Goal: Task Accomplishment & Management: Use online tool/utility

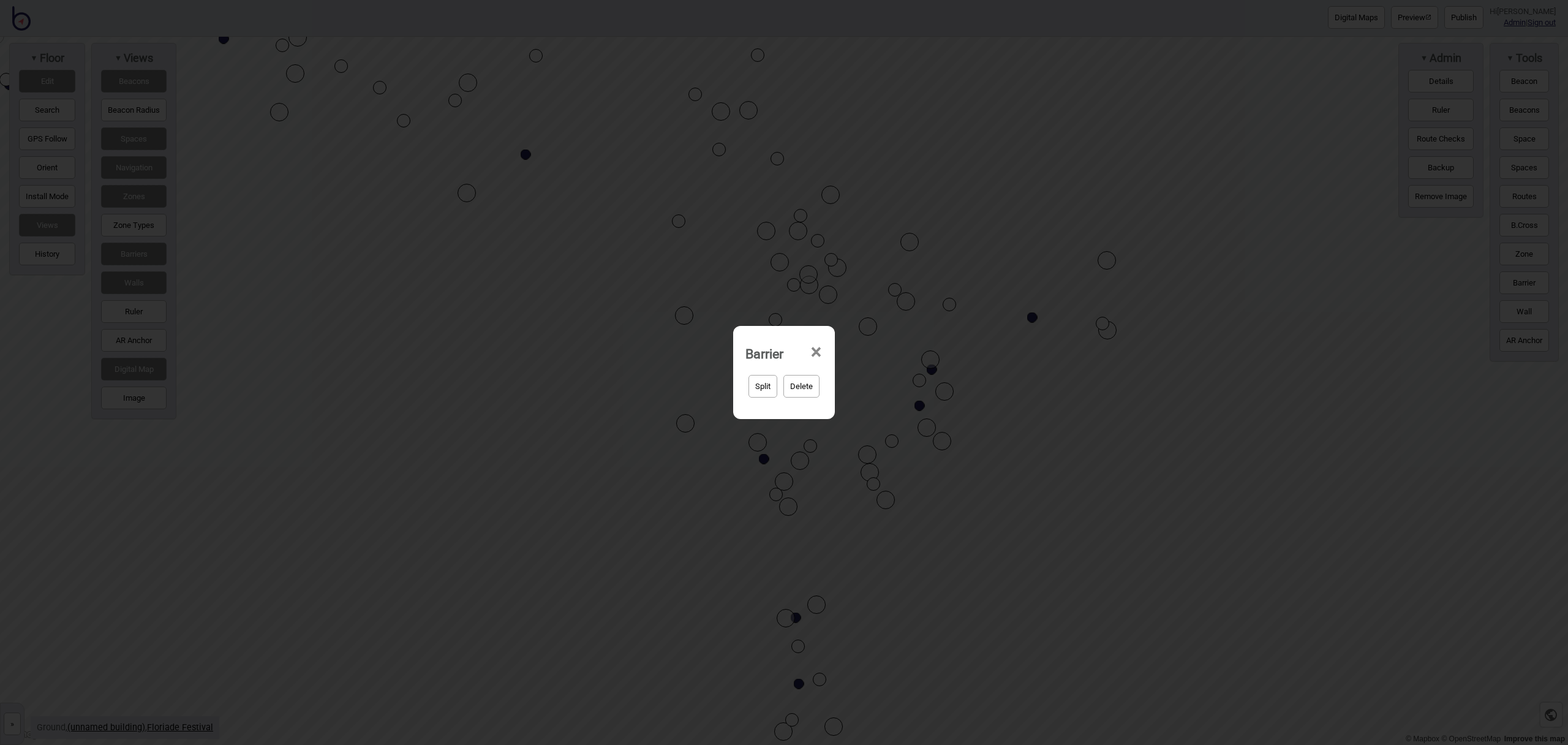
click at [815, 355] on span "×" at bounding box center [816, 352] width 13 height 40
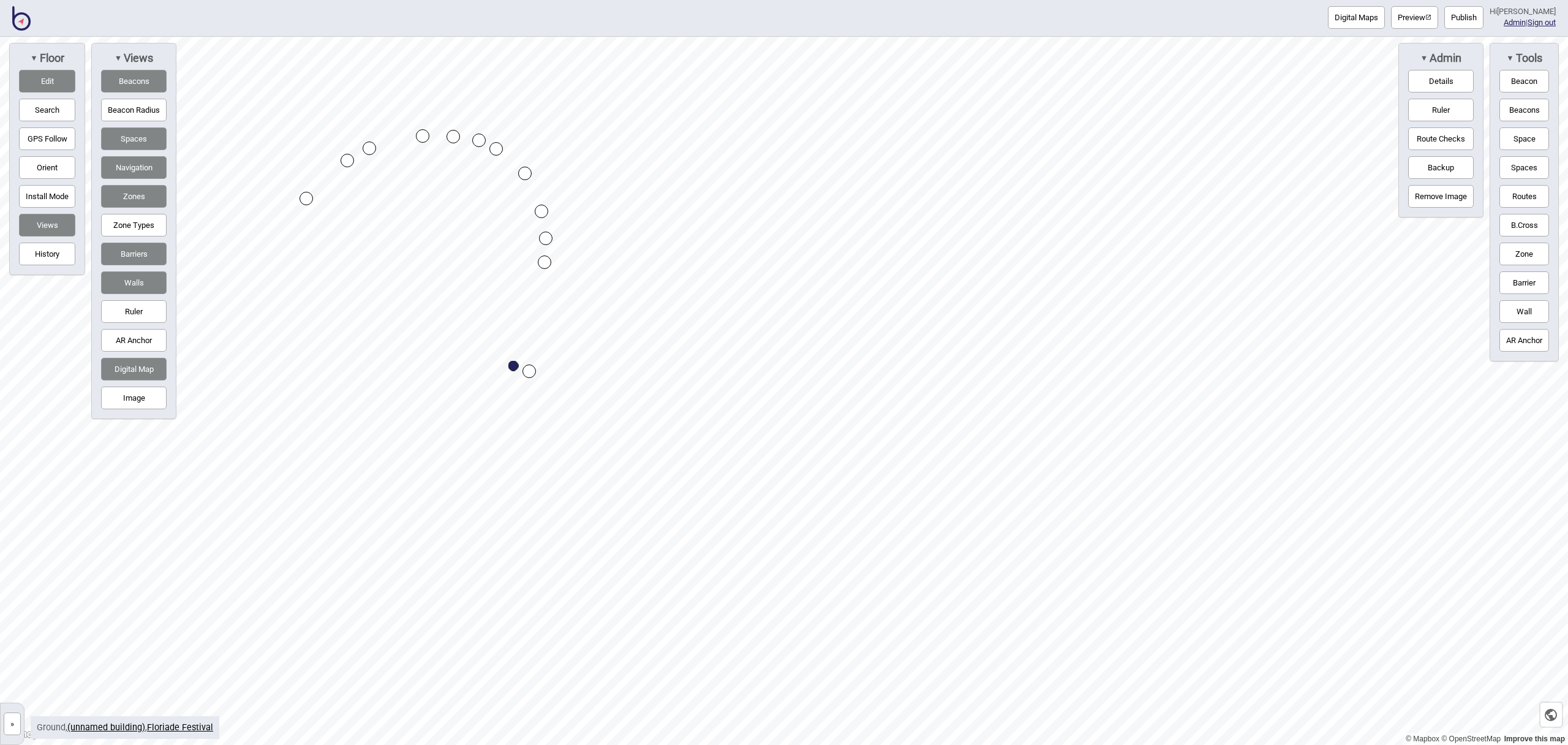
drag, startPoint x: 1506, startPoint y: 140, endPoint x: 1457, endPoint y: 135, distance: 49.3
click at [1505, 140] on button "Space" at bounding box center [1525, 138] width 50 height 22
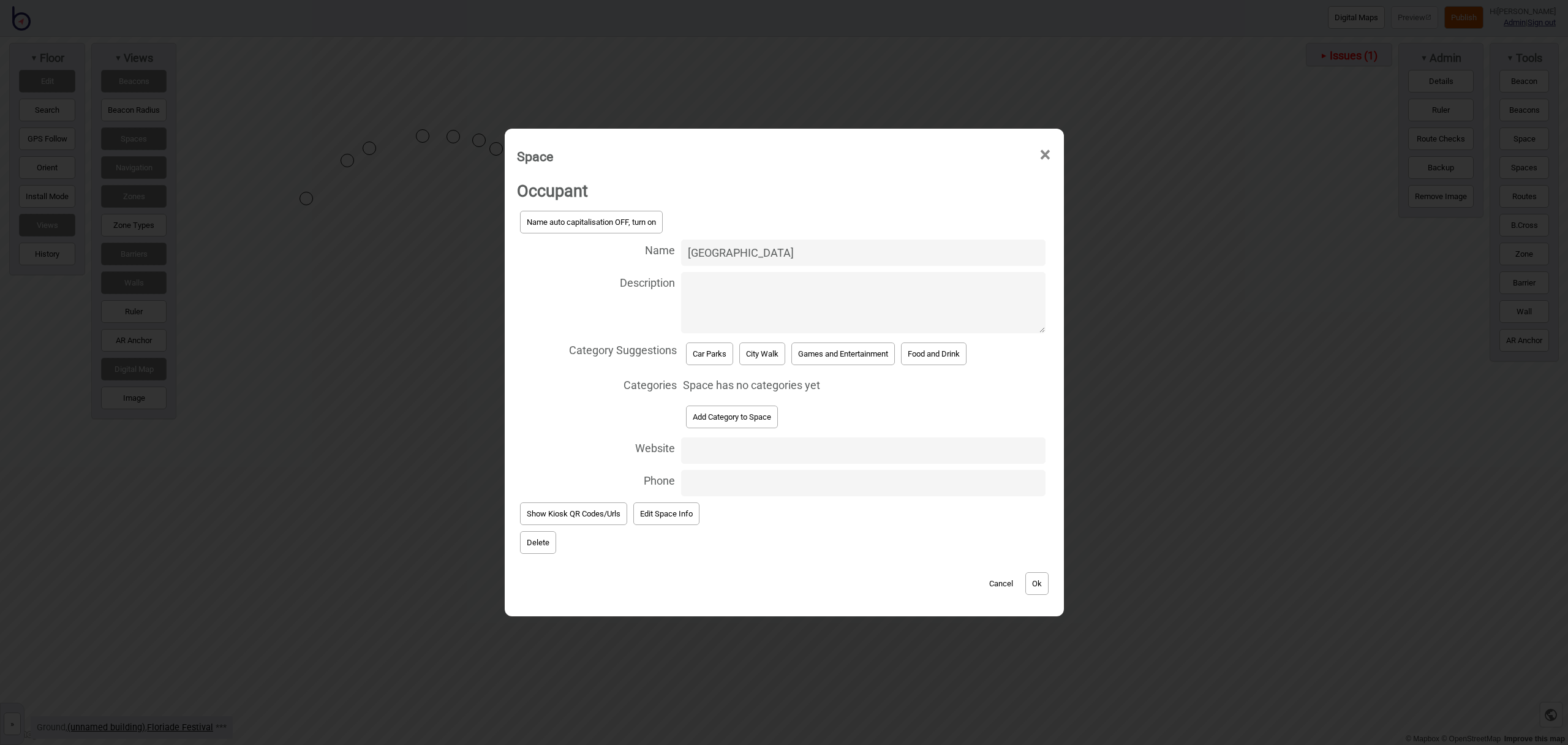
type input "National Library Car Park"
click at [691, 354] on button "Car Parks" at bounding box center [709, 354] width 47 height 22
select select "Car Parks"
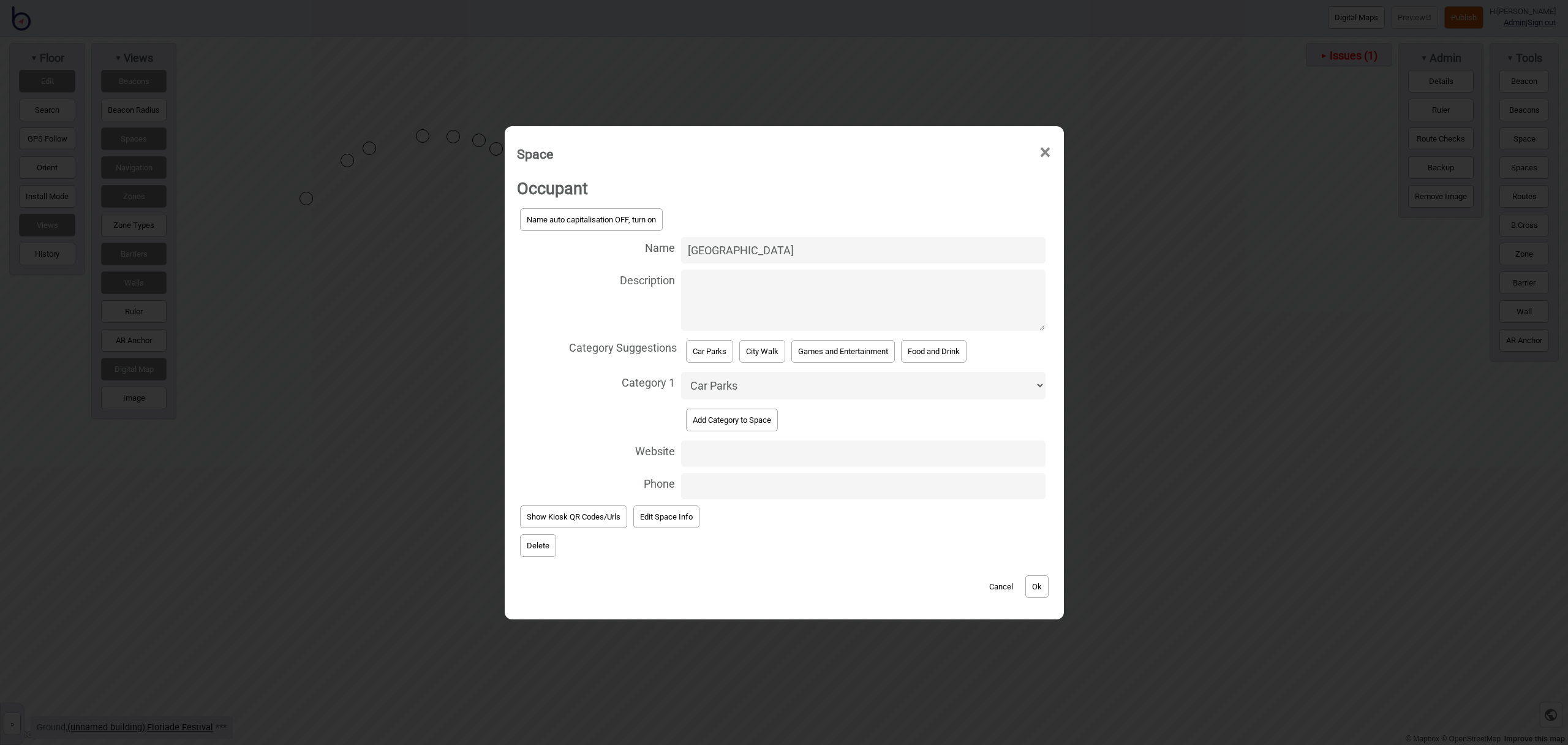
click at [1050, 596] on div "Cancel Ok" at bounding box center [784, 581] width 535 height 41
click at [1039, 587] on button "Ok" at bounding box center [1038, 586] width 23 height 22
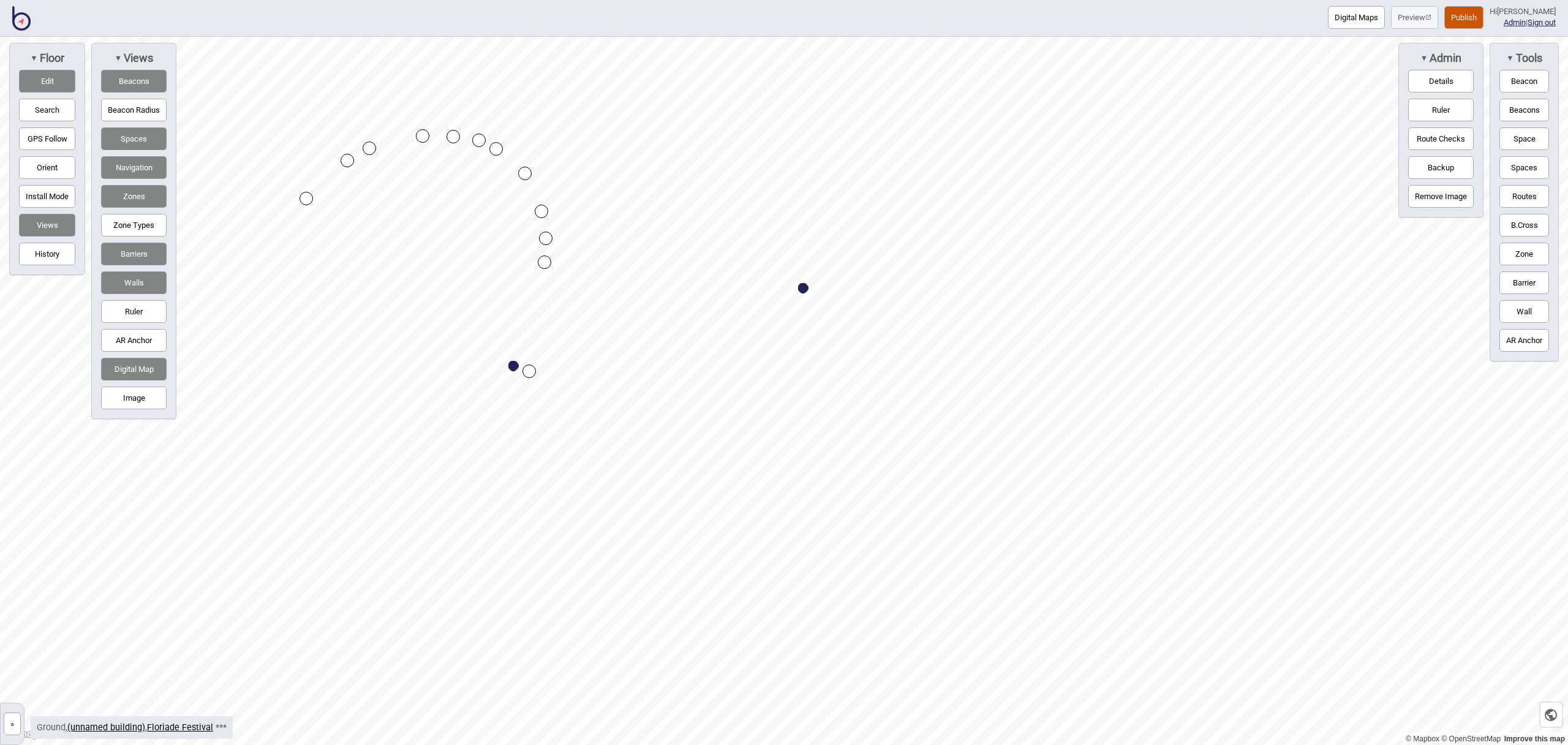
click at [1525, 191] on button "Routes" at bounding box center [1525, 196] width 50 height 22
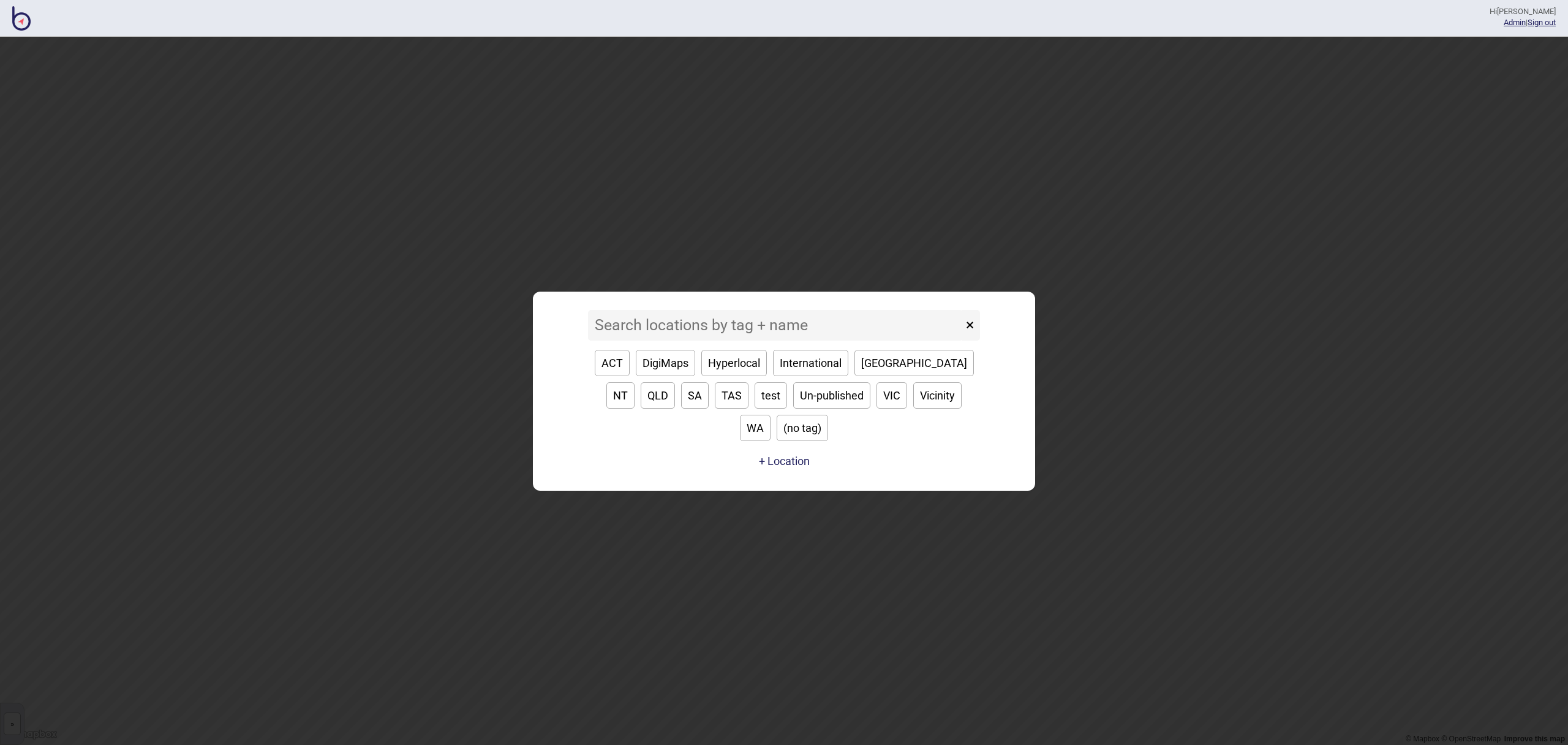
click at [877, 409] on button "VIC" at bounding box center [892, 396] width 30 height 27
type input "VIC"
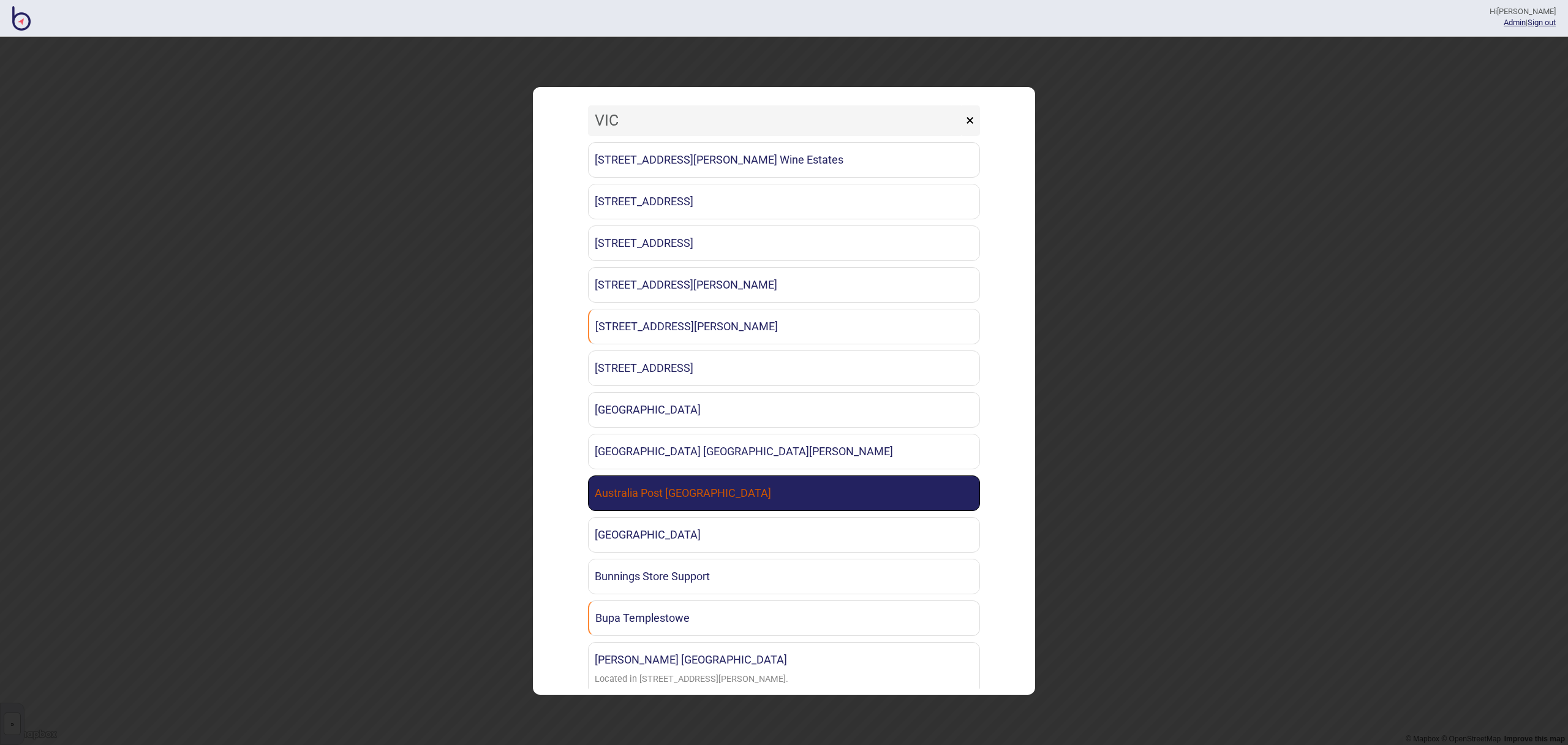
scroll to position [725, 0]
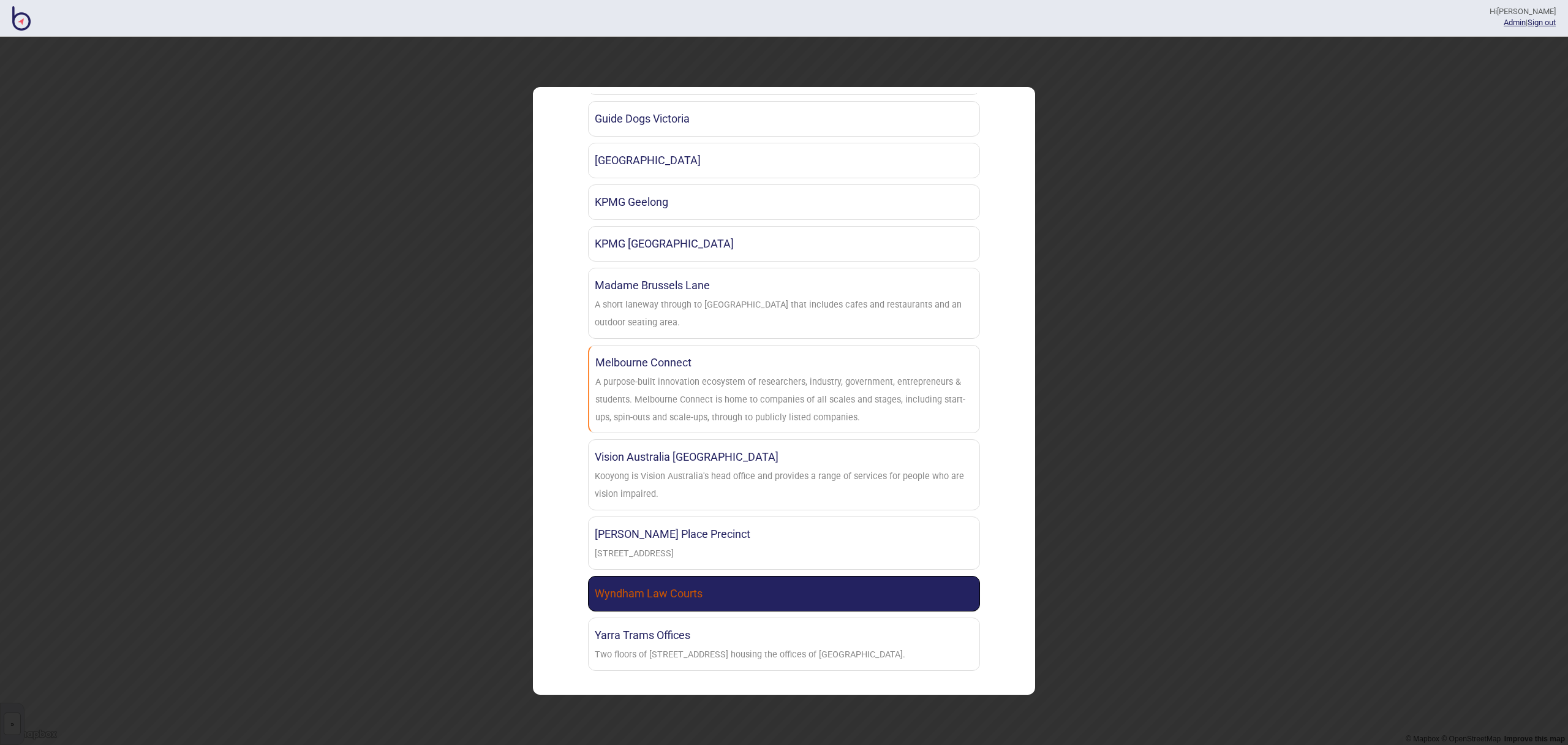
click at [761, 605] on link "Wyndham Law Courts" at bounding box center [784, 594] width 392 height 36
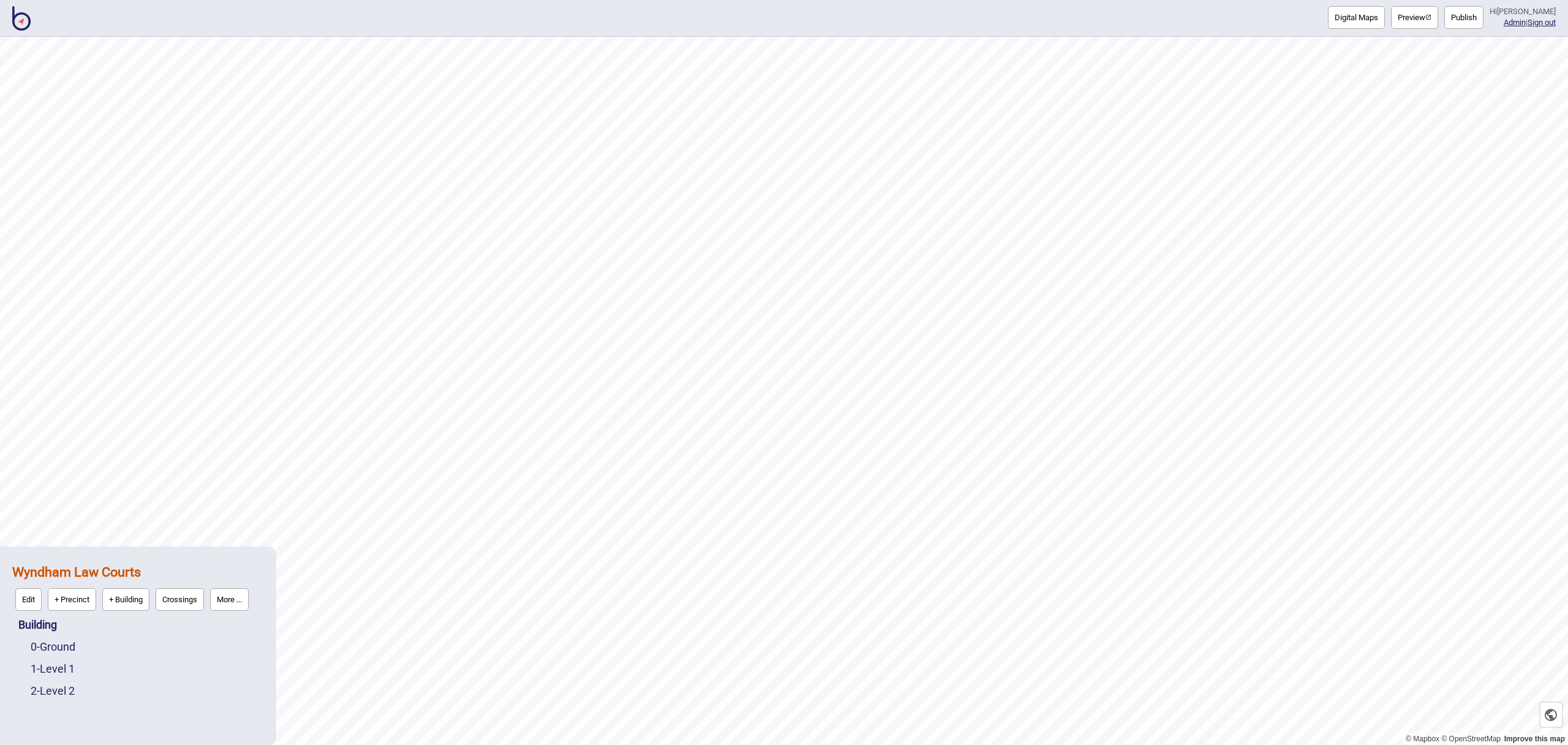
click at [1462, 17] on button "Publish" at bounding box center [1464, 17] width 39 height 22
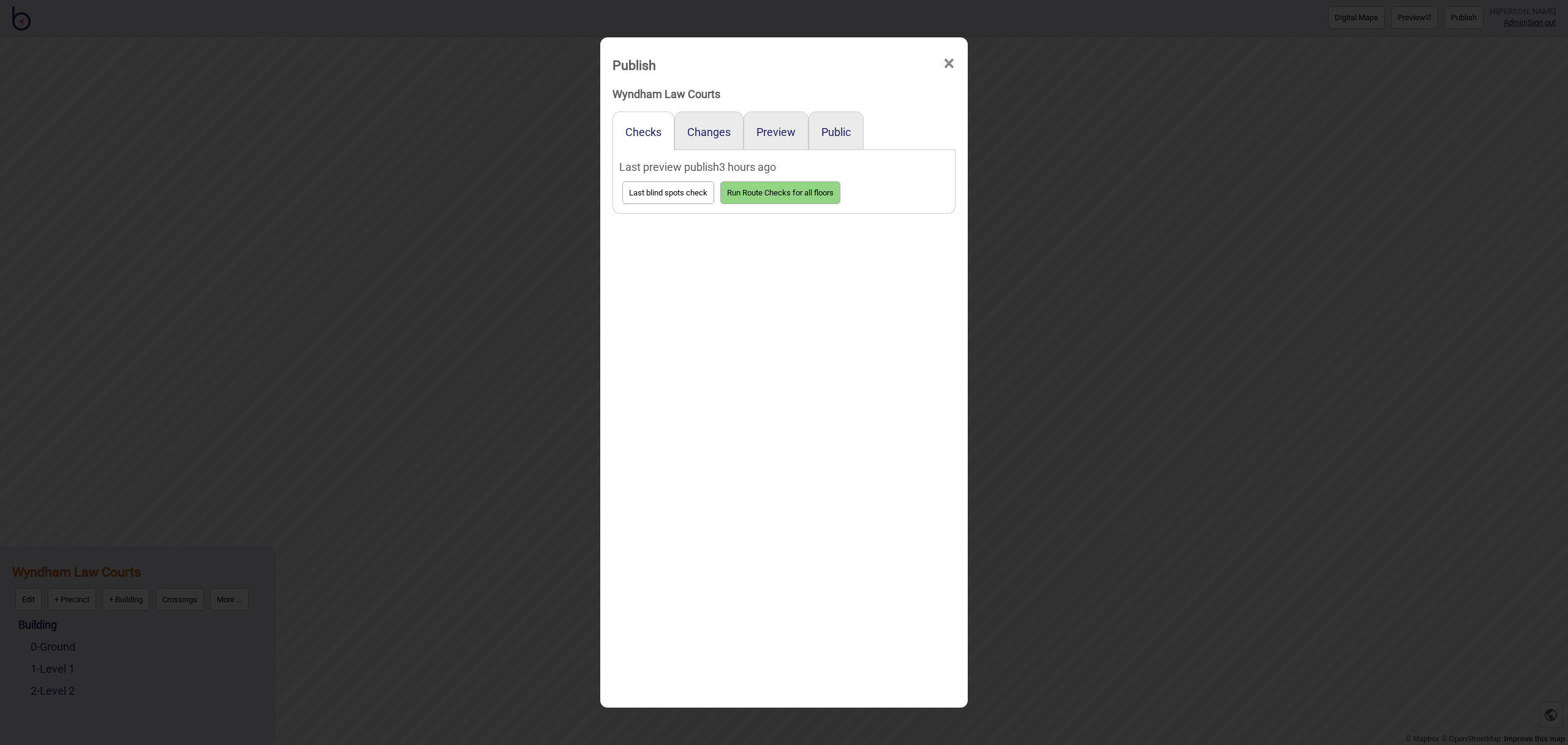
click at [836, 124] on div "Public" at bounding box center [837, 130] width 55 height 38
click at [836, 134] on button "Public" at bounding box center [836, 132] width 29 height 13
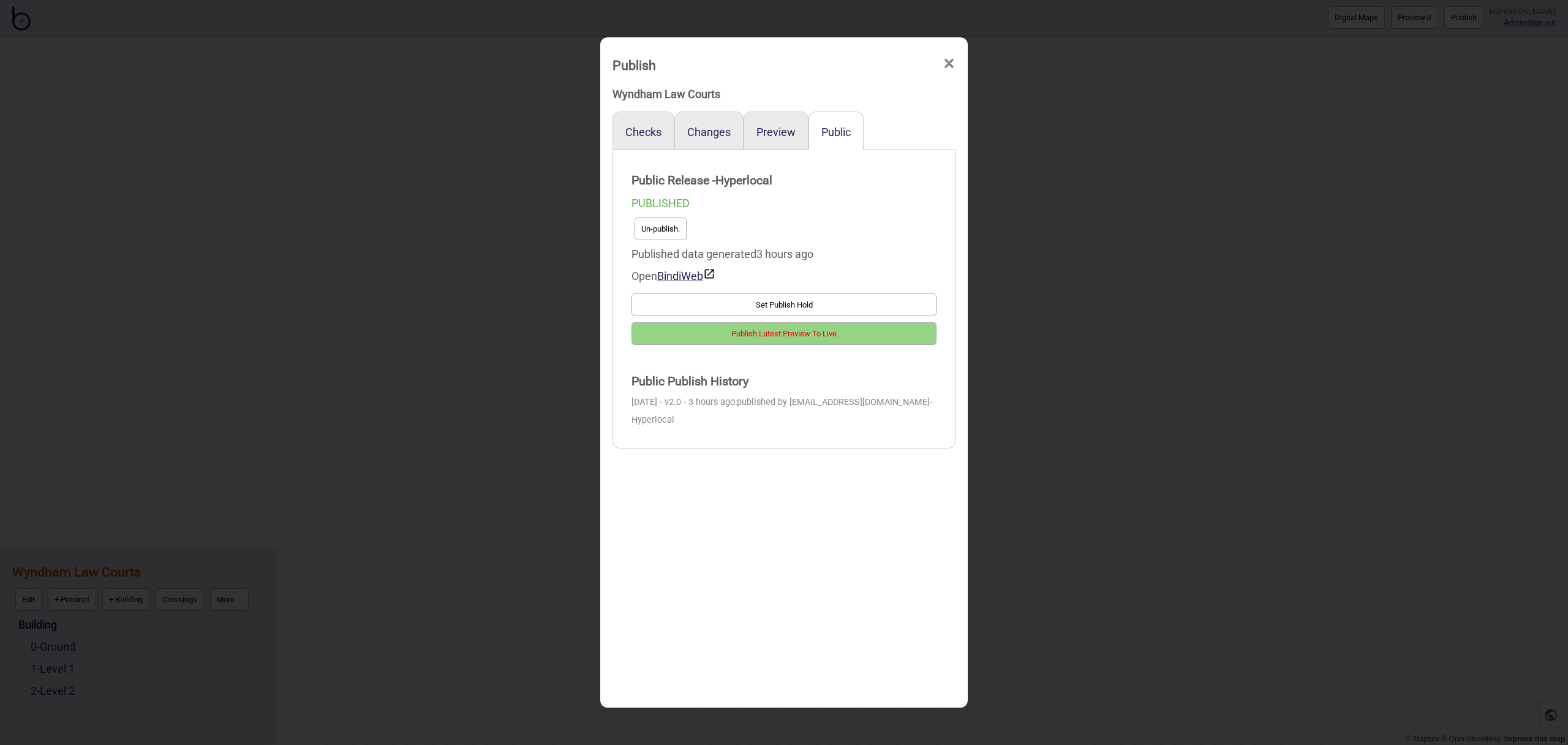
click at [672, 220] on button "Un-publish." at bounding box center [661, 229] width 52 height 22
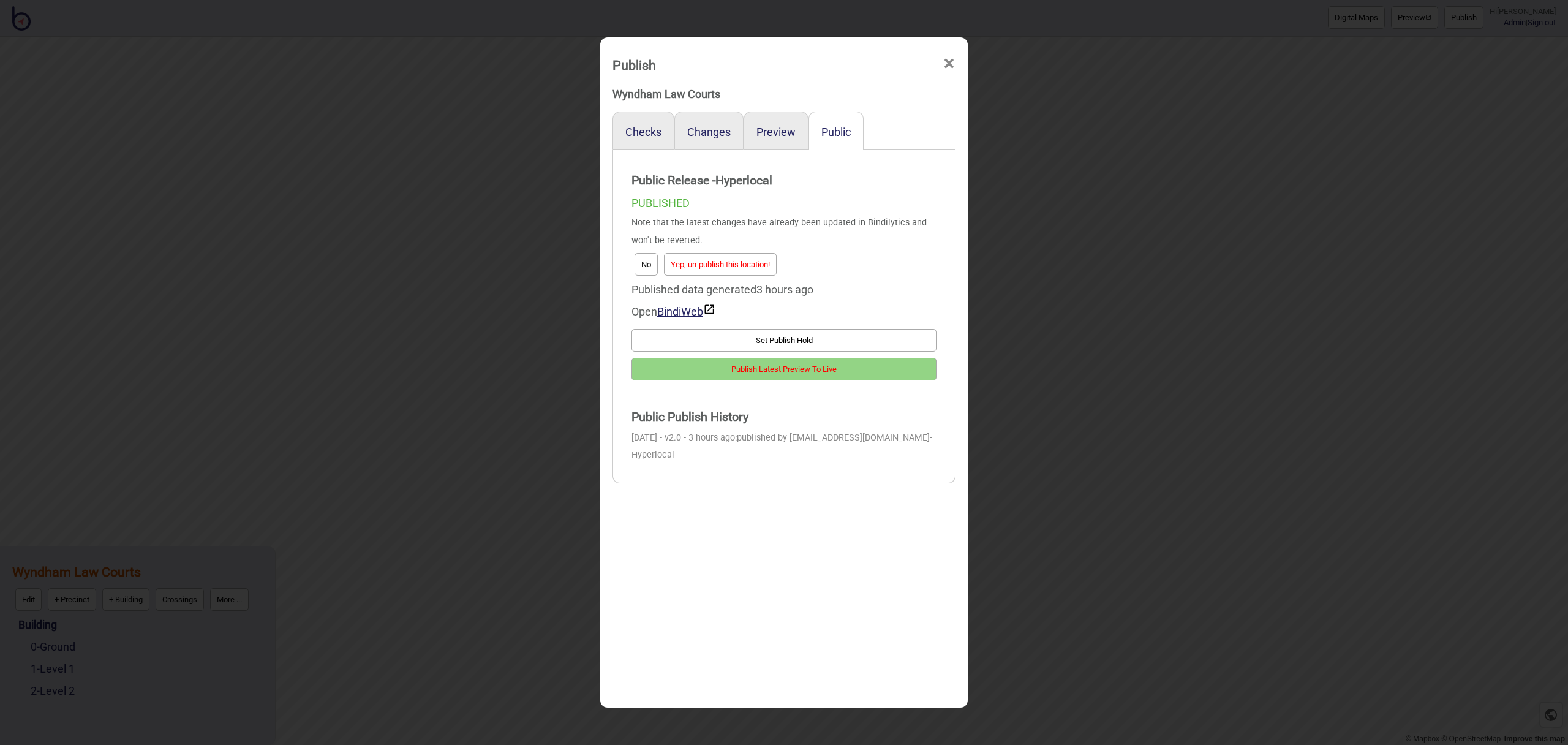
click at [723, 257] on button "Yep, un-publish this location!" at bounding box center [721, 264] width 113 height 22
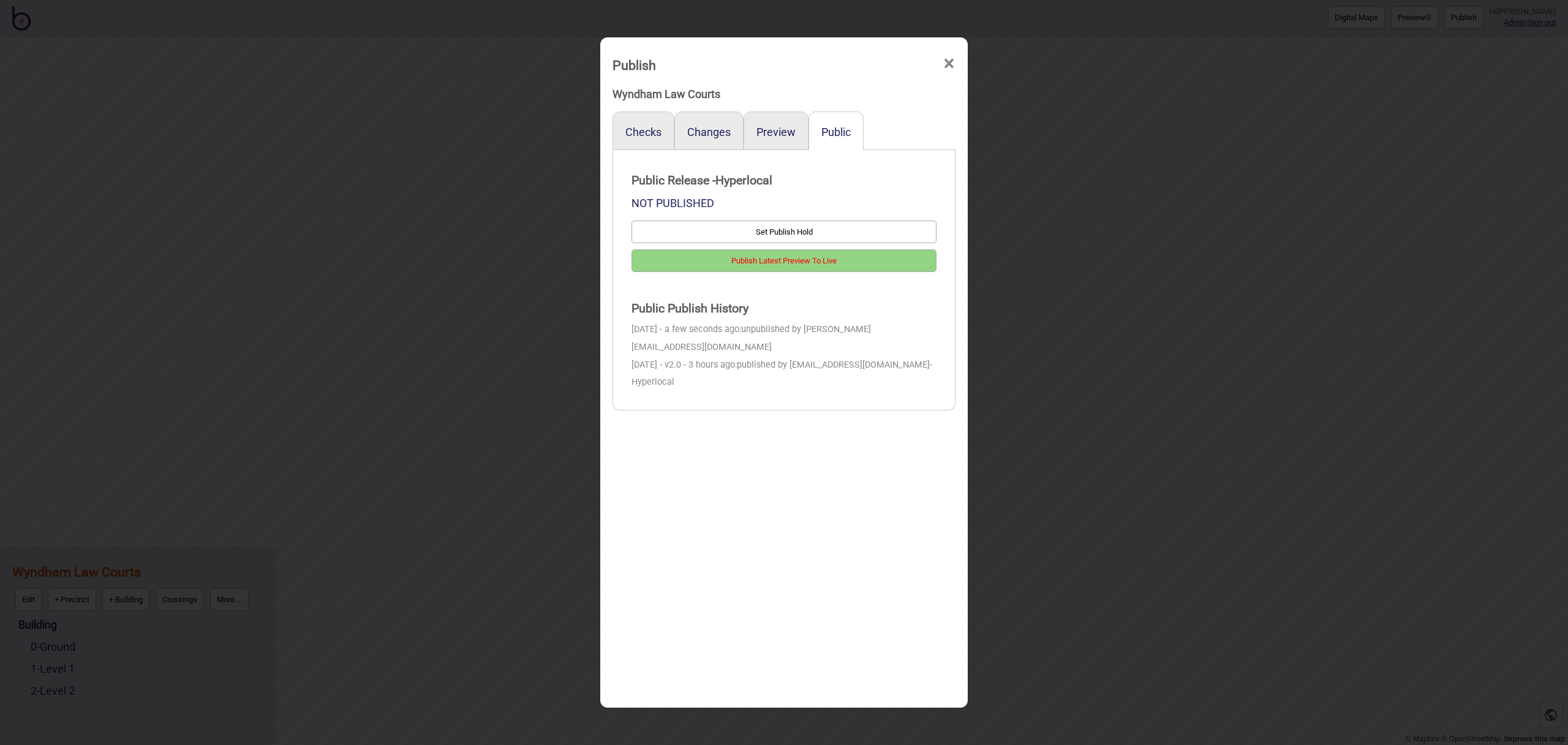
click at [950, 70] on span "×" at bounding box center [949, 63] width 13 height 40
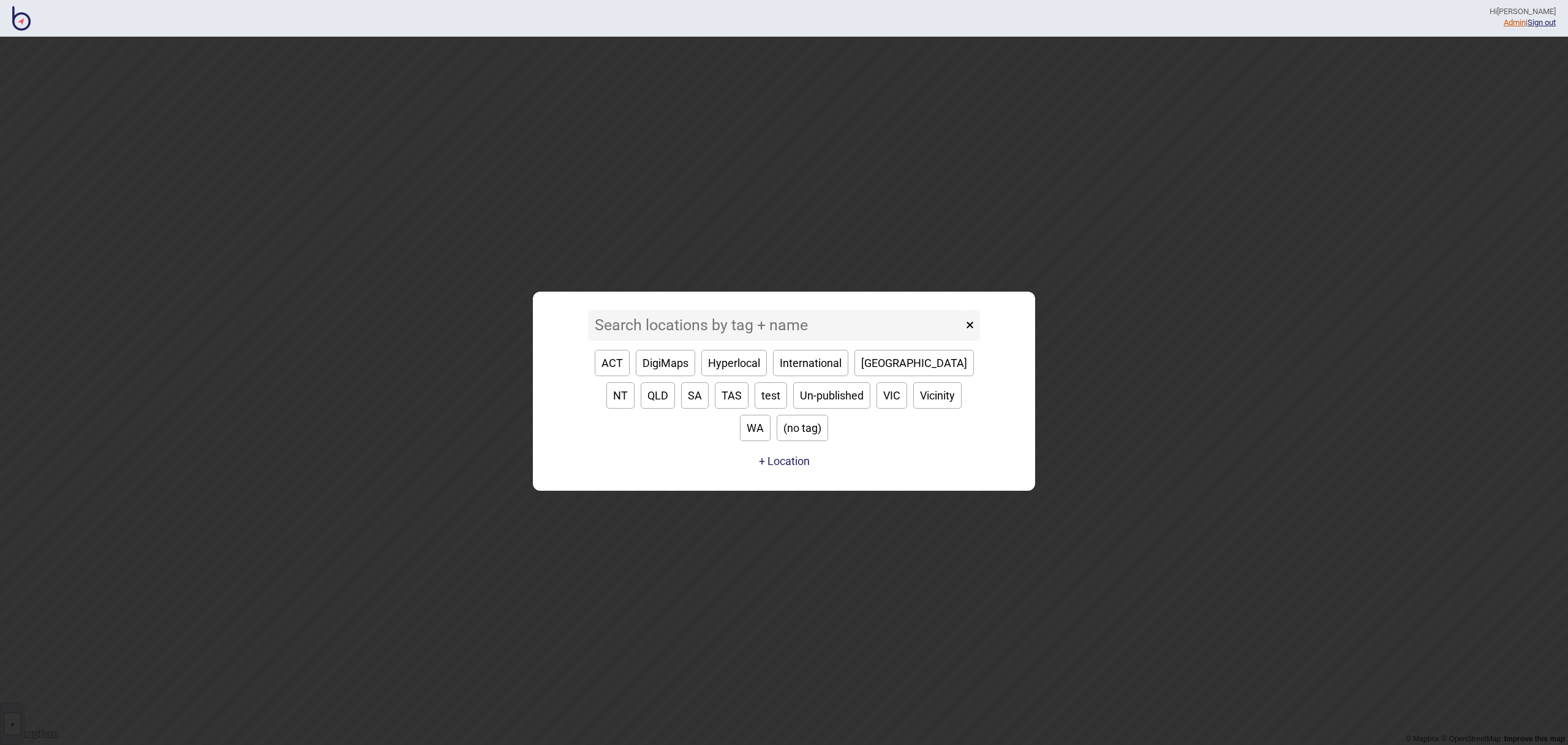
click at [1509, 22] on link "Admin" at bounding box center [1514, 22] width 22 height 9
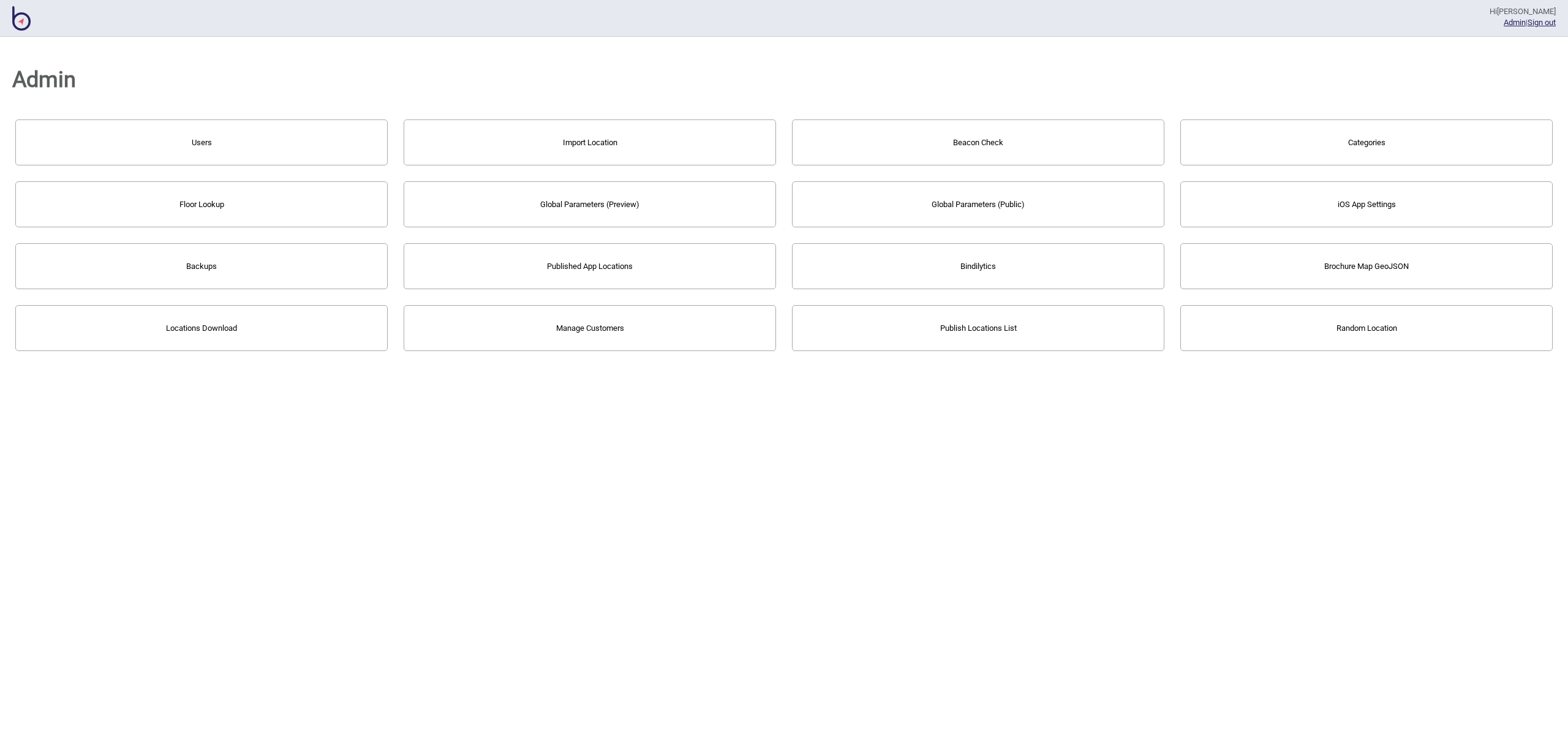
click at [333, 125] on button "Users" at bounding box center [201, 142] width 372 height 46
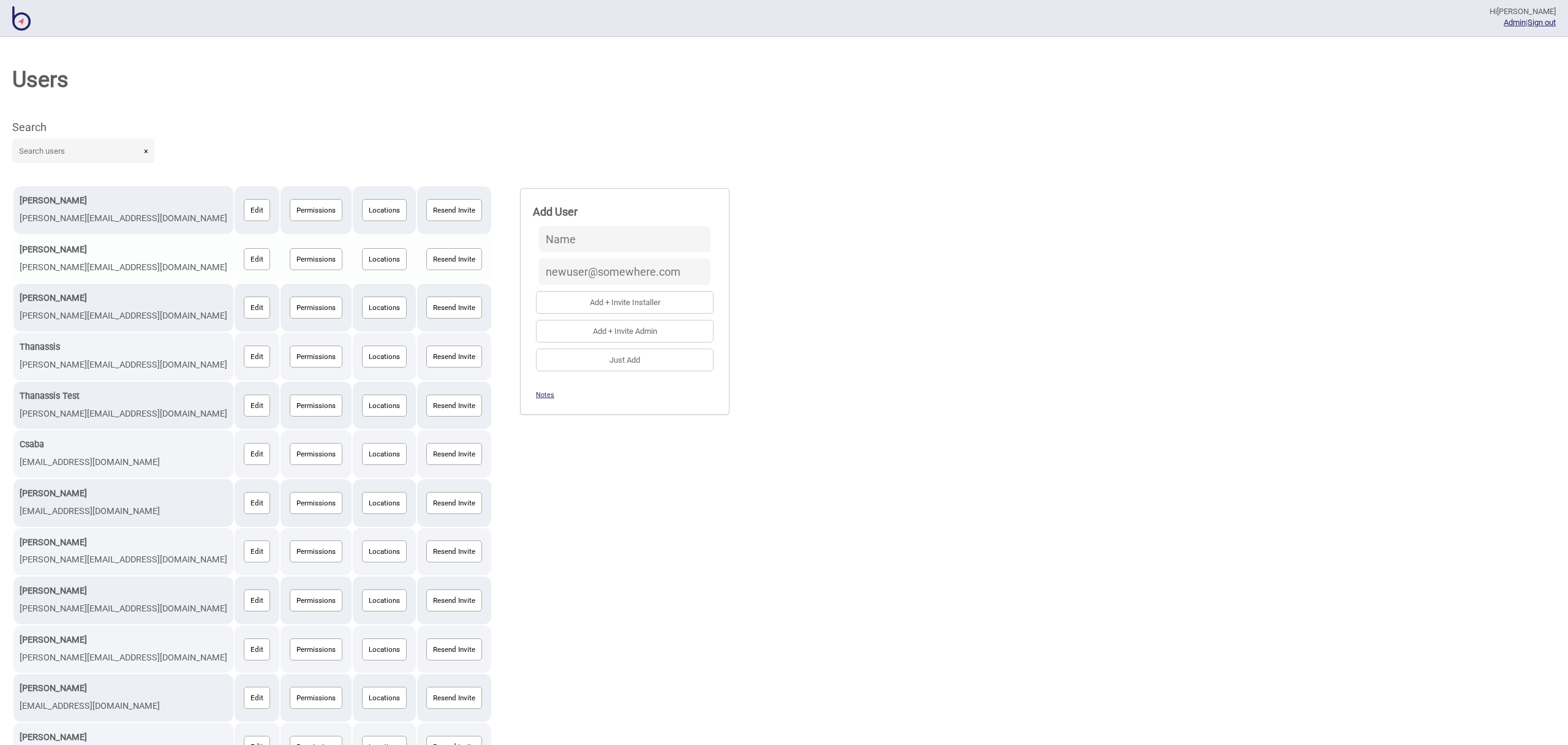
click at [362, 261] on button "Locations" at bounding box center [384, 259] width 45 height 22
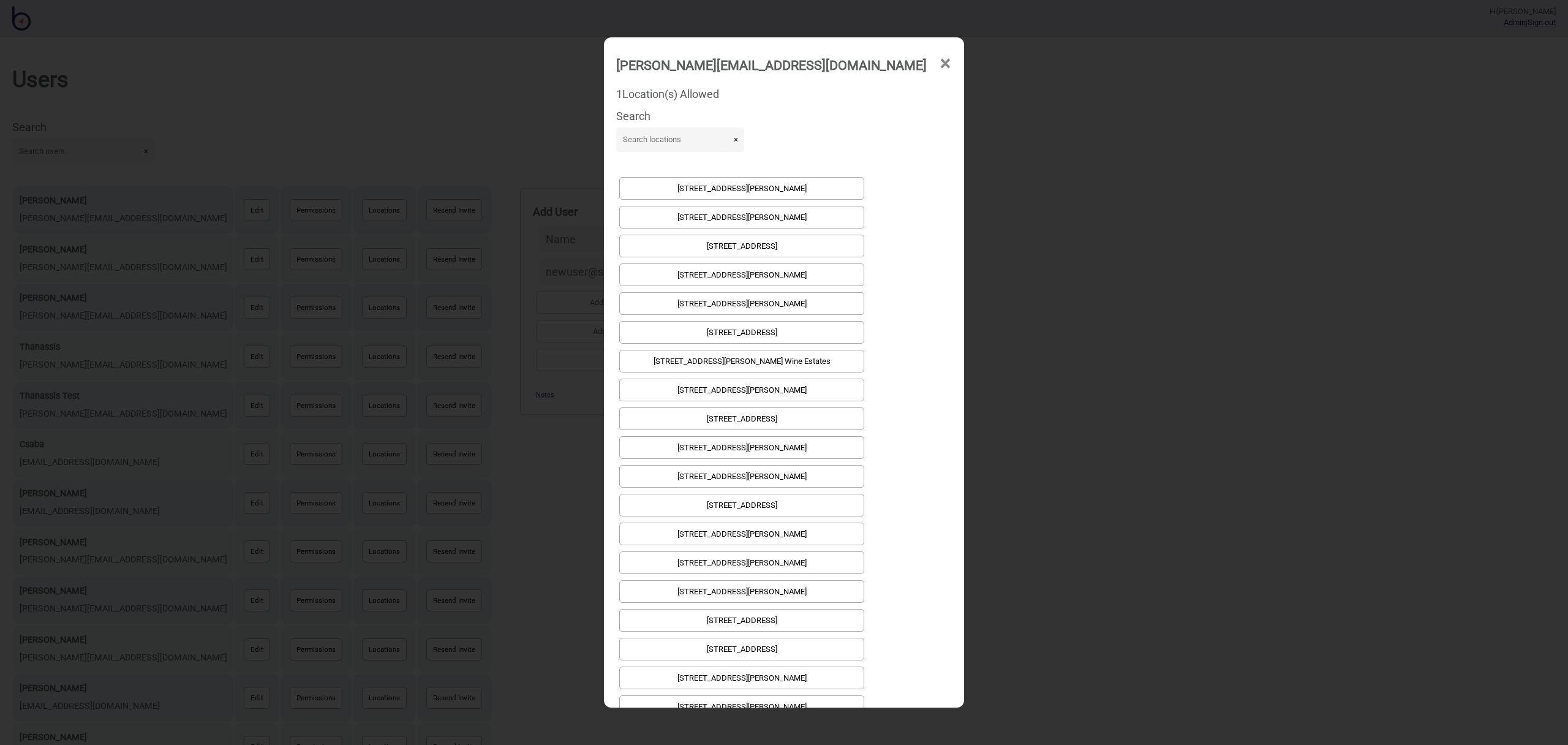
click at [939, 65] on span "×" at bounding box center [946, 63] width 13 height 40
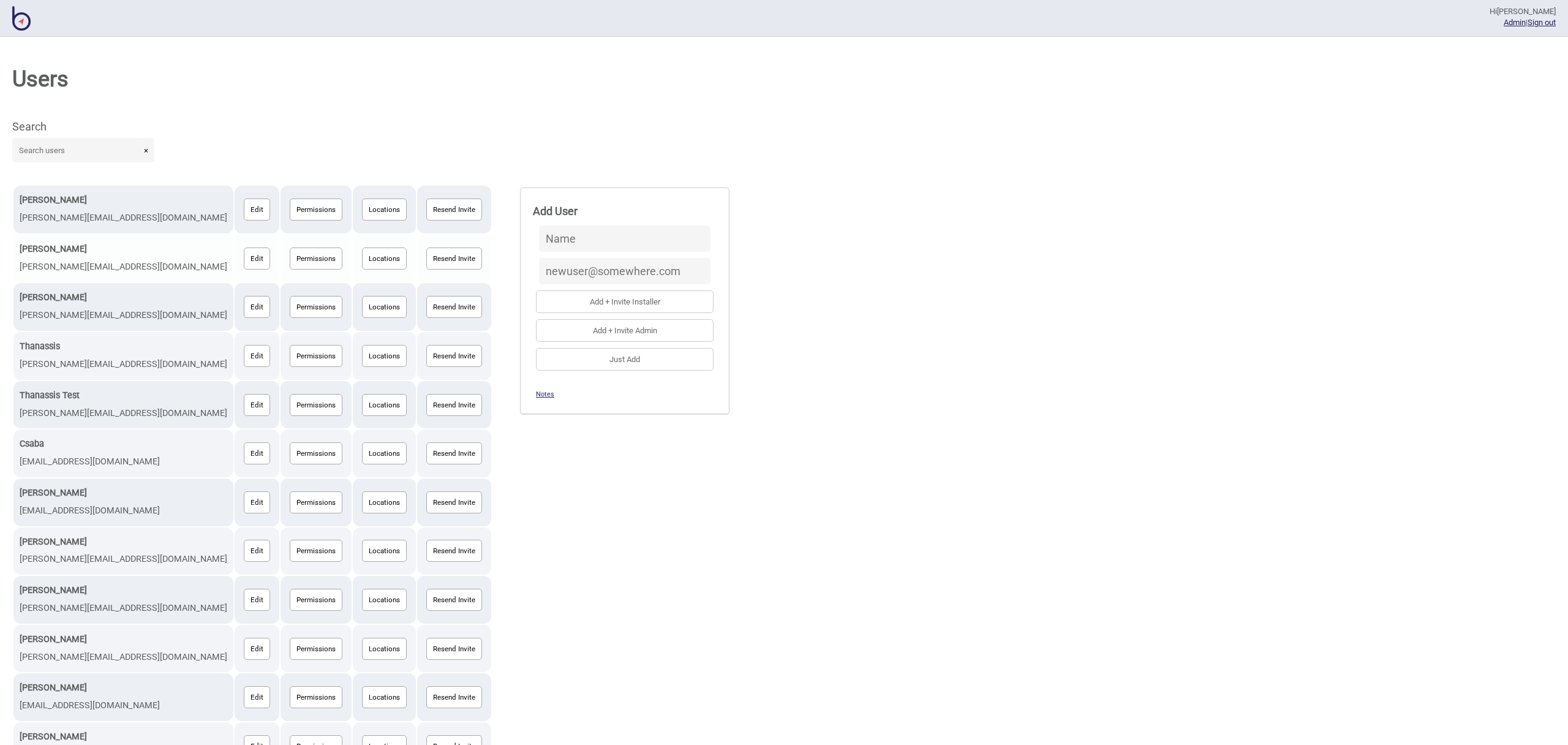
click at [244, 259] on button "Edit" at bounding box center [257, 258] width 27 height 22
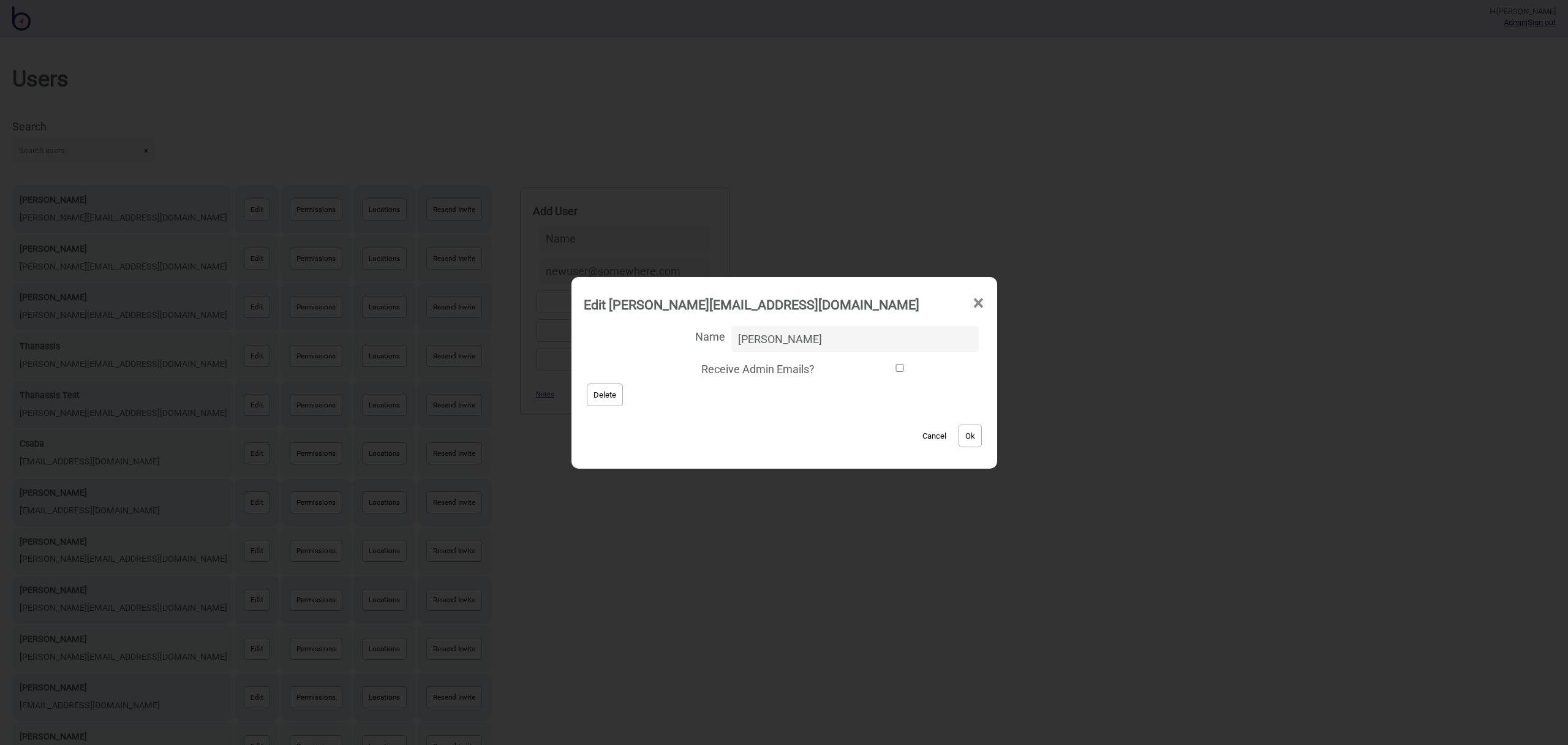
click at [623, 396] on button "Delete" at bounding box center [605, 395] width 36 height 22
click at [959, 439] on button "Ok" at bounding box center [971, 435] width 23 height 22
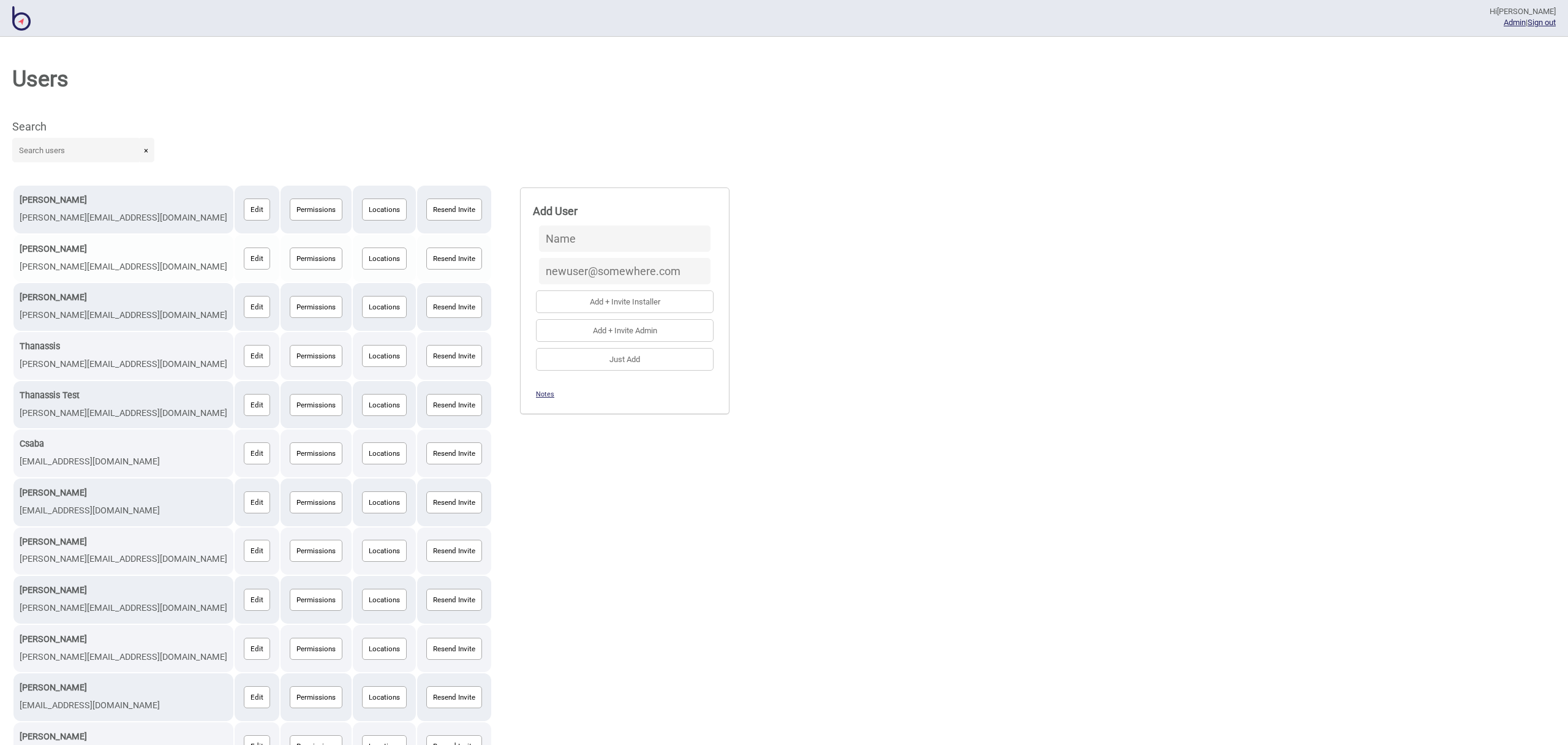
click at [362, 259] on button "Locations" at bounding box center [384, 258] width 45 height 22
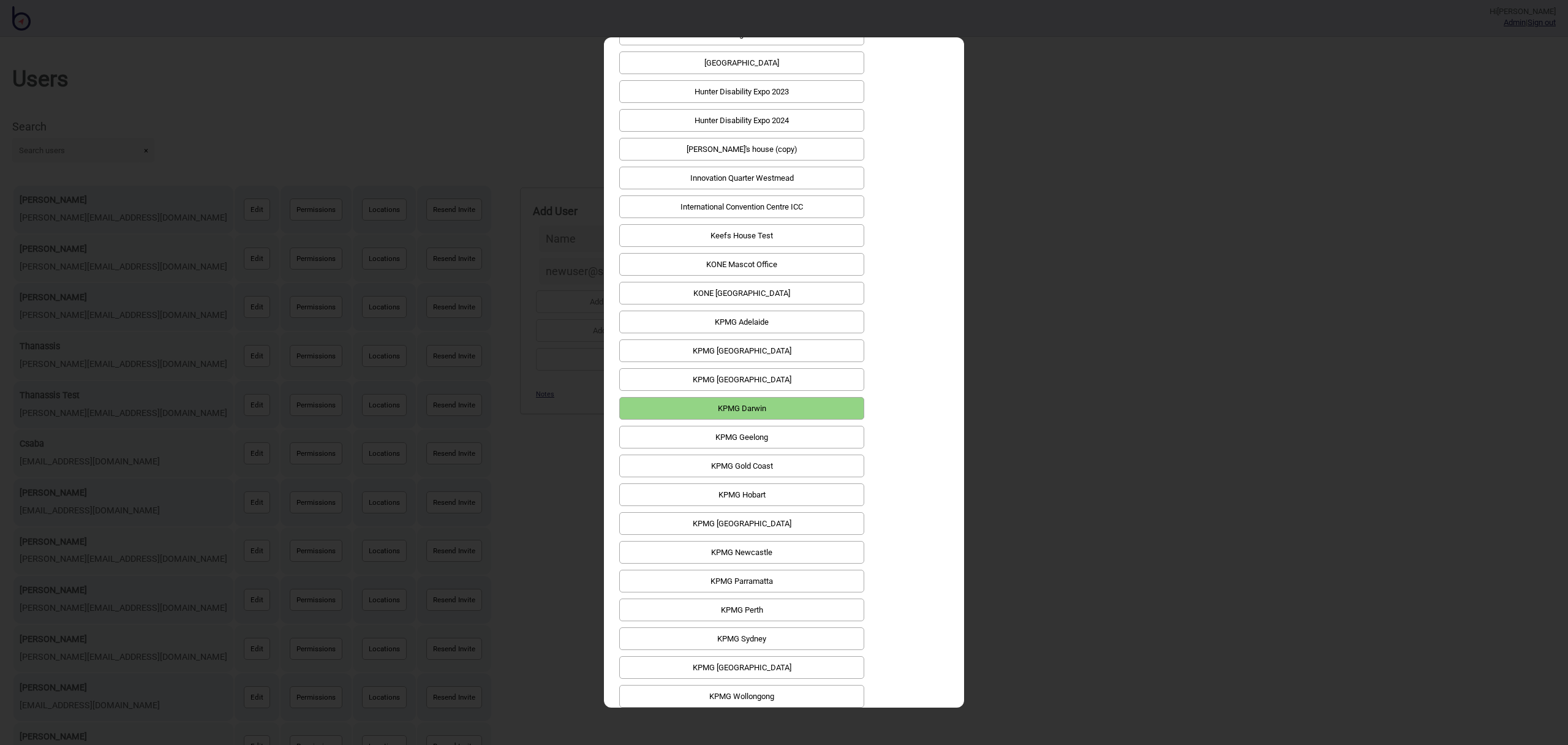
scroll to position [2891, 0]
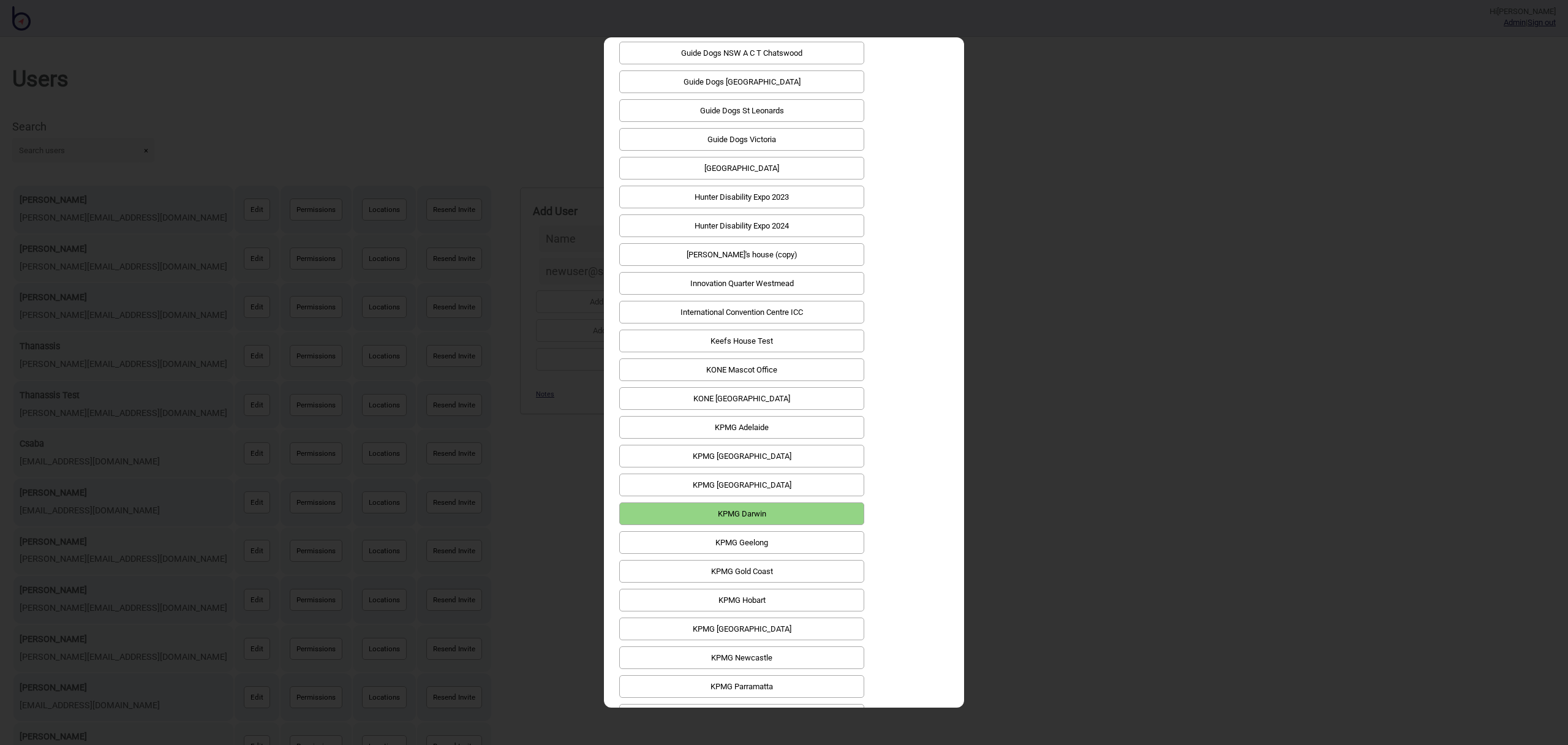
click at [808, 503] on button "KPMG Darwin" at bounding box center [742, 514] width 245 height 22
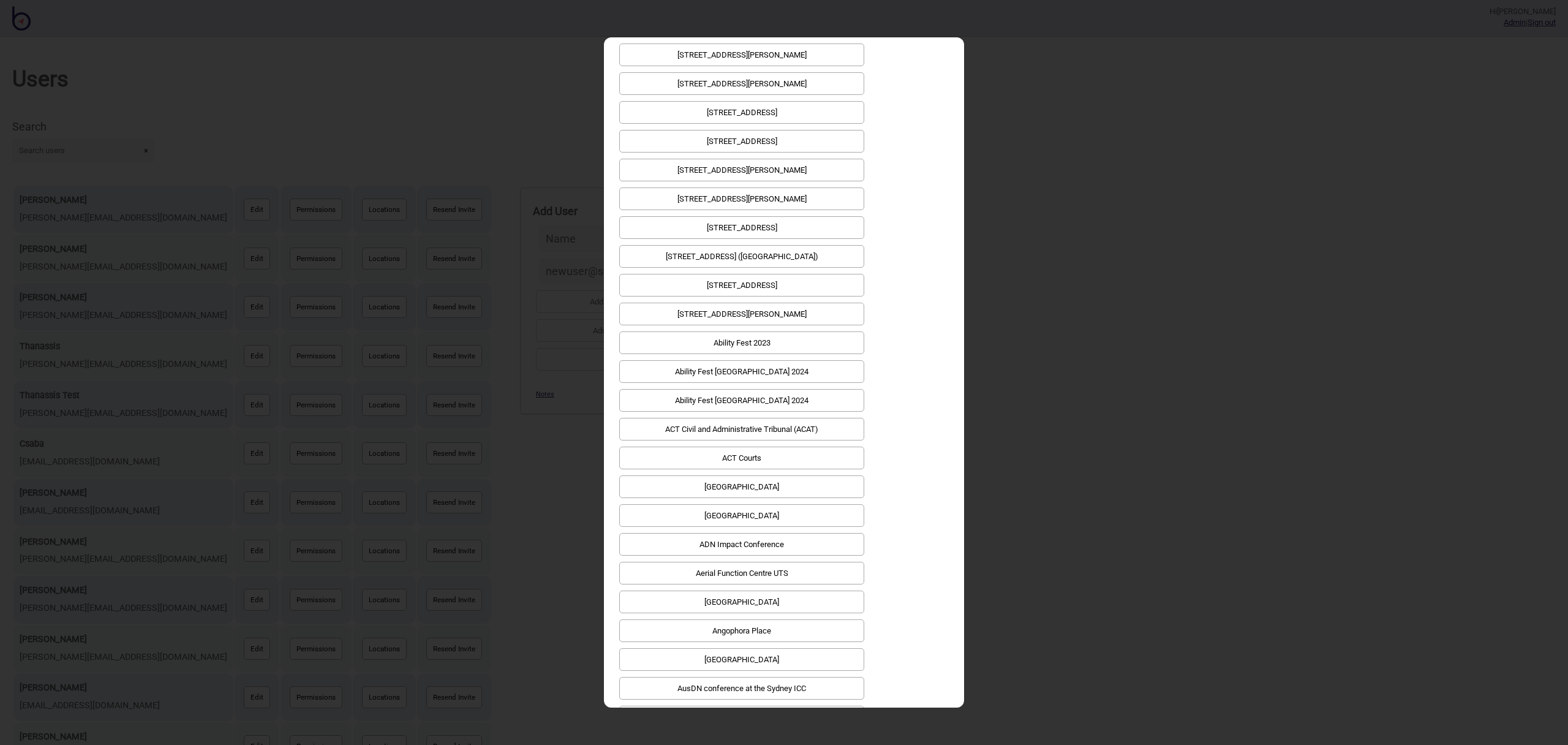
scroll to position [0, 0]
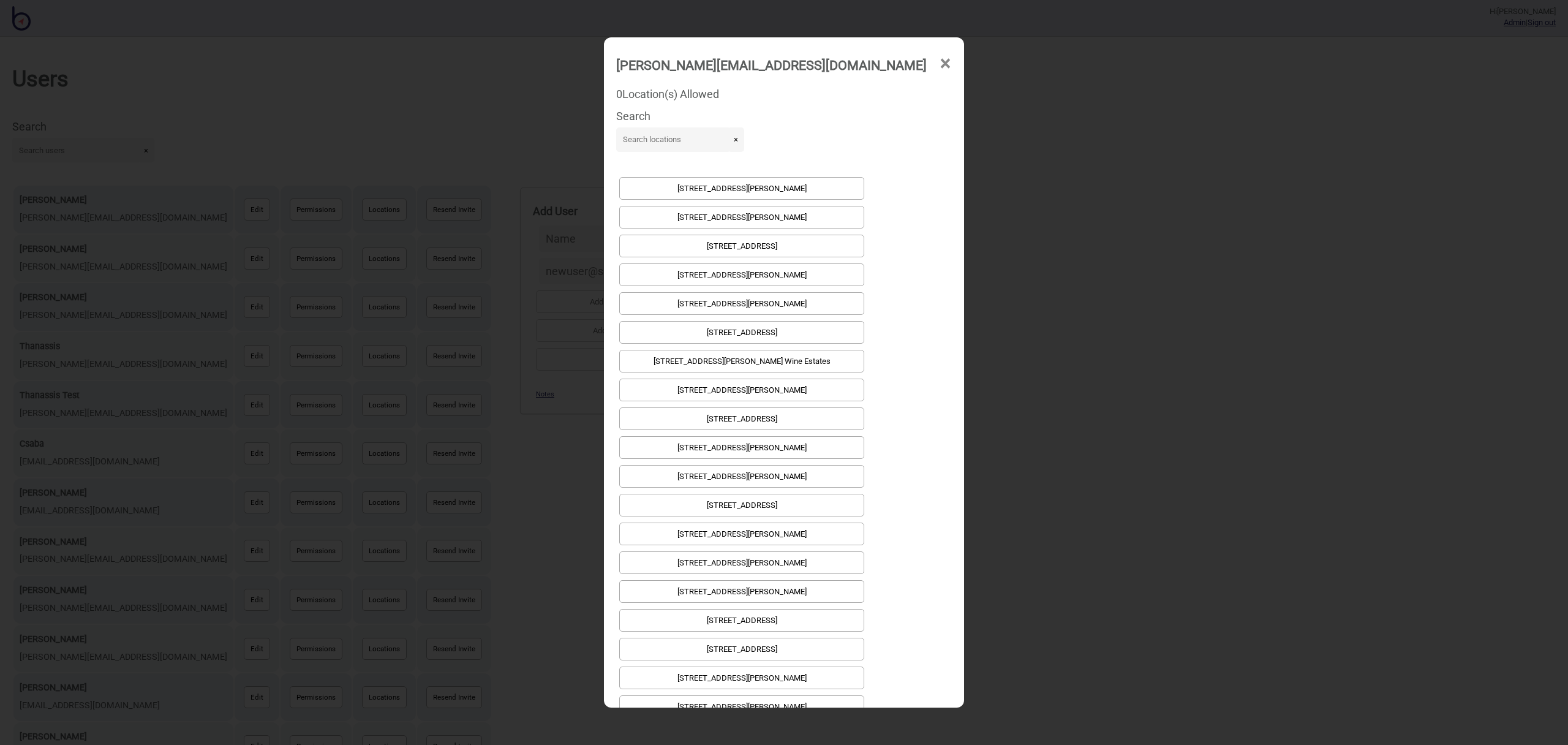
click at [939, 63] on span "×" at bounding box center [946, 63] width 13 height 40
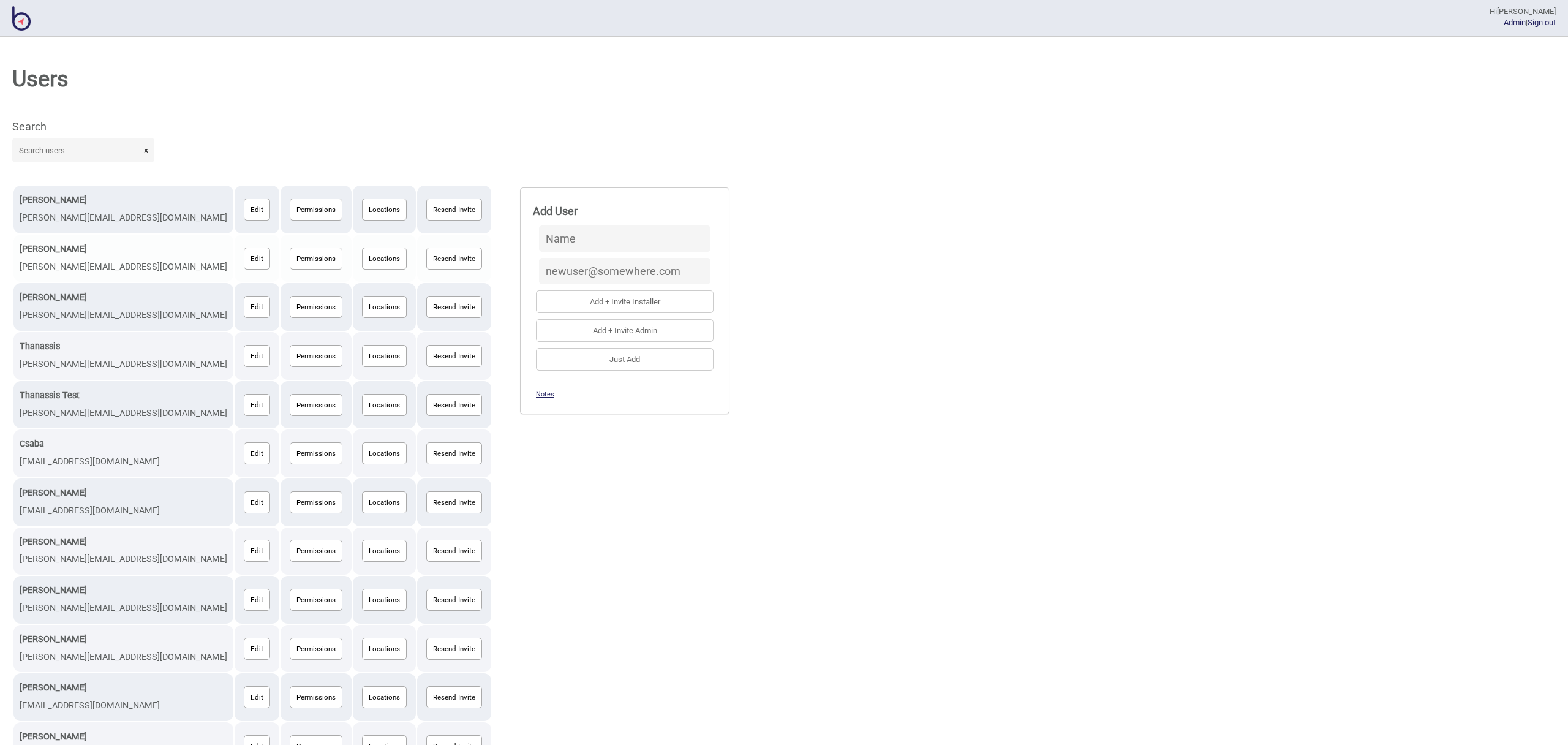
click at [244, 256] on button "Edit" at bounding box center [257, 258] width 27 height 22
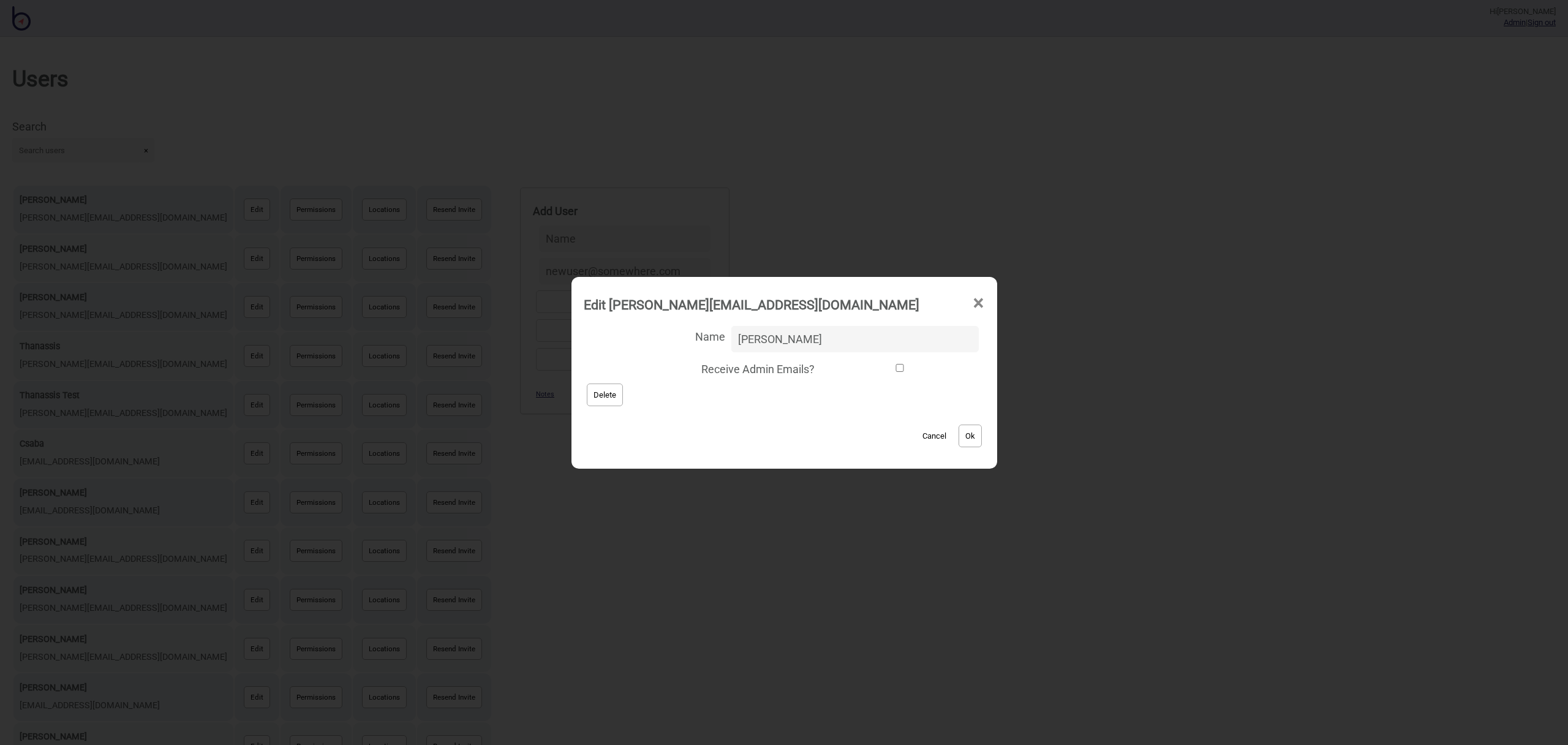
click at [621, 395] on button "Delete" at bounding box center [605, 395] width 36 height 22
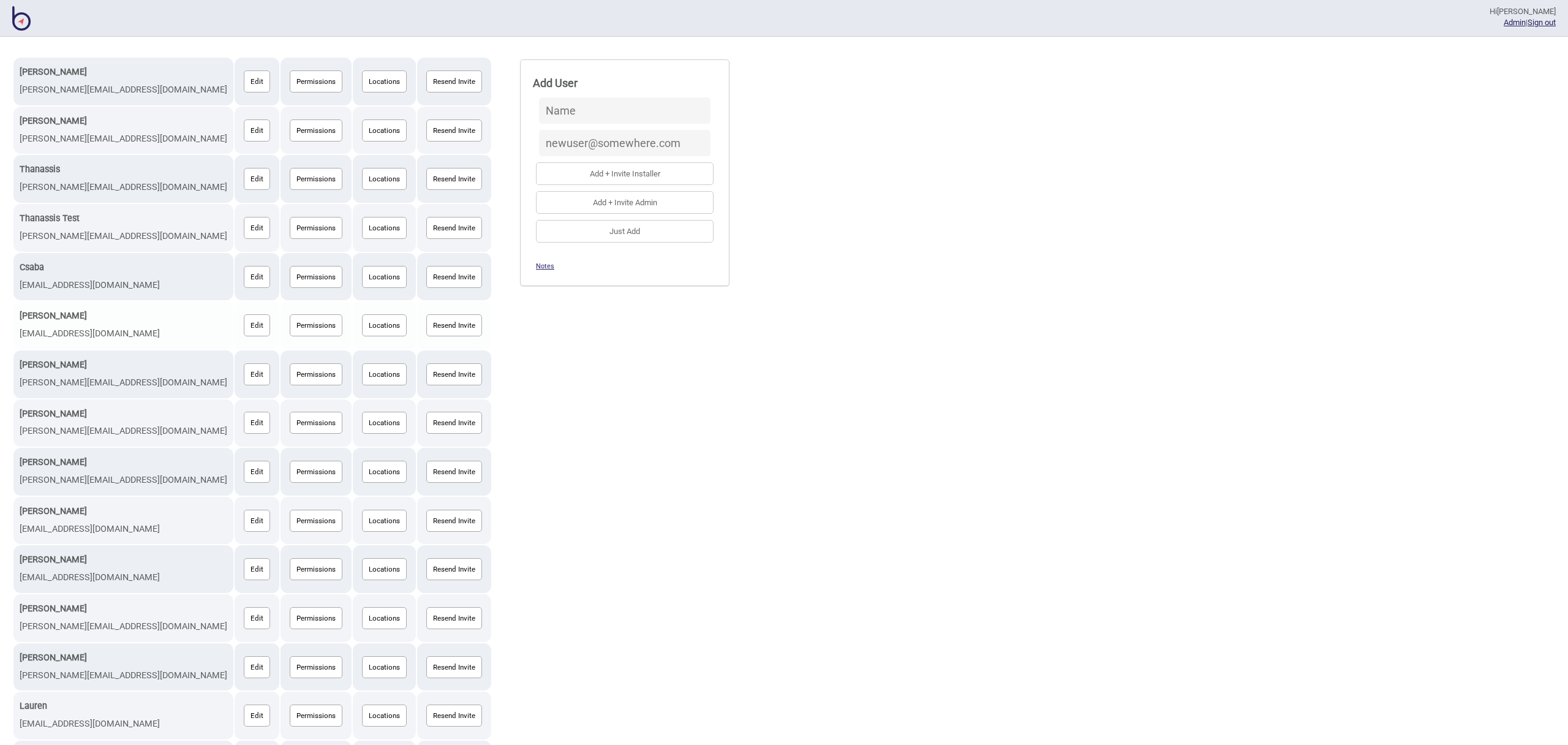
scroll to position [130, 0]
click at [362, 322] on button "Locations" at bounding box center [384, 324] width 45 height 22
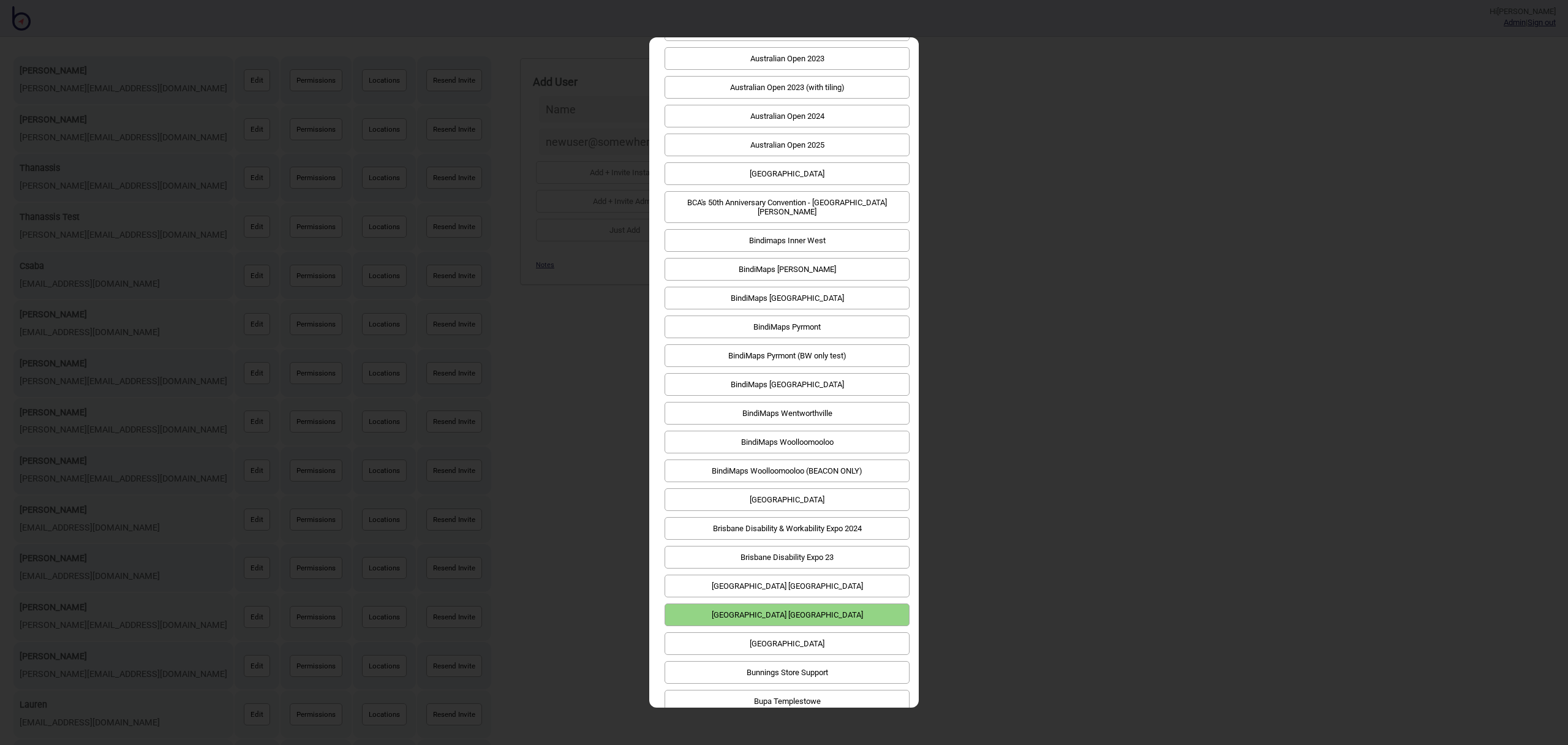
scroll to position [1417, 0]
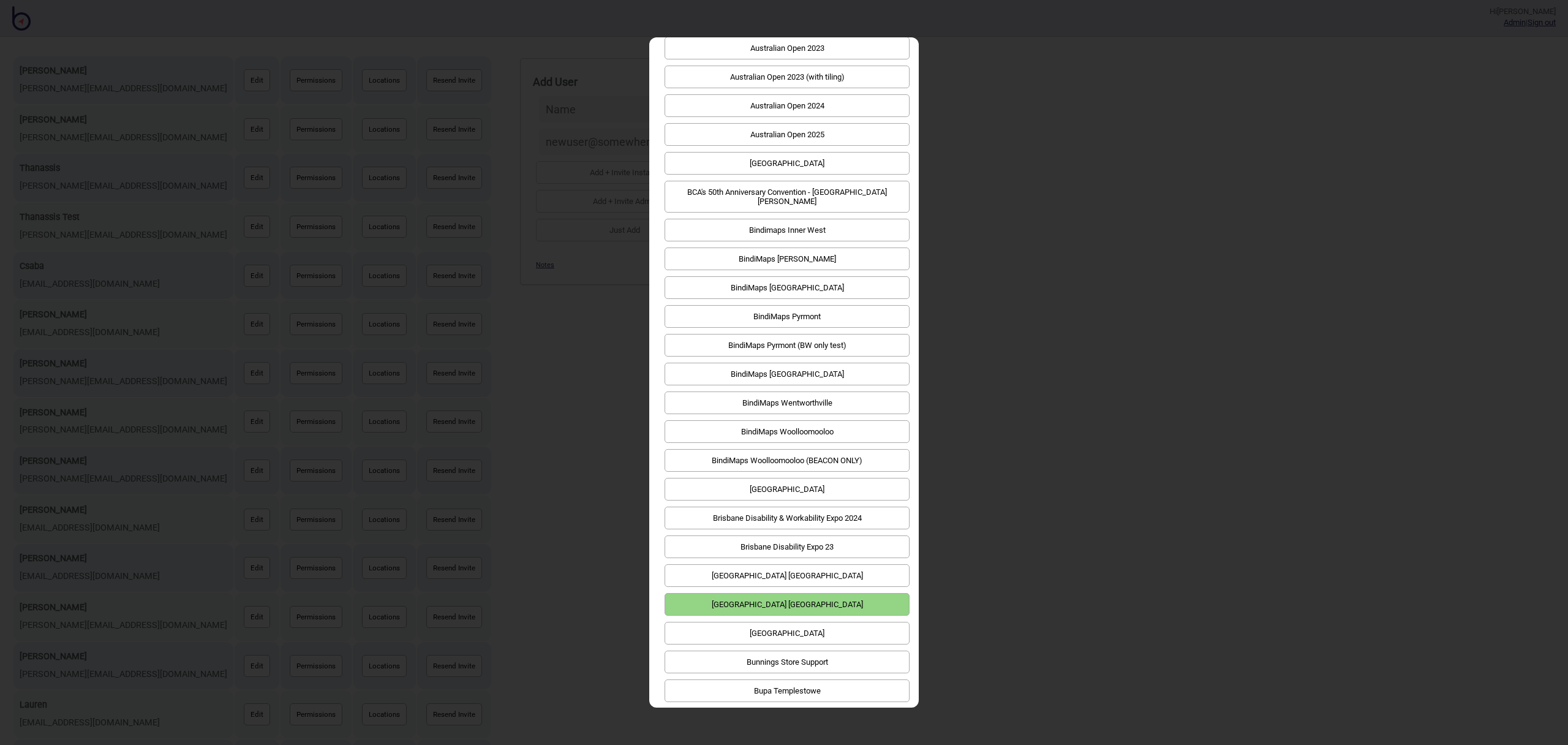
click at [872, 593] on button "Brookfield Precinct Perth" at bounding box center [787, 604] width 245 height 22
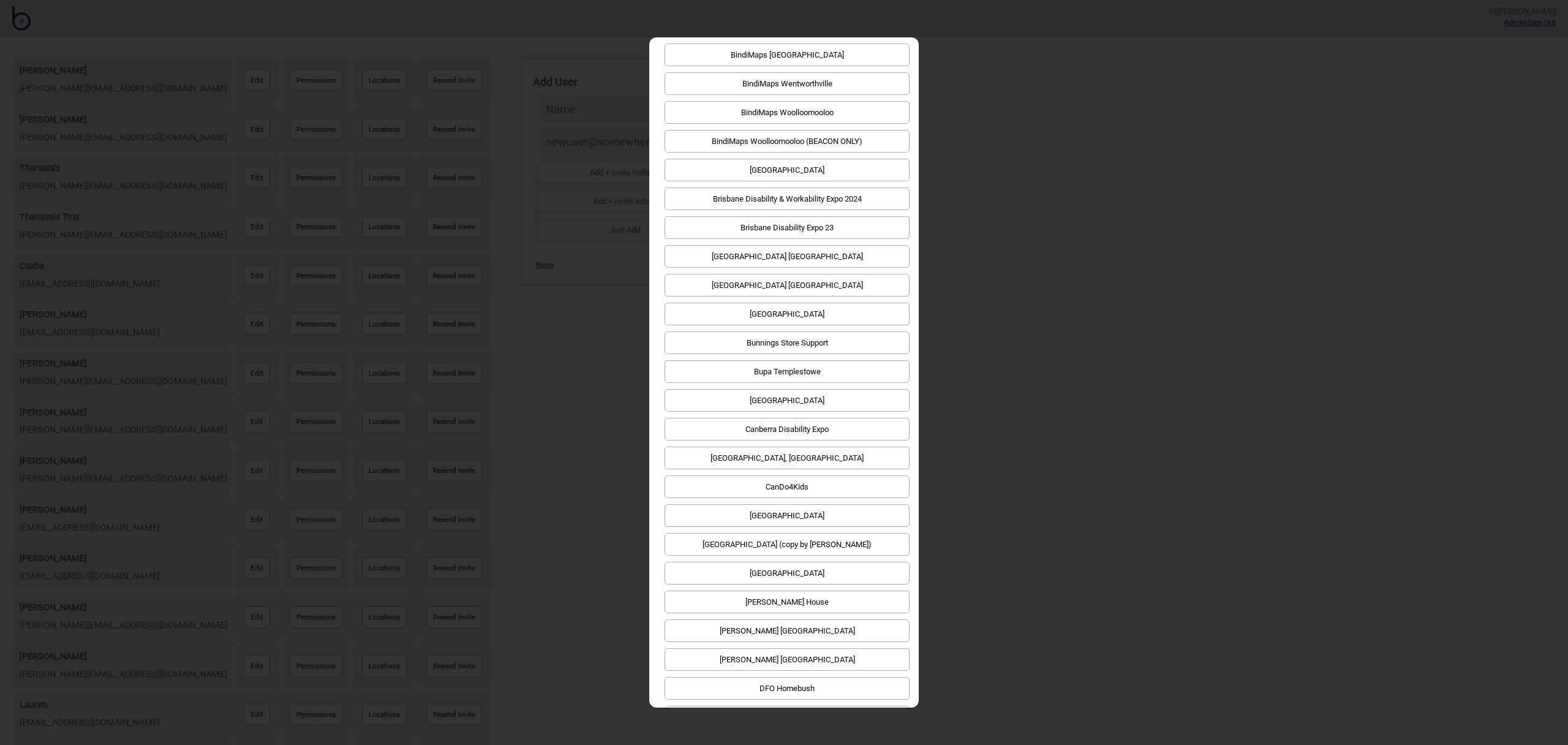
scroll to position [0, 0]
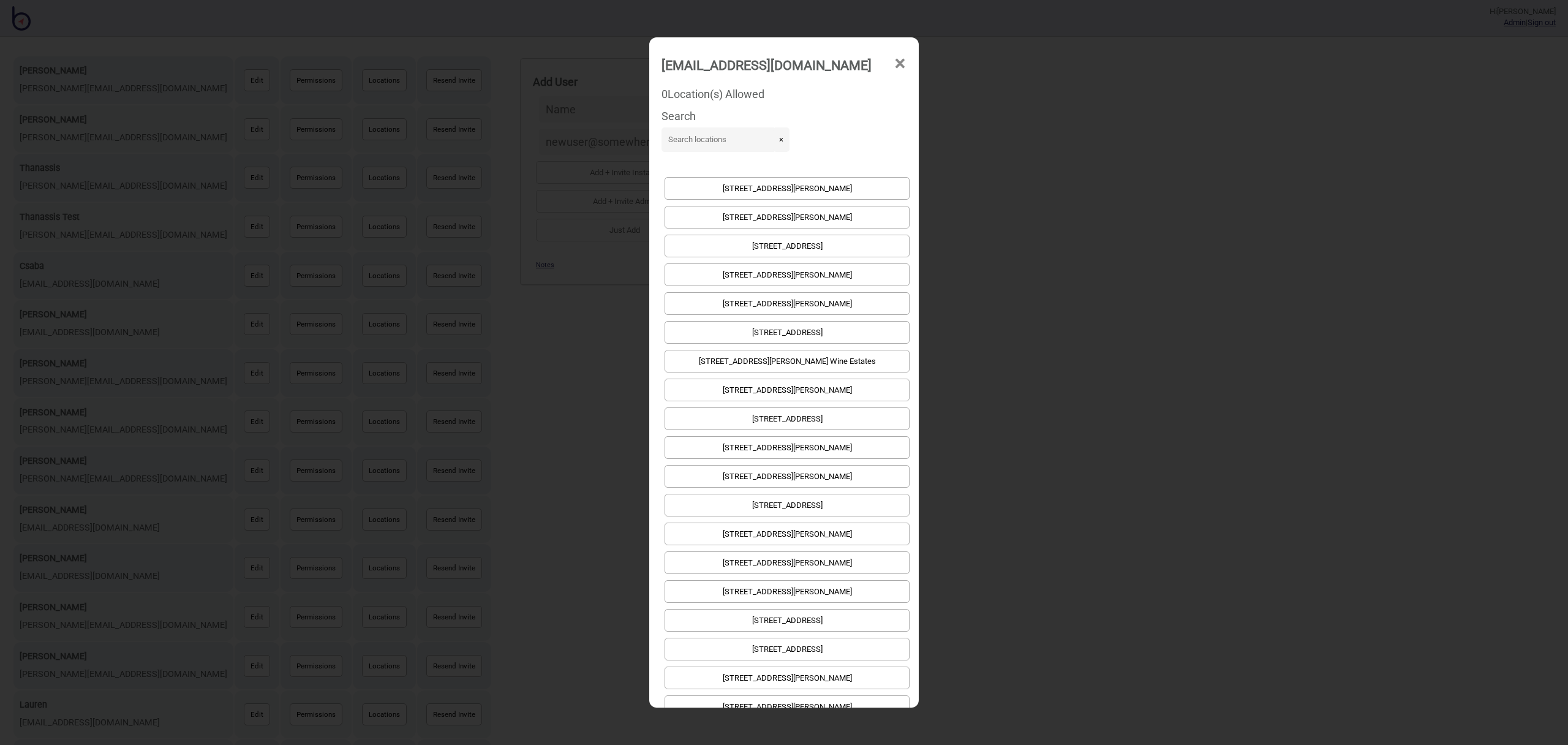
click at [900, 63] on span "×" at bounding box center [900, 63] width 13 height 40
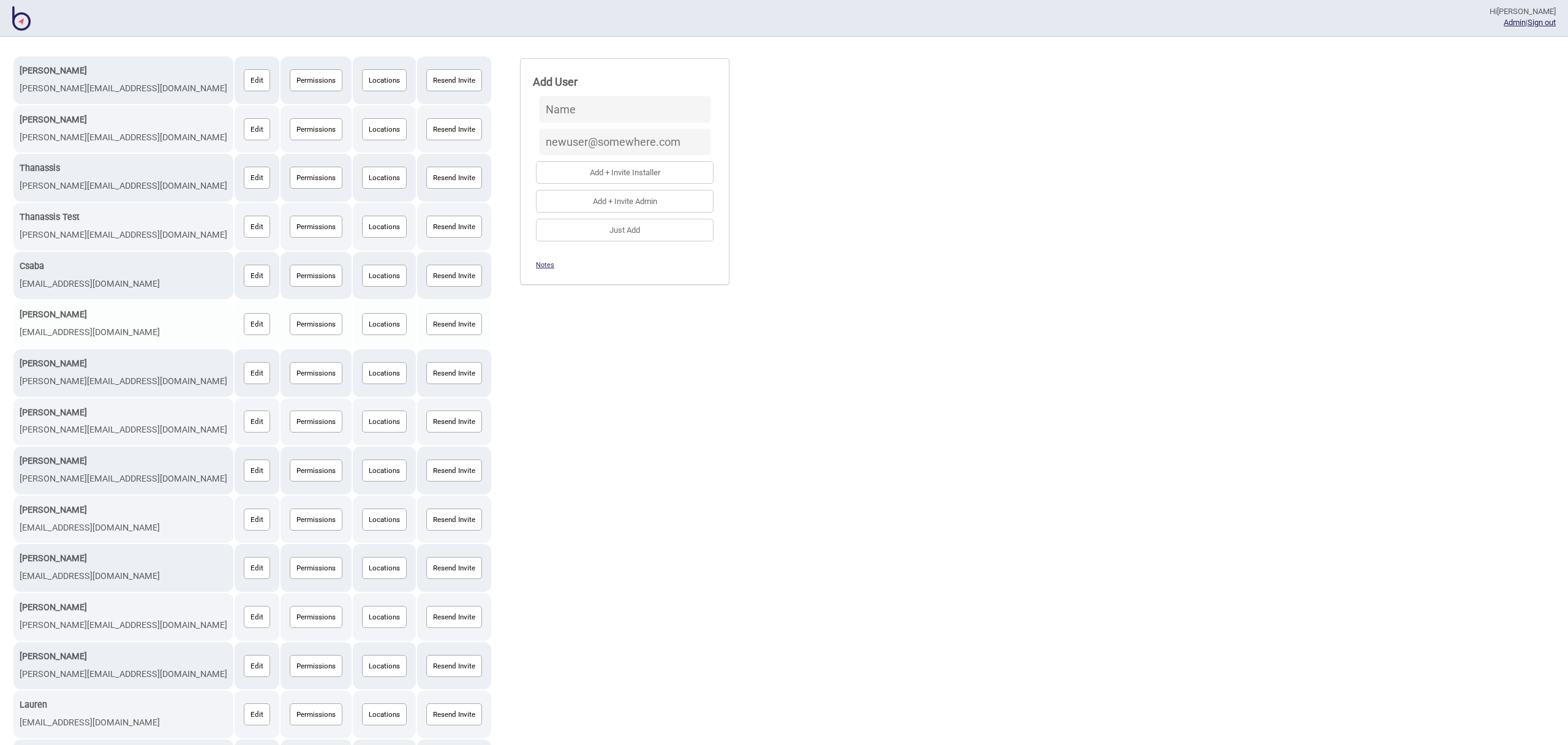
click at [244, 326] on button "Edit" at bounding box center [257, 324] width 27 height 22
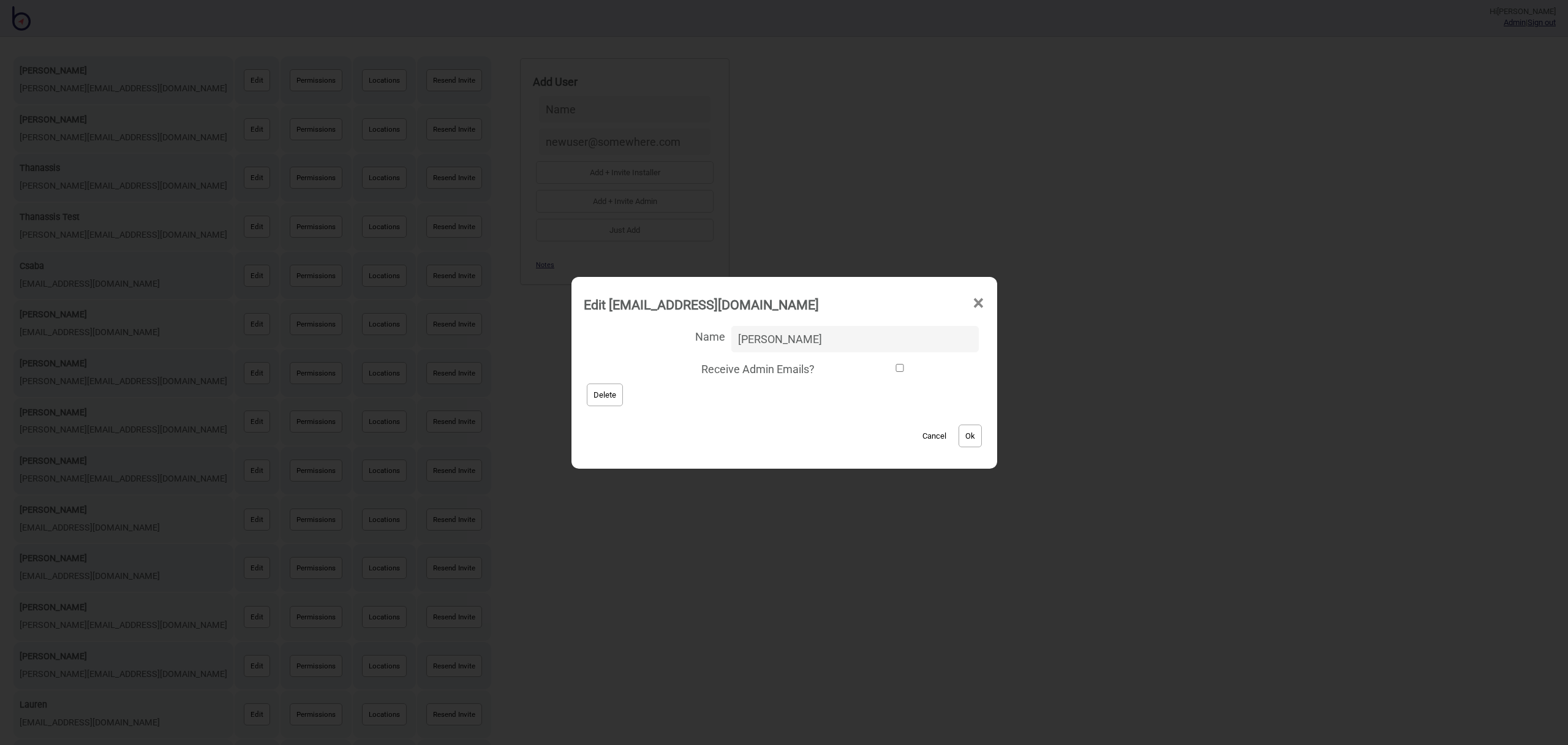
click at [623, 399] on button "Delete" at bounding box center [605, 395] width 36 height 22
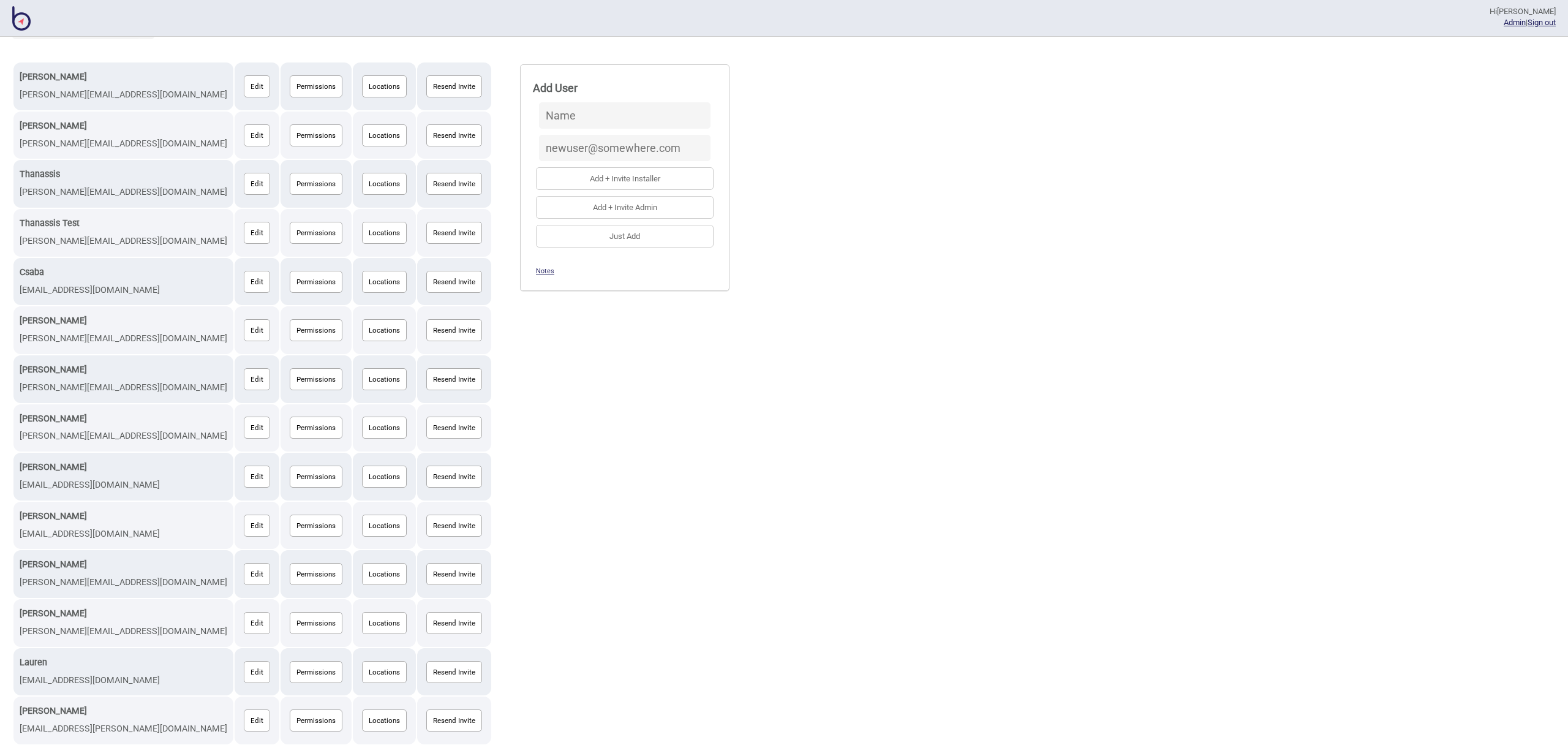
scroll to position [123, 0]
click at [362, 375] on button "Locations" at bounding box center [384, 380] width 45 height 22
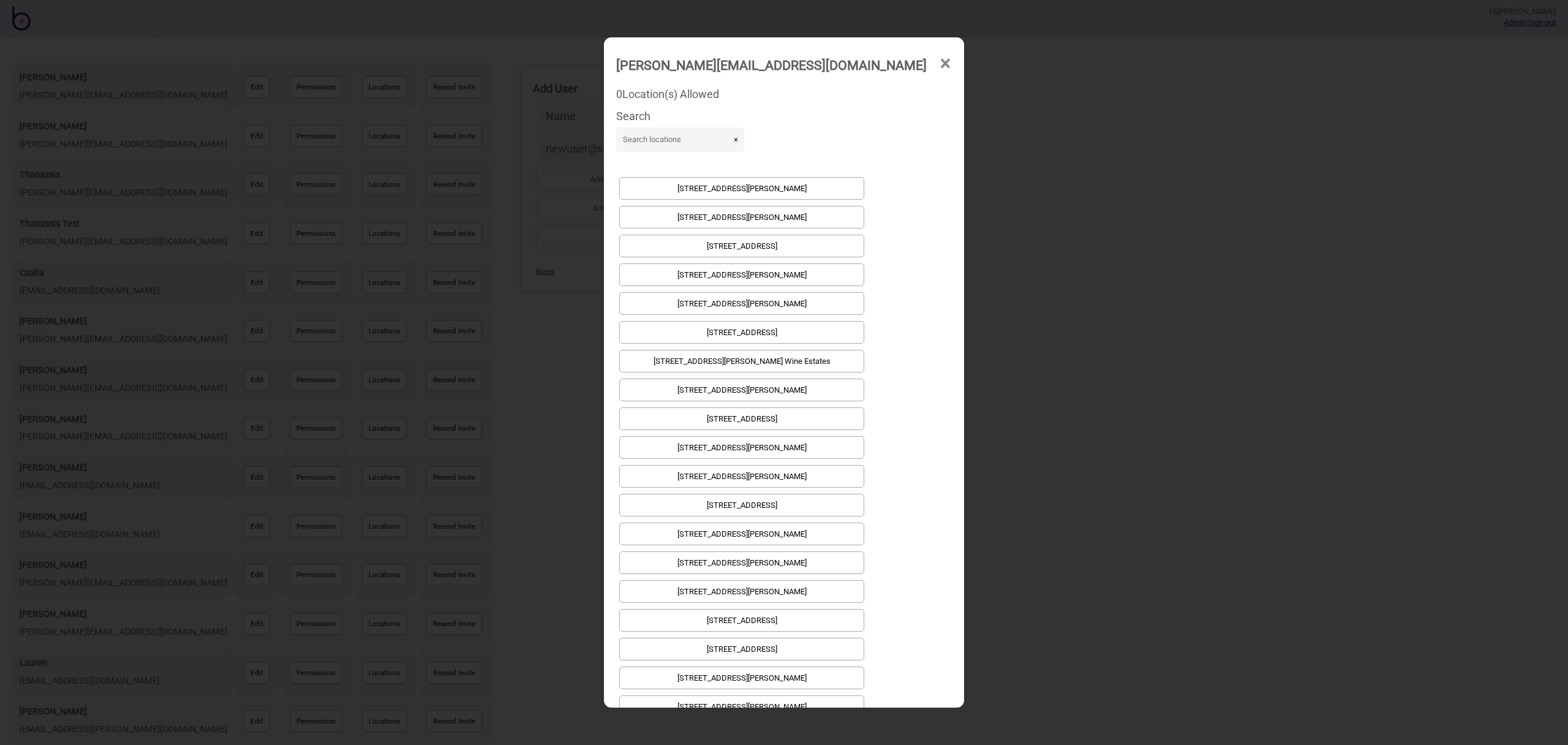
click at [939, 64] on span "×" at bounding box center [946, 63] width 13 height 40
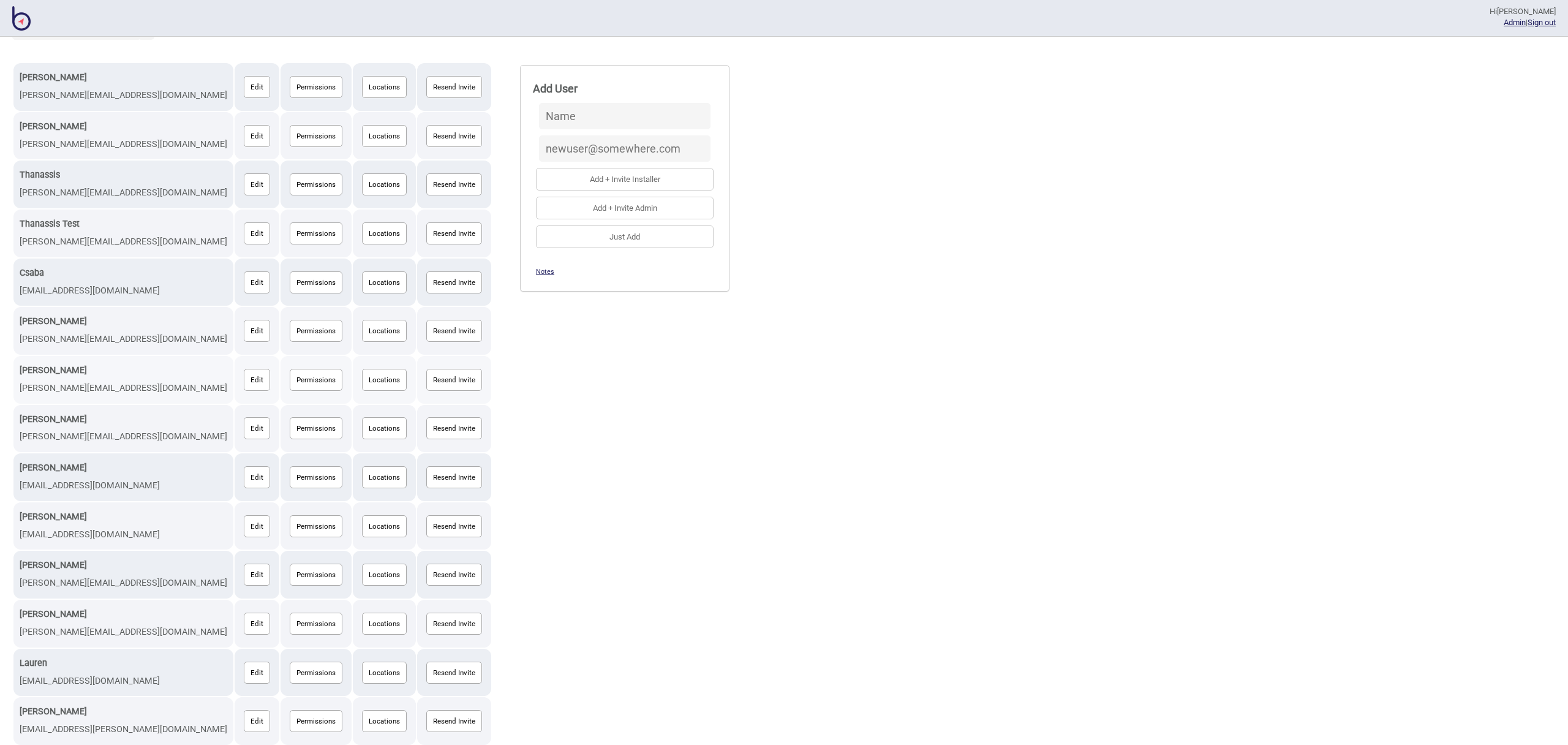
click at [244, 380] on button "Edit" at bounding box center [257, 380] width 27 height 22
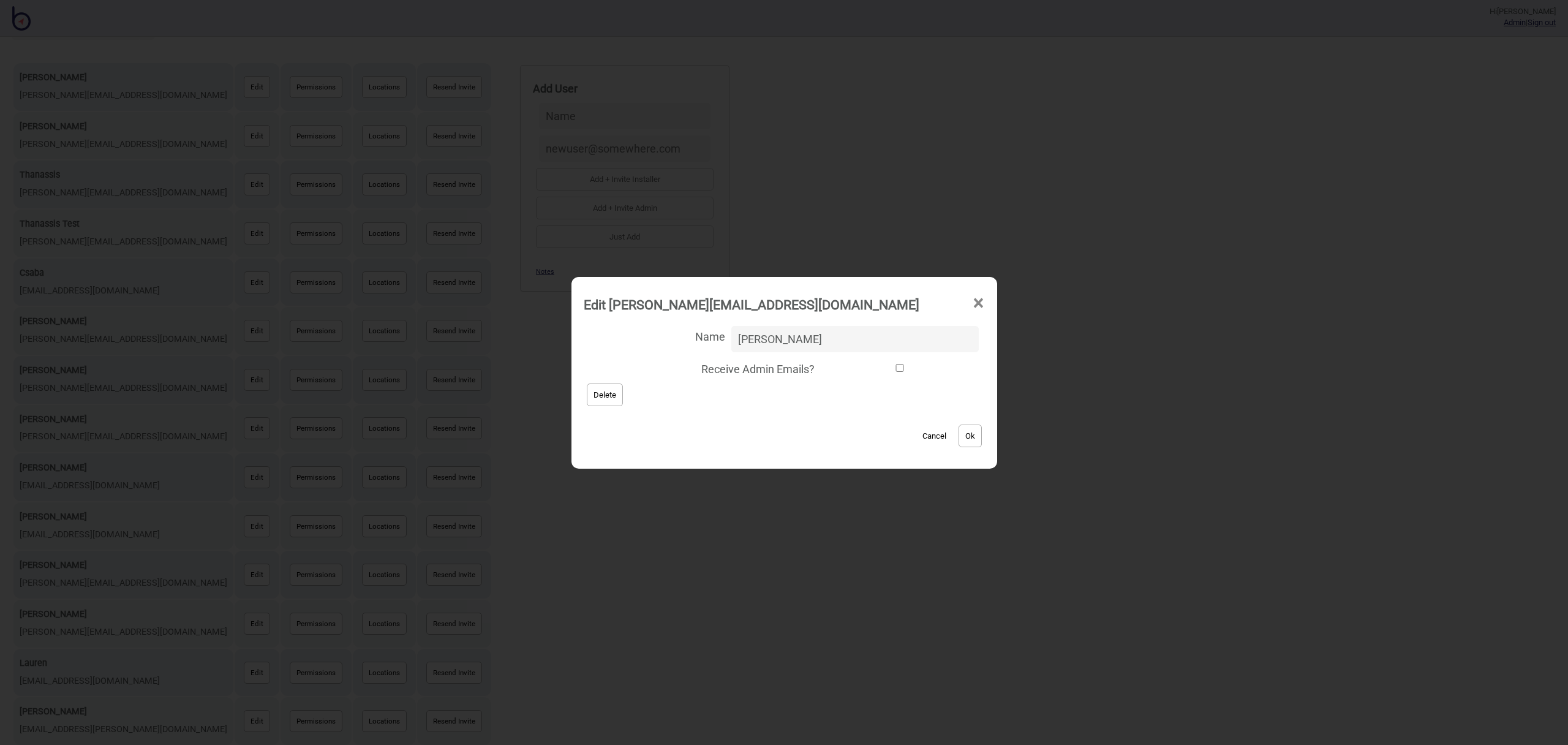
click at [623, 396] on button "Delete" at bounding box center [605, 395] width 36 height 22
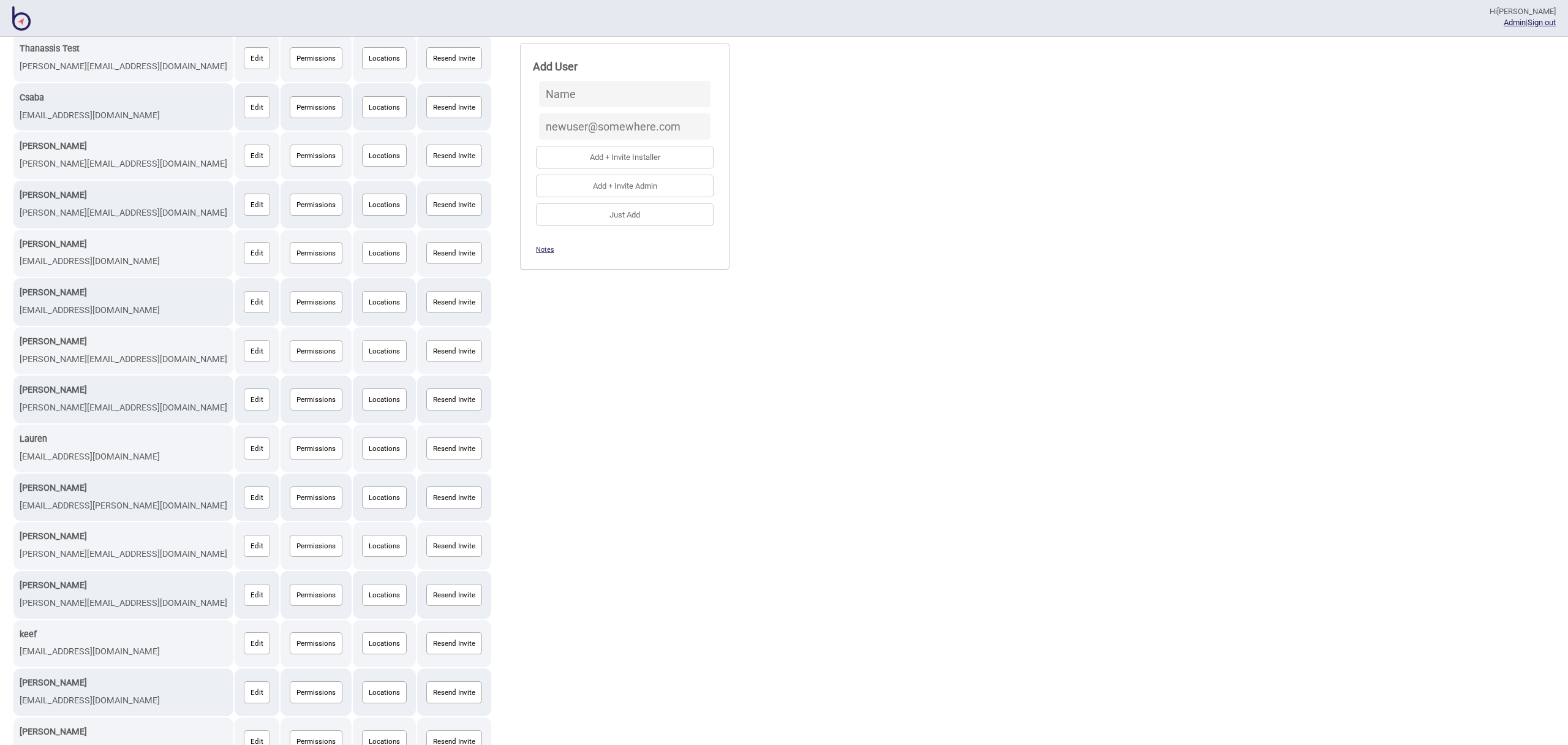
scroll to position [300, 0]
click at [362, 547] on button "Locations" at bounding box center [384, 545] width 45 height 22
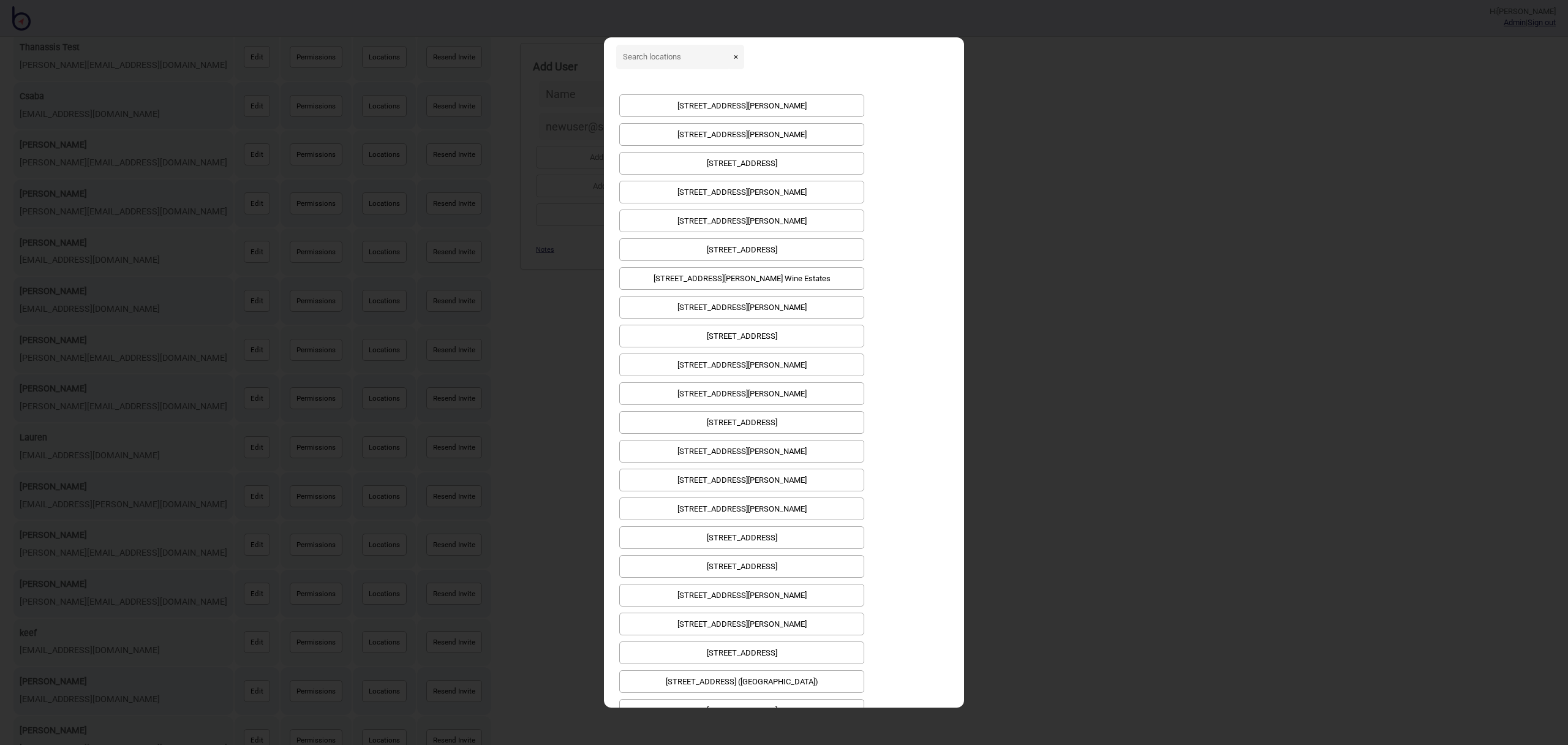
scroll to position [0, 0]
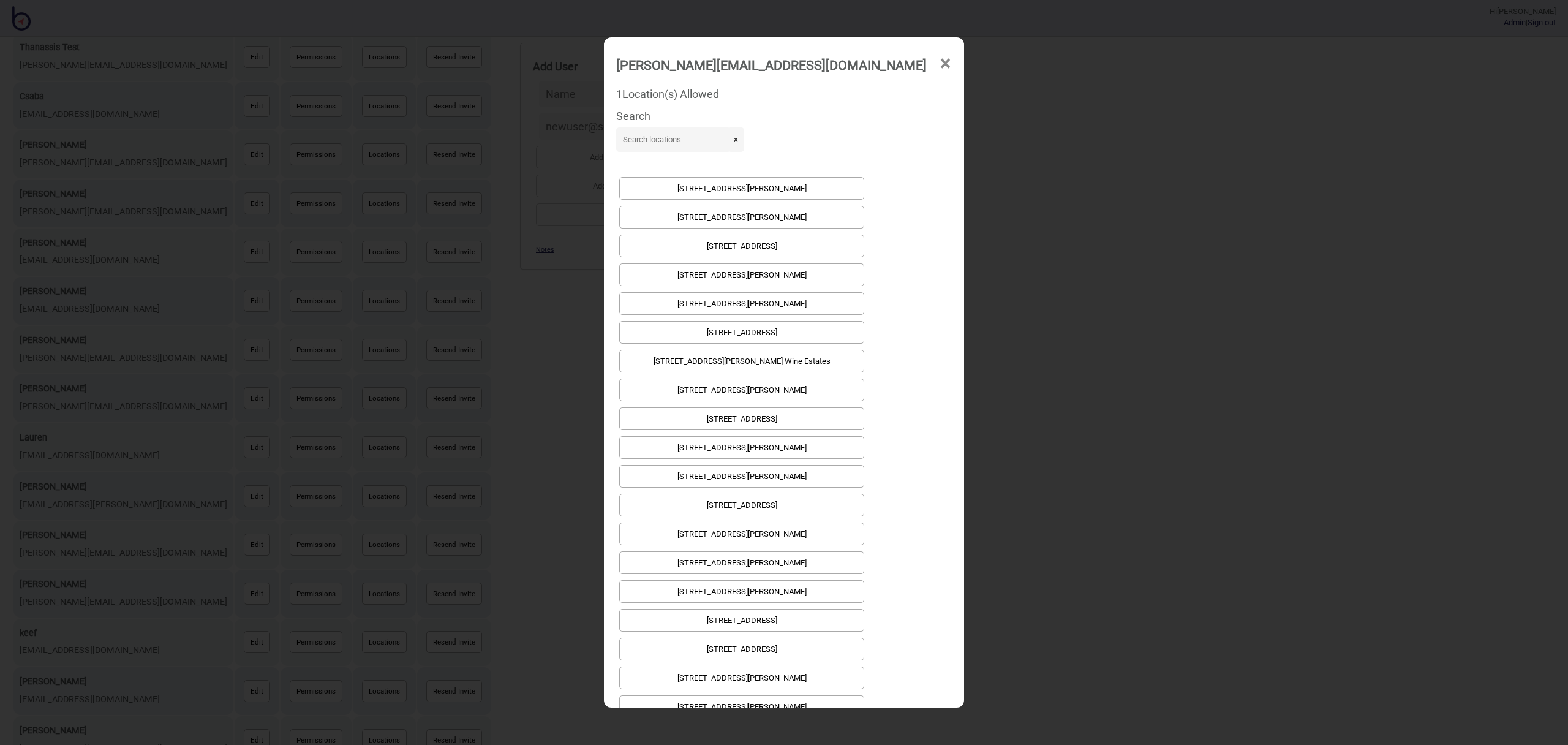
click at [939, 62] on span "×" at bounding box center [946, 63] width 13 height 40
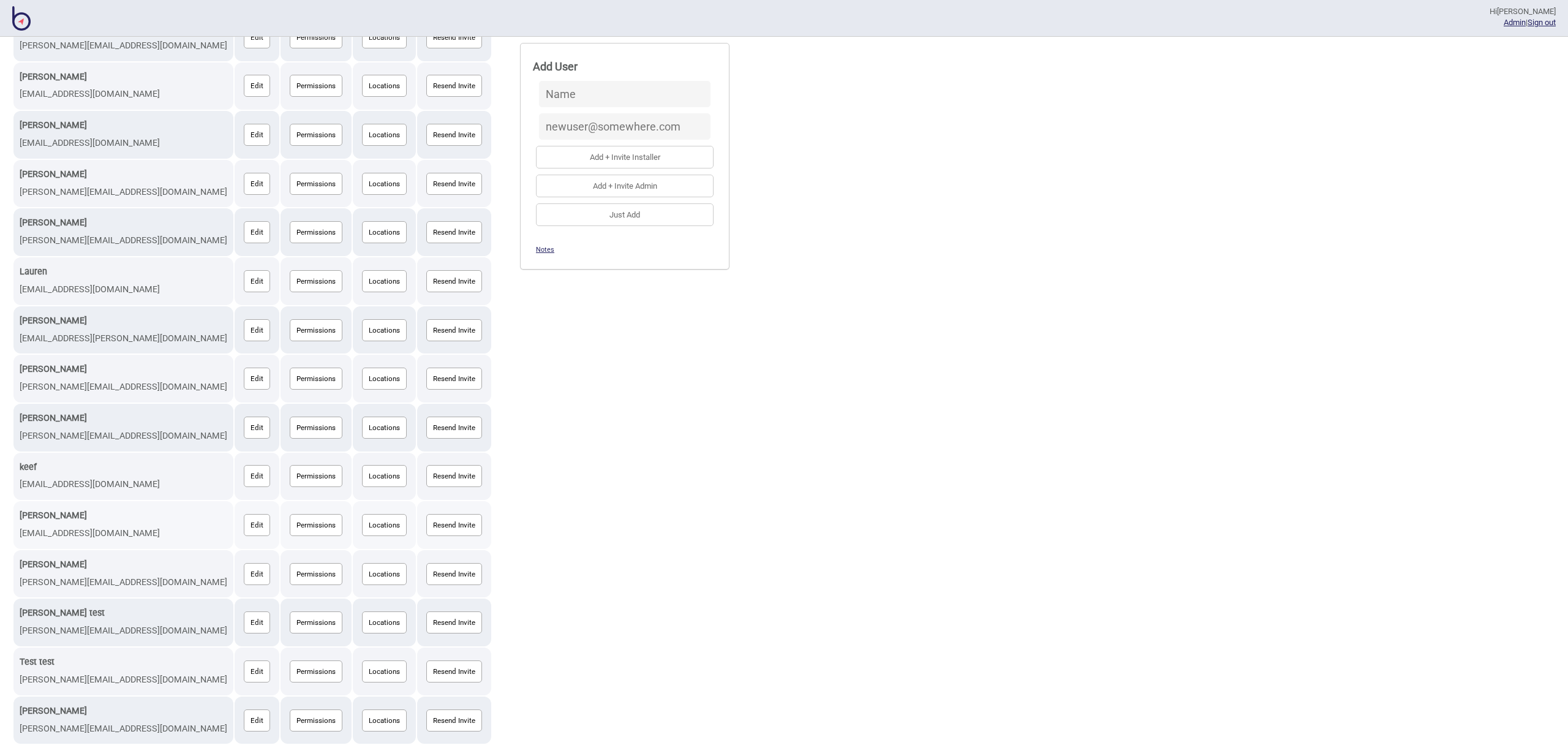
scroll to position [468, 0]
click at [362, 524] on button "Locations" at bounding box center [384, 523] width 45 height 22
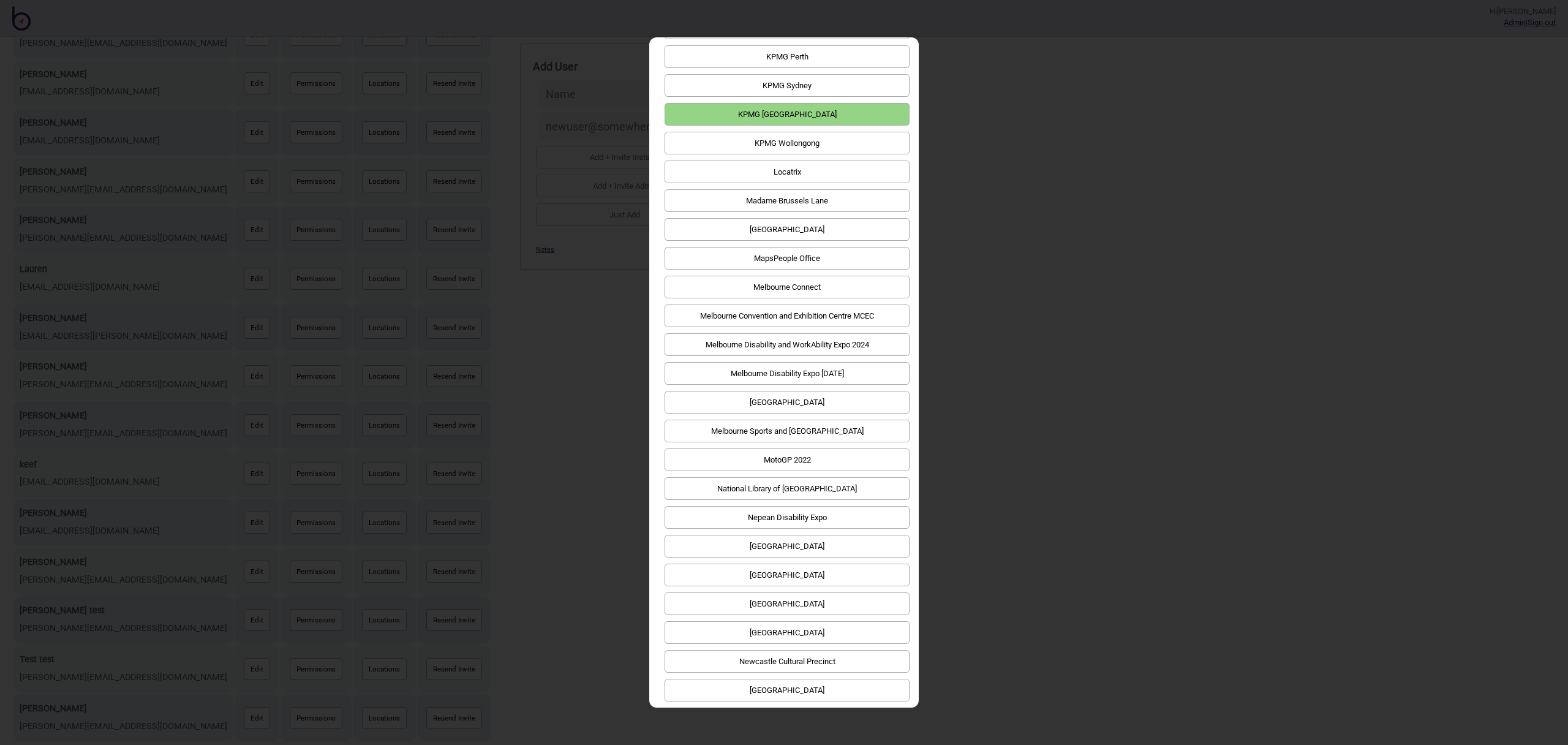
scroll to position [3397, 0]
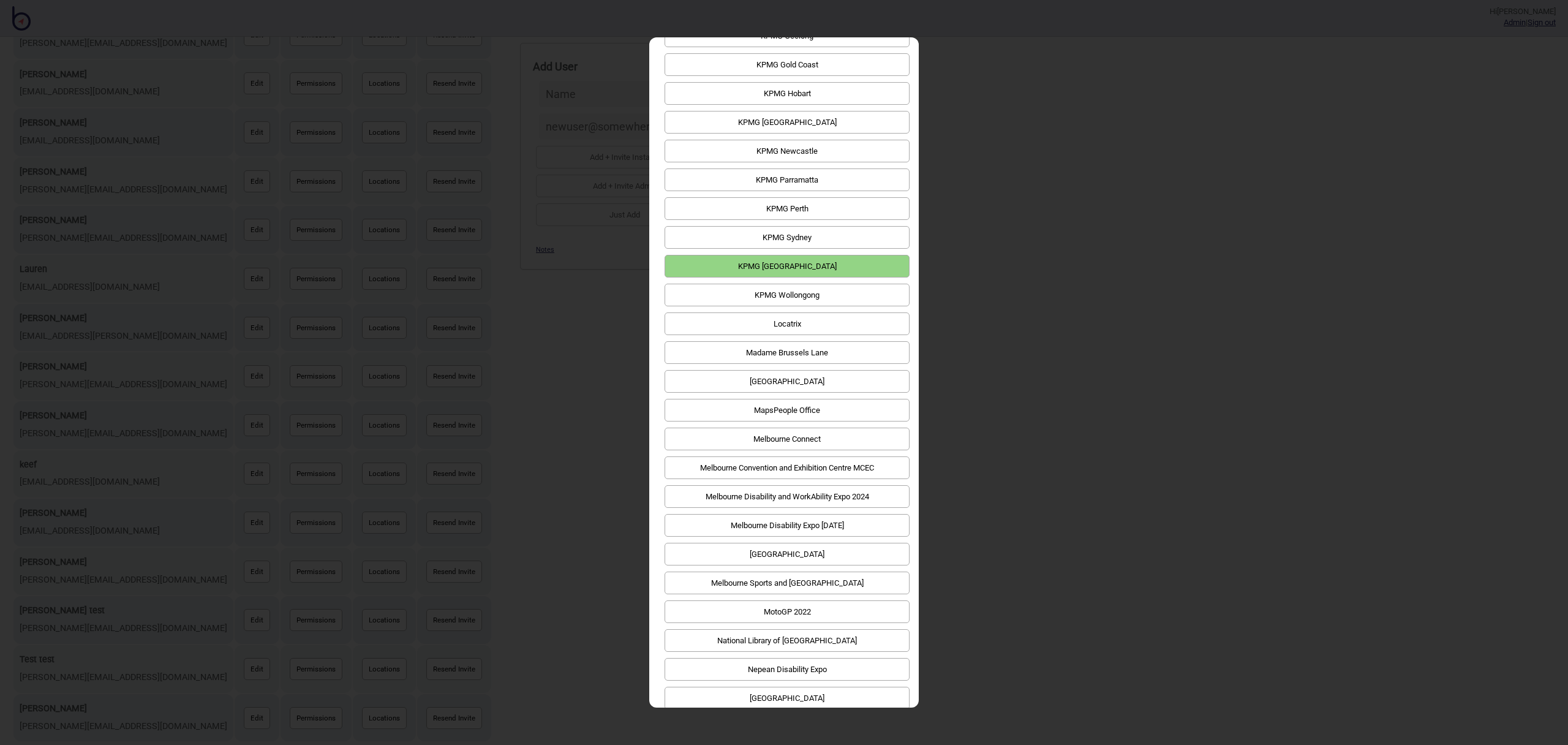
click at [849, 255] on button "KPMG Townsville" at bounding box center [787, 265] width 245 height 22
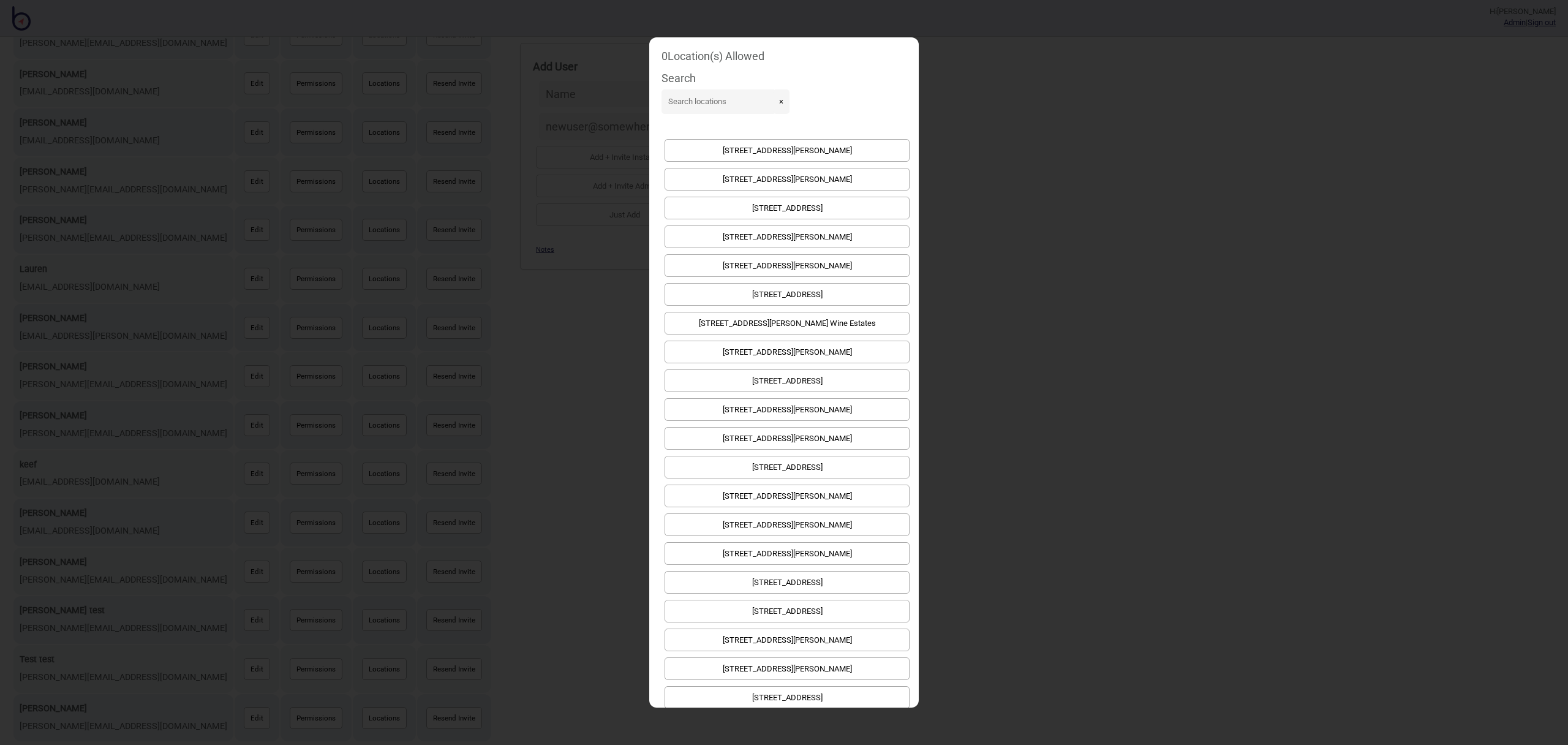
scroll to position [0, 0]
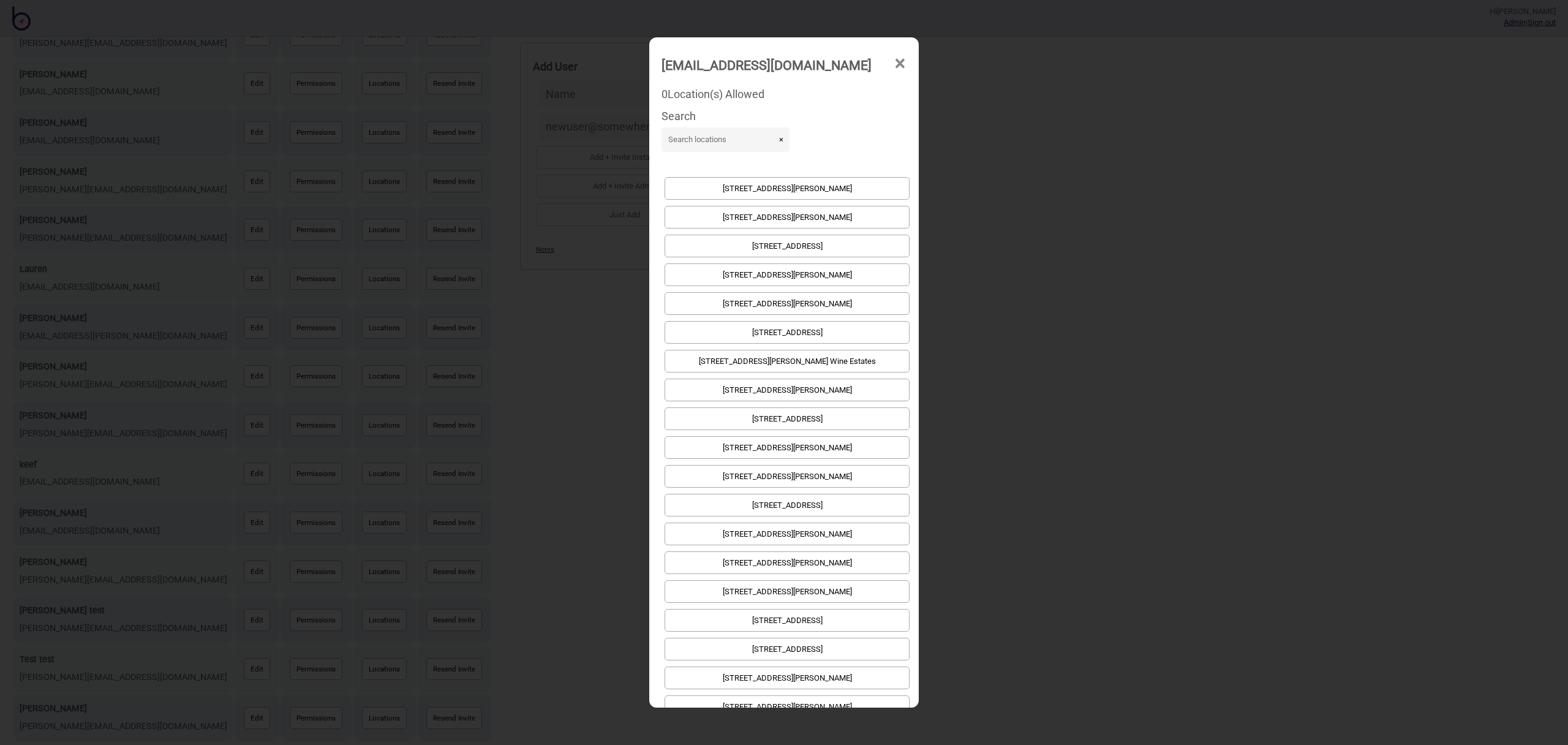
click at [897, 53] on span "×" at bounding box center [900, 63] width 13 height 40
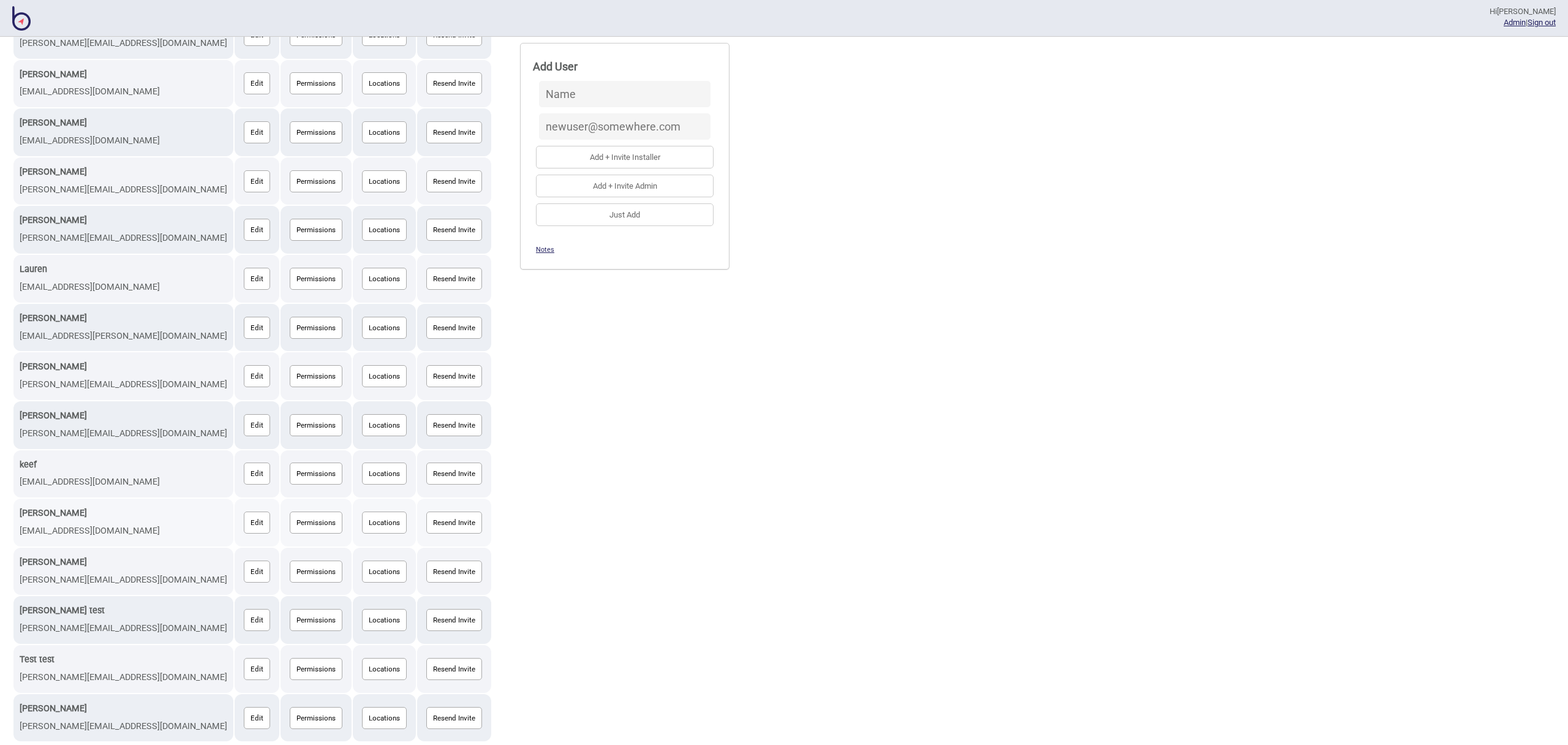
click at [244, 523] on button "Edit" at bounding box center [257, 523] width 27 height 22
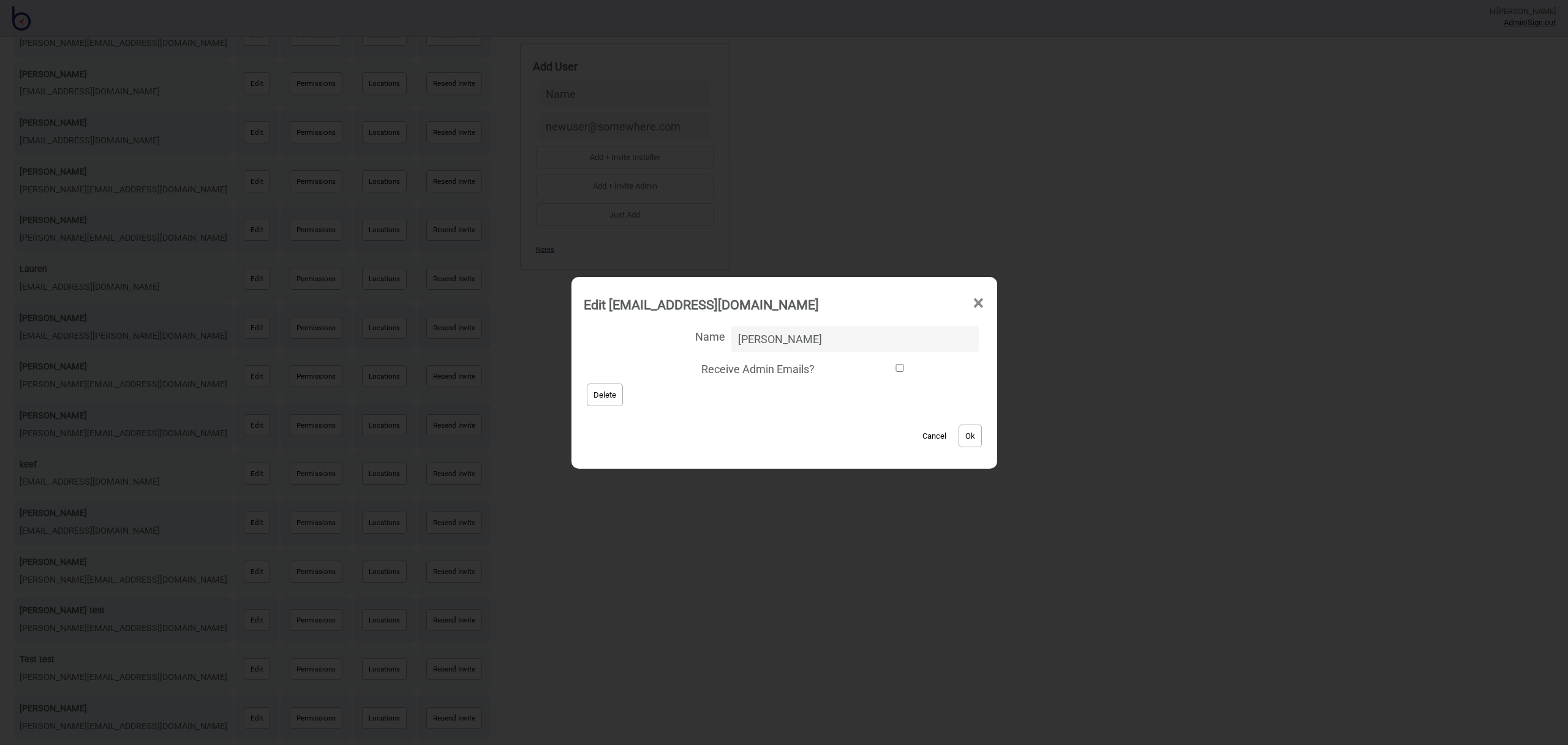
click at [623, 388] on button "Delete" at bounding box center [605, 395] width 36 height 22
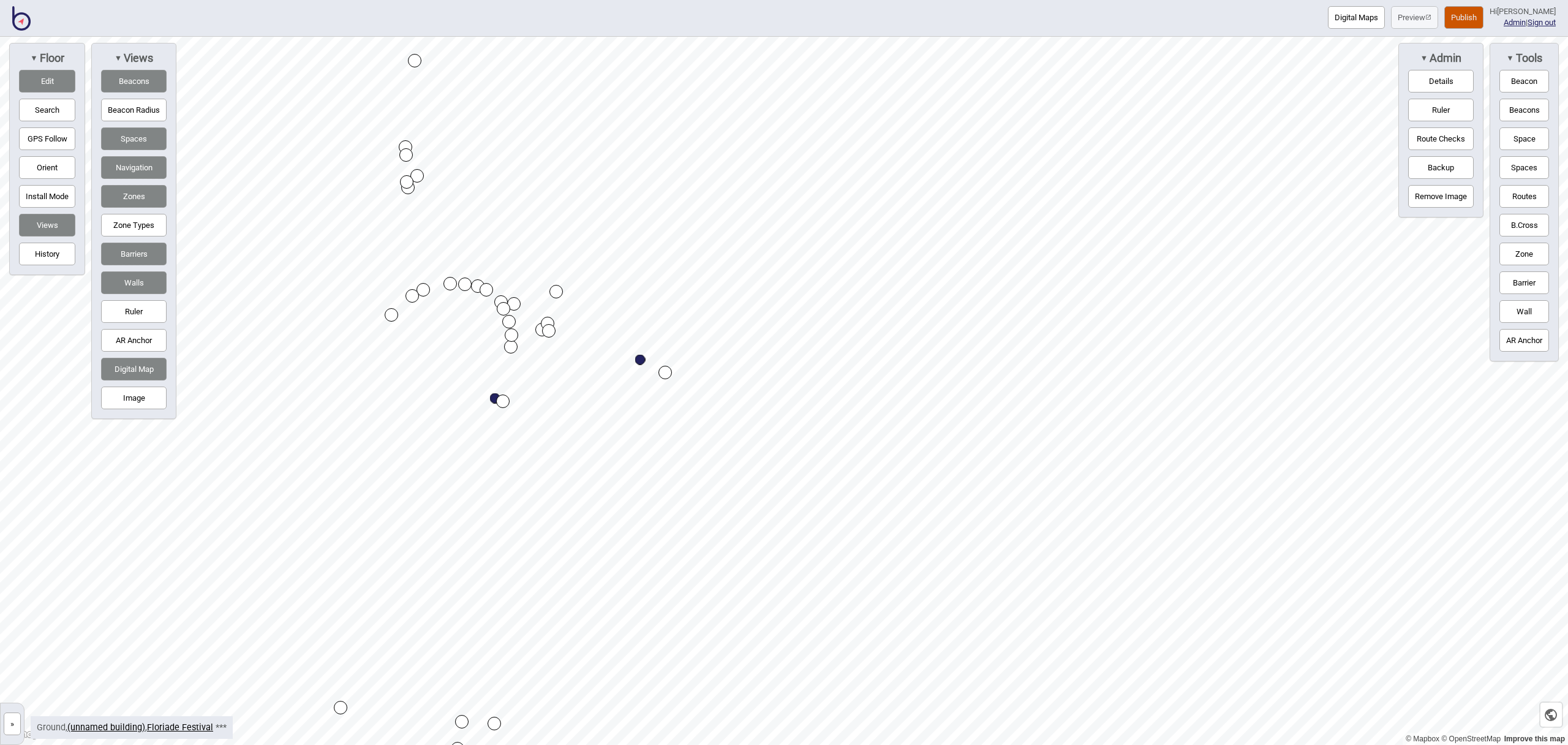
drag, startPoint x: 1519, startPoint y: 141, endPoint x: 1496, endPoint y: 141, distance: 23.0
click at [1518, 141] on button "Space" at bounding box center [1525, 138] width 50 height 22
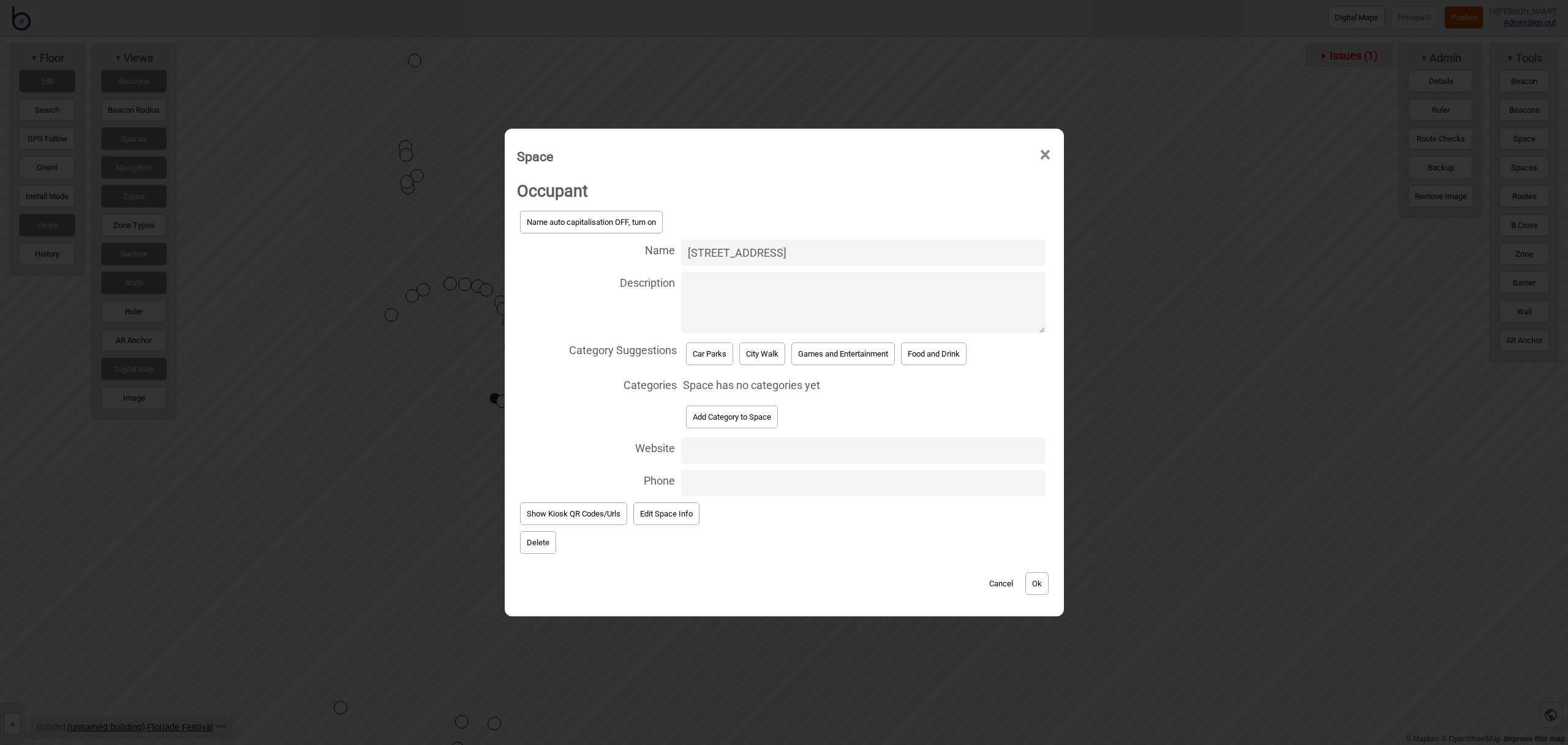
type input "[STREET_ADDRESS]"
click at [705, 349] on button "Car Parks" at bounding box center [709, 354] width 47 height 22
select select "Car Parks"
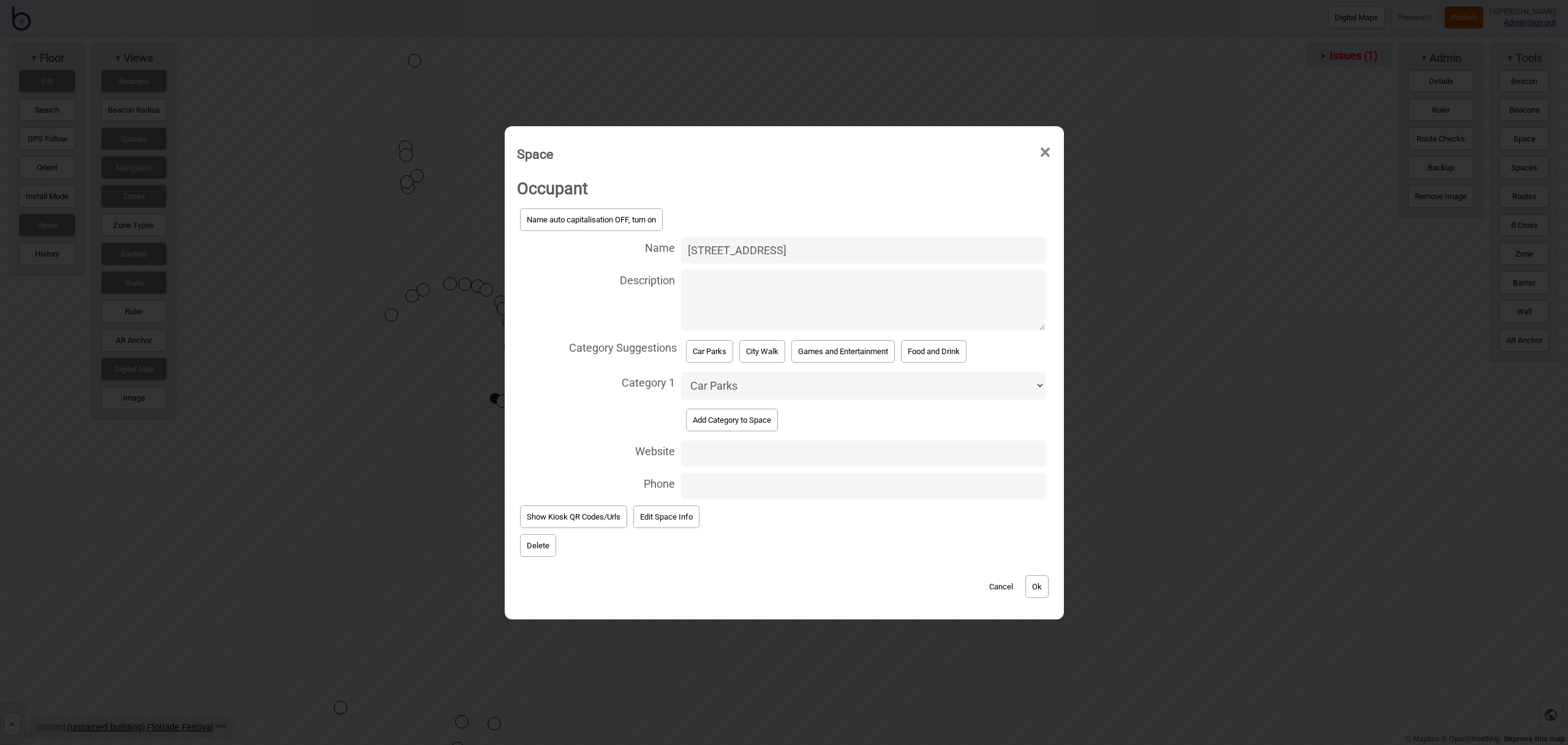
click at [1038, 590] on button "Ok" at bounding box center [1038, 586] width 23 height 22
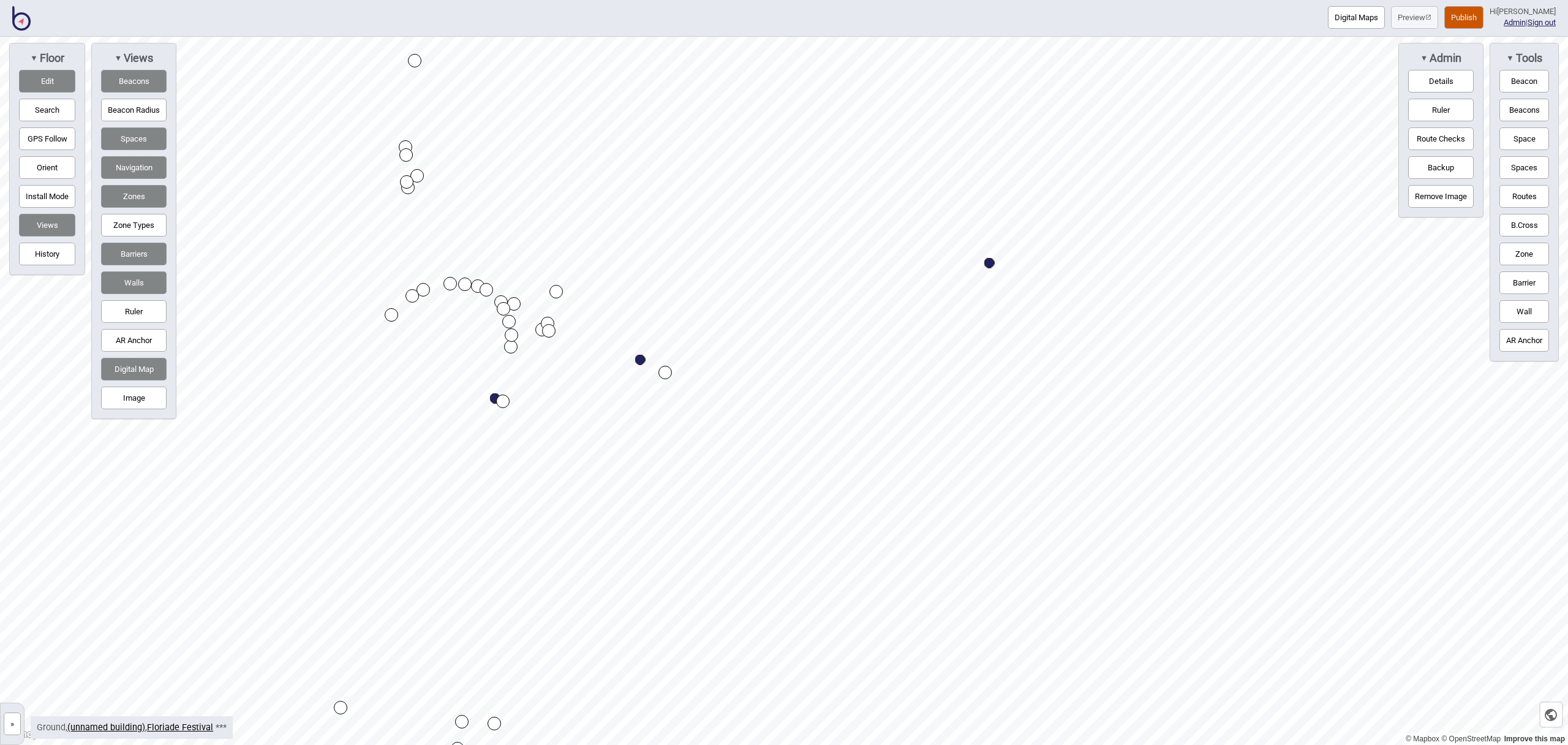
click at [1524, 192] on button "Routes" at bounding box center [1525, 196] width 50 height 22
click at [455, 452] on div "Map marker" at bounding box center [455, 453] width 13 height 13
click at [1510, 200] on button "Routes" at bounding box center [1525, 196] width 50 height 22
click at [1513, 134] on button "Space" at bounding box center [1525, 138] width 50 height 22
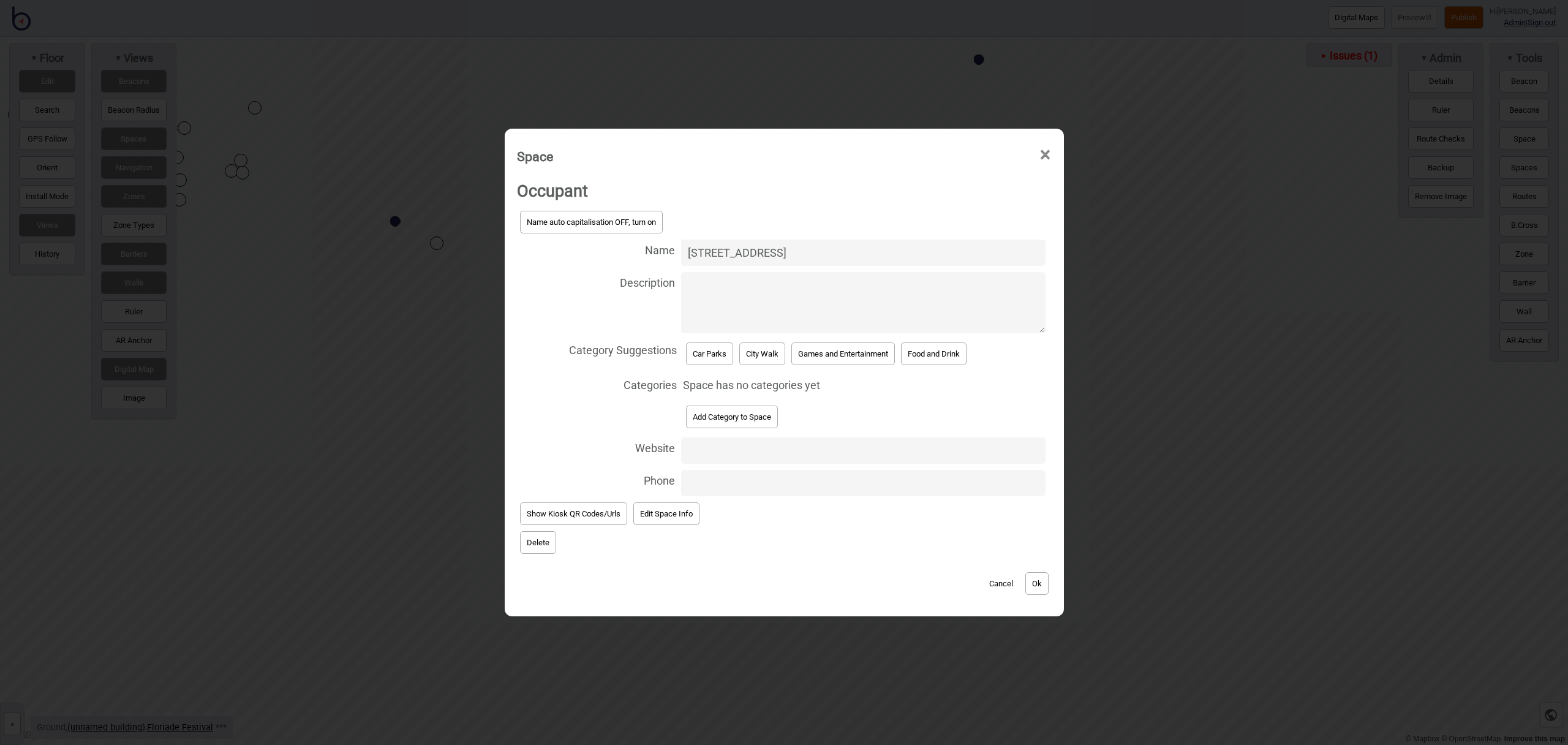
type input "20 Parks Way Car Park"
click at [696, 355] on button "Car Parks" at bounding box center [709, 354] width 47 height 22
select select "Car Parks"
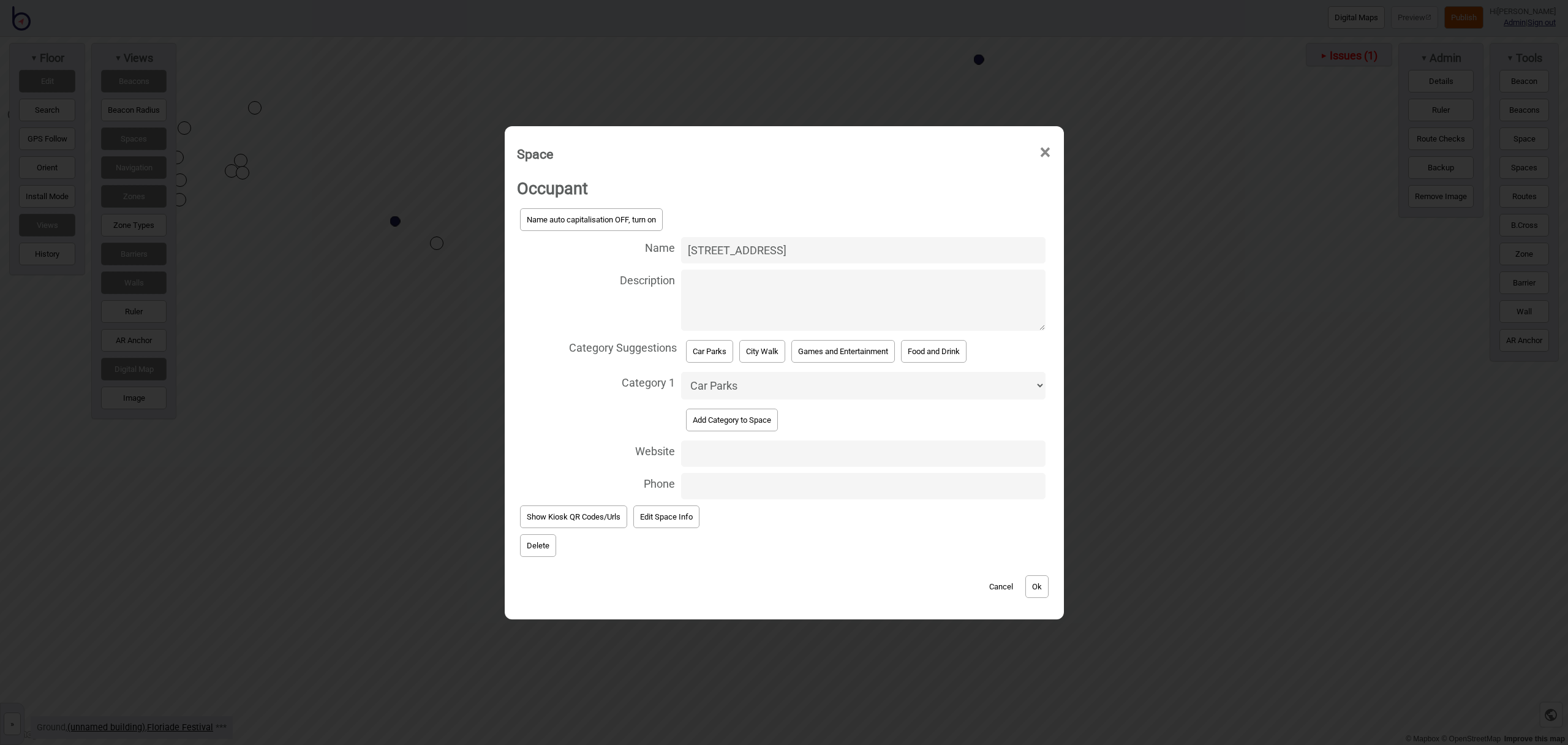
click at [1048, 595] on button "Ok" at bounding box center [1038, 586] width 23 height 22
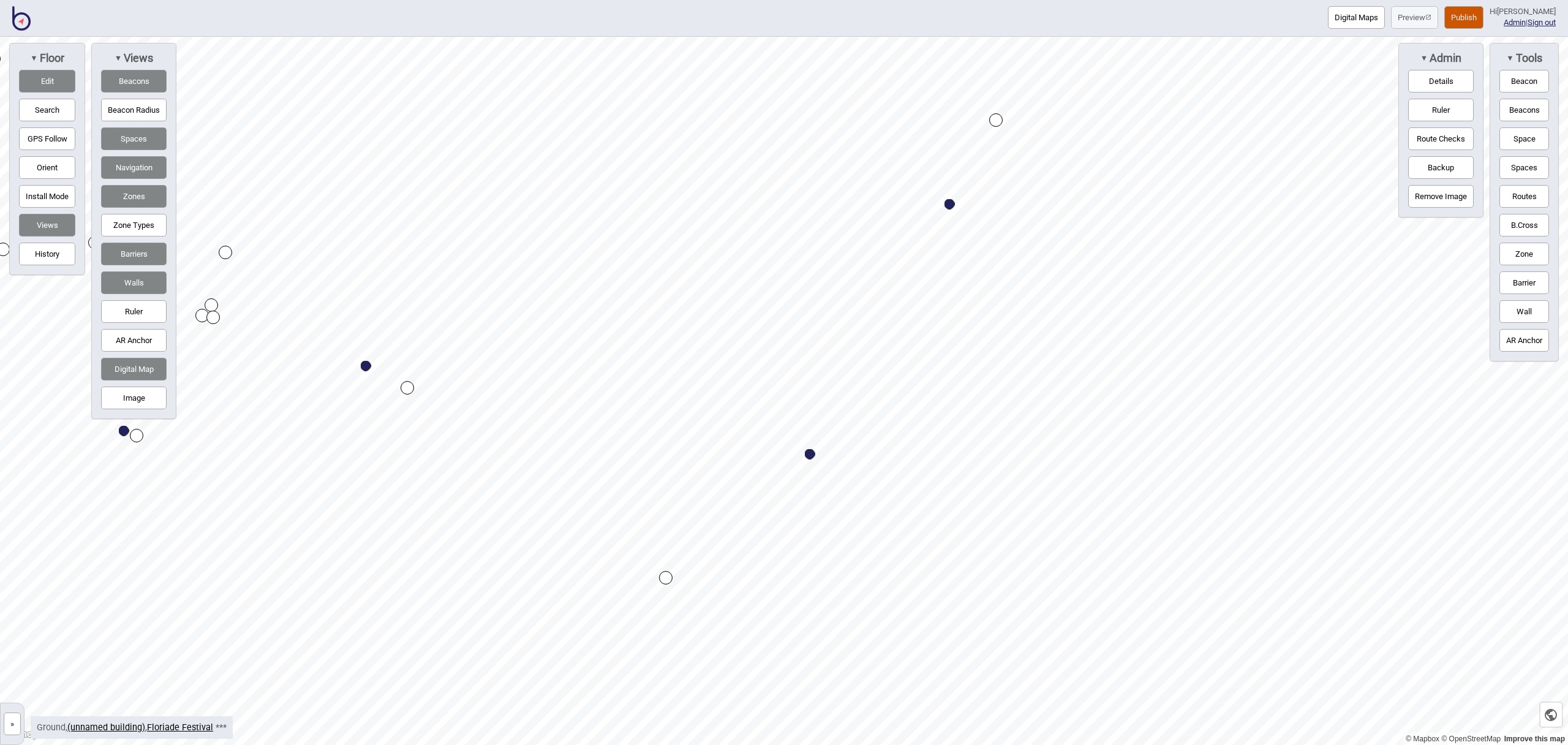
click at [57, 83] on button "Edit" at bounding box center [46, 80] width 56 height 22
click at [54, 80] on button "Edit" at bounding box center [46, 80] width 56 height 22
drag, startPoint x: 952, startPoint y: 199, endPoint x: 988, endPoint y: 218, distance: 40.7
drag, startPoint x: 1521, startPoint y: 138, endPoint x: 1514, endPoint y: 152, distance: 15.7
click at [1521, 138] on button "Space" at bounding box center [1525, 138] width 50 height 22
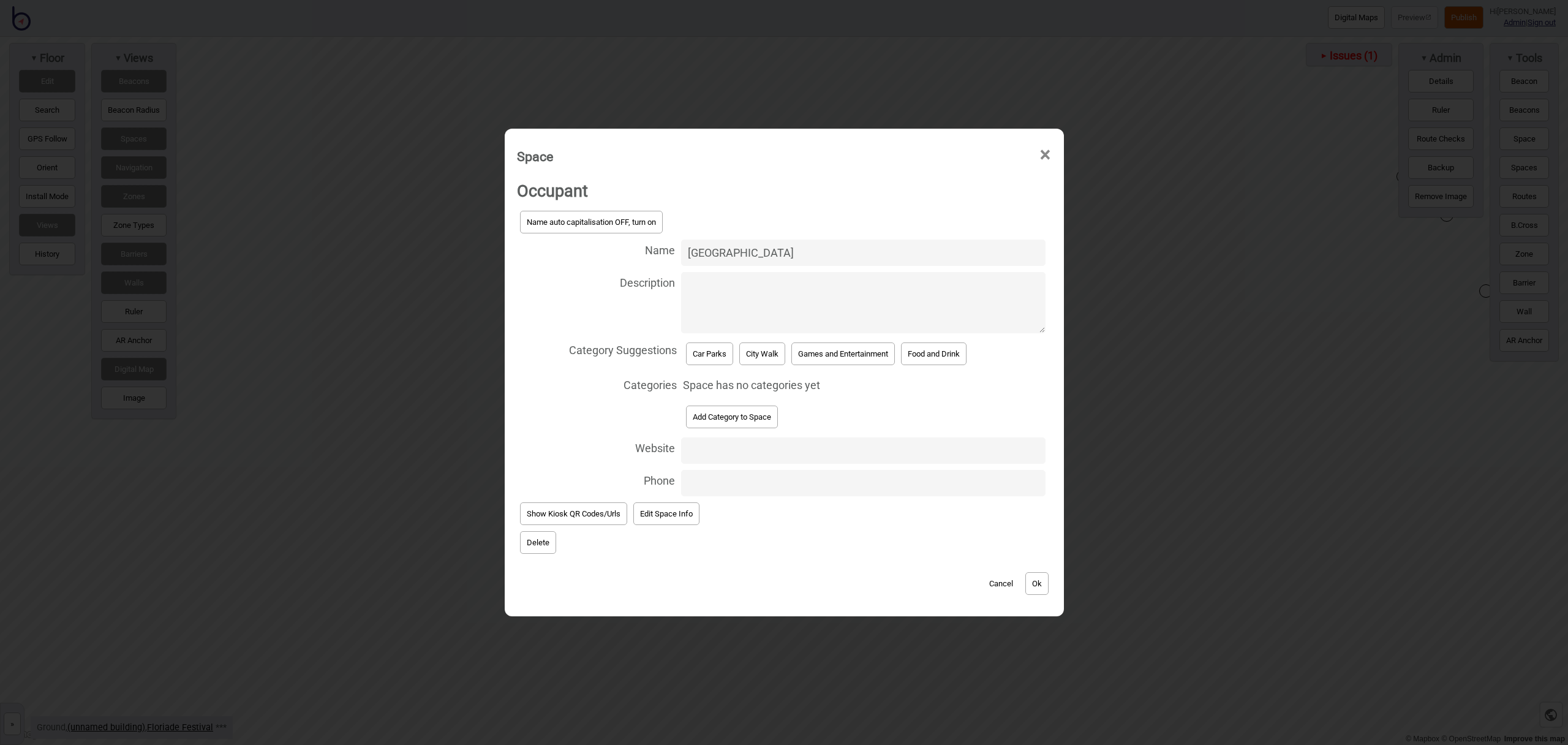
type input "East Block Kings Avenue Car Park"
click at [697, 370] on div "Category Suggestions Car Parks City Walk Games and Entertainment Food and Drink" at bounding box center [784, 354] width 535 height 35
click at [699, 348] on button "Car Parks" at bounding box center [709, 354] width 47 height 22
select select "Car Parks"
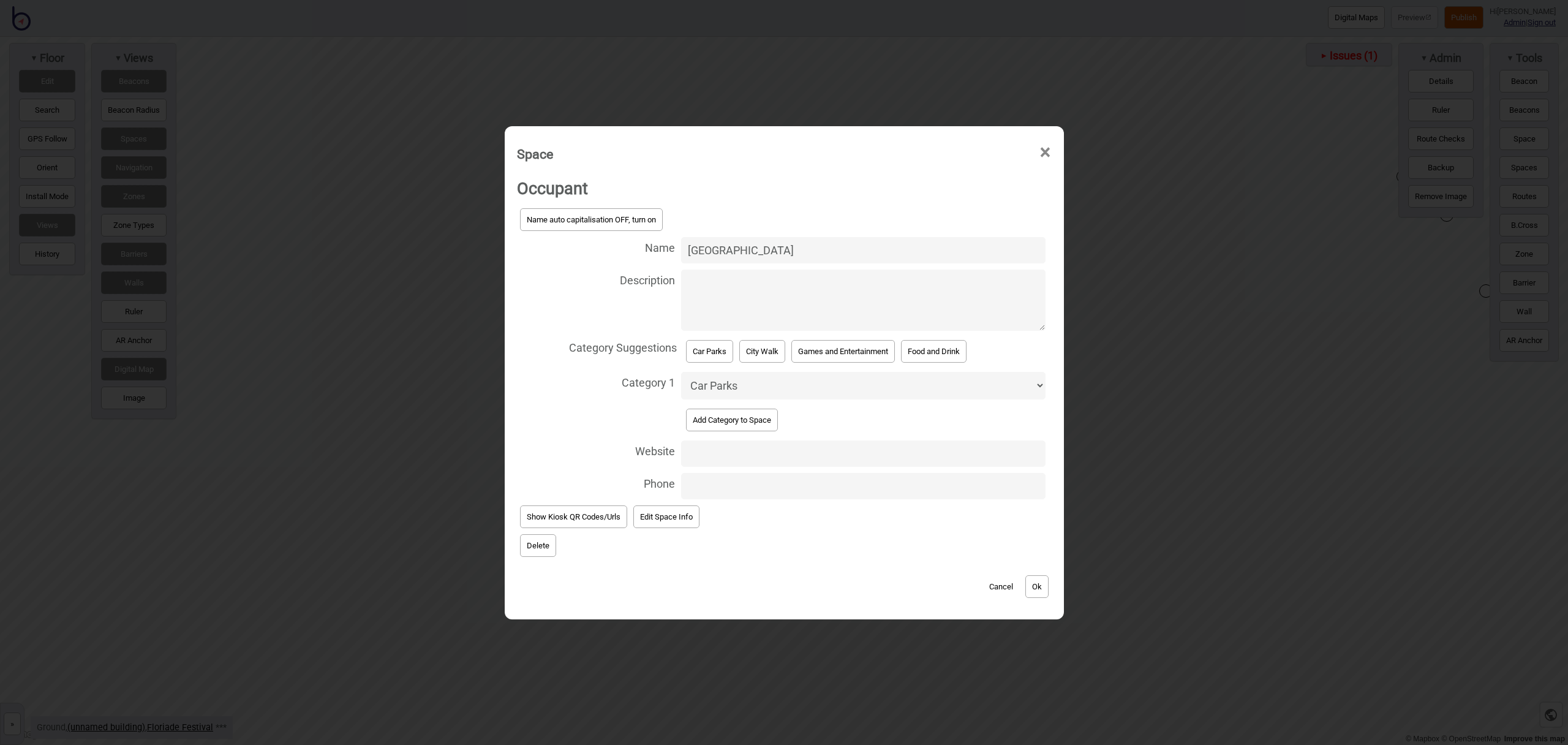
click at [1046, 587] on button "Ok" at bounding box center [1038, 586] width 23 height 22
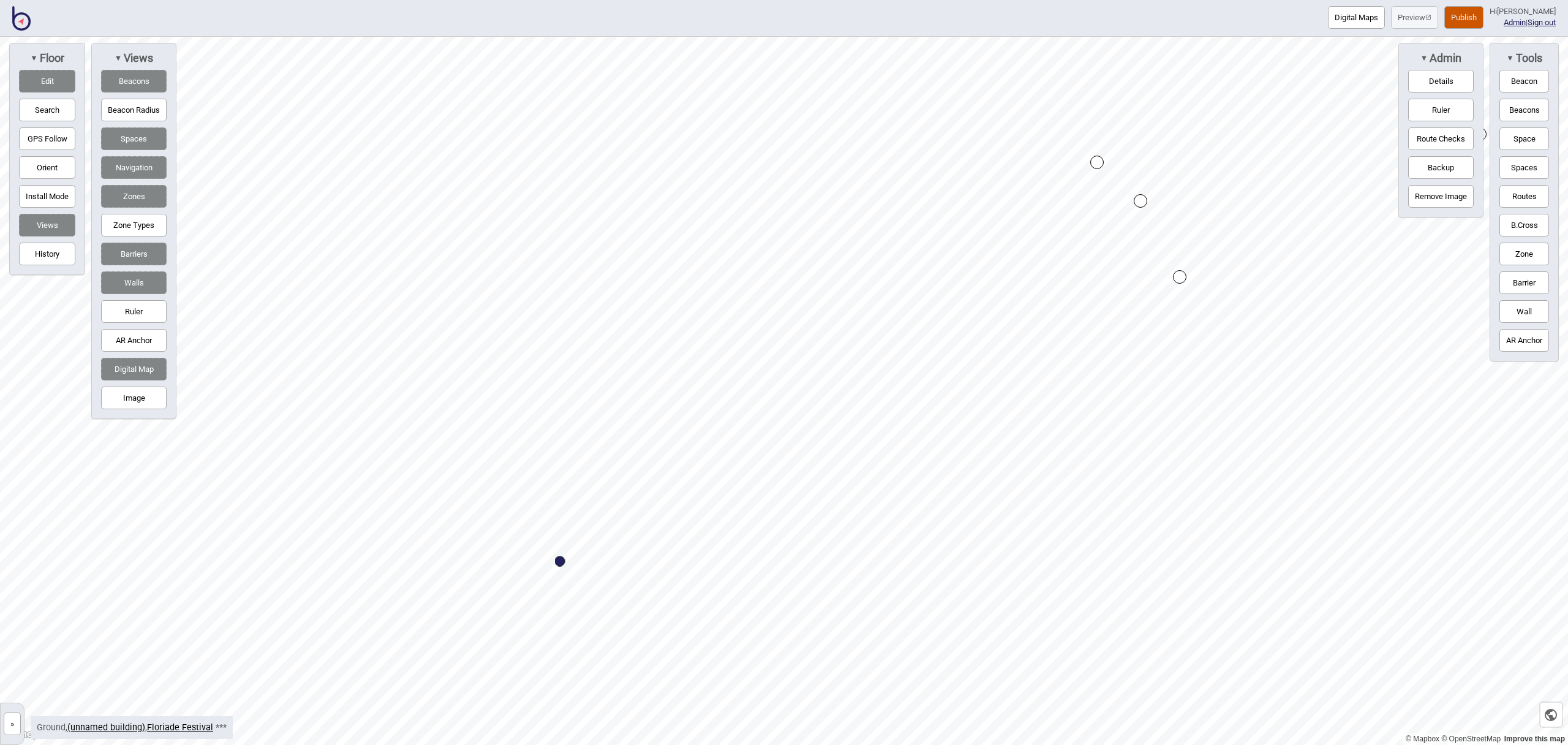
click at [1522, 193] on button "Routes" at bounding box center [1525, 196] width 50 height 22
drag, startPoint x: 1524, startPoint y: 144, endPoint x: 1397, endPoint y: 185, distance: 133.5
click at [1523, 144] on button "Space" at bounding box center [1525, 138] width 50 height 22
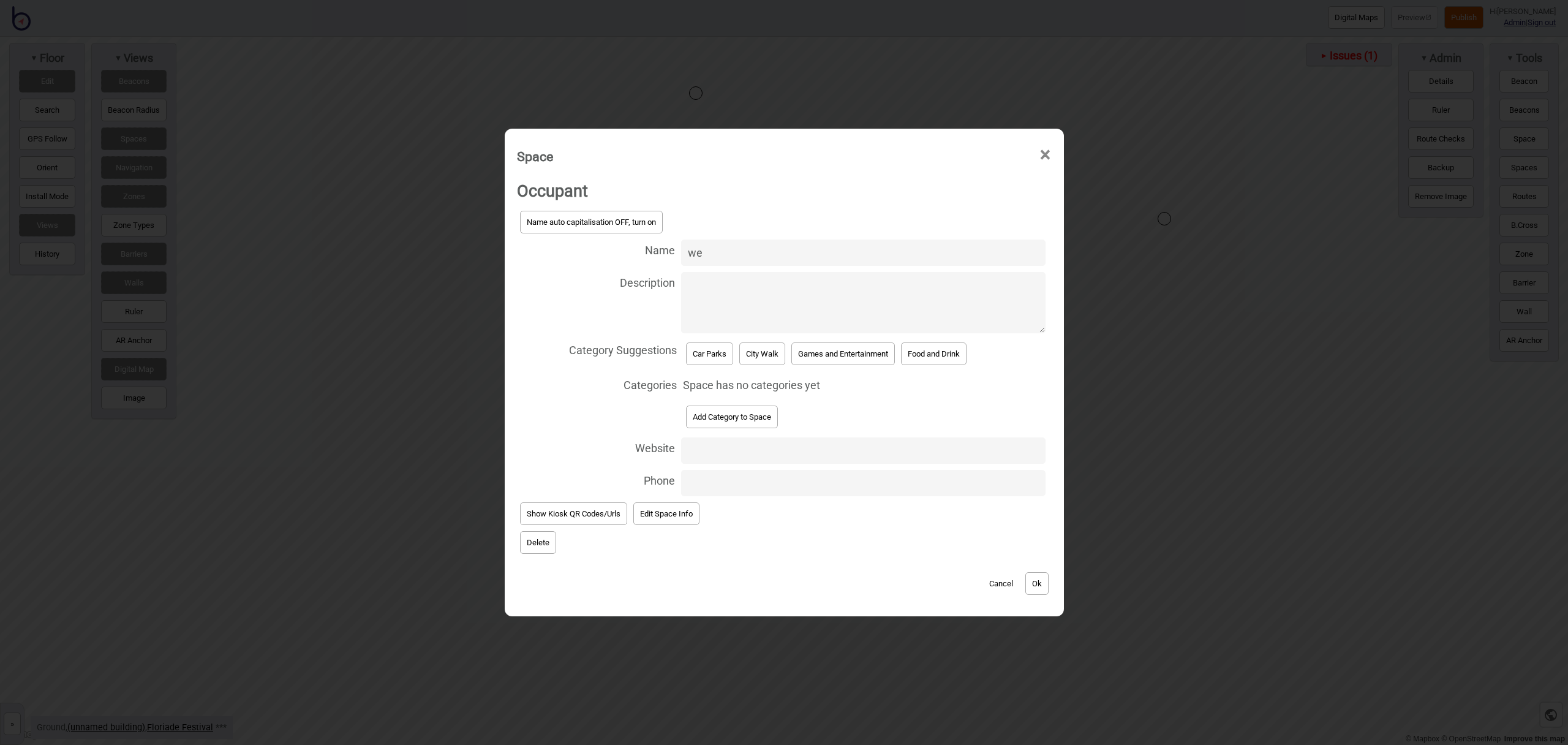
type input "w"
type input "[GEOGRAPHIC_DATA]"
click at [718, 355] on button "Car Parks" at bounding box center [709, 354] width 47 height 22
select select "Car Parks"
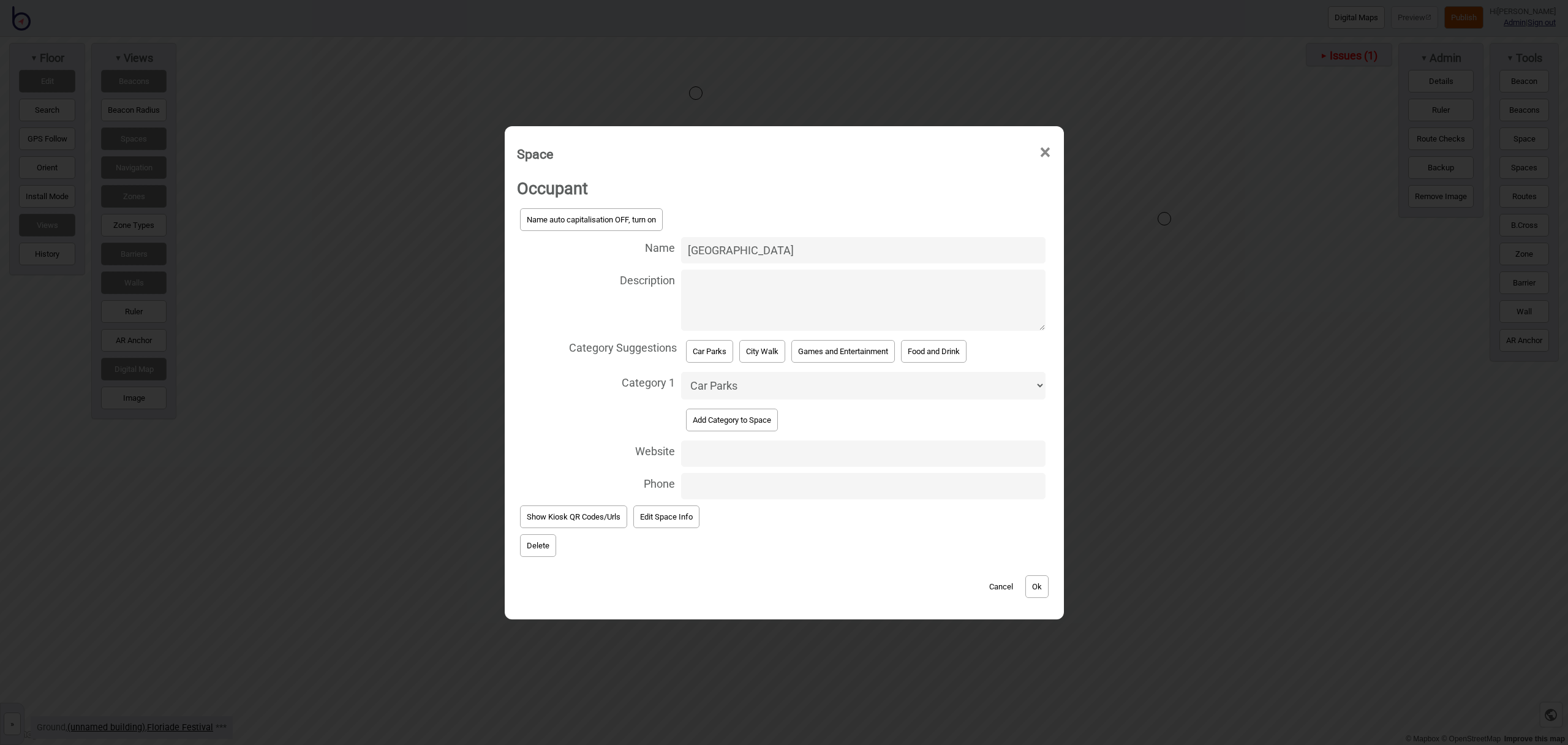
click at [1046, 596] on button "Ok" at bounding box center [1038, 586] width 23 height 22
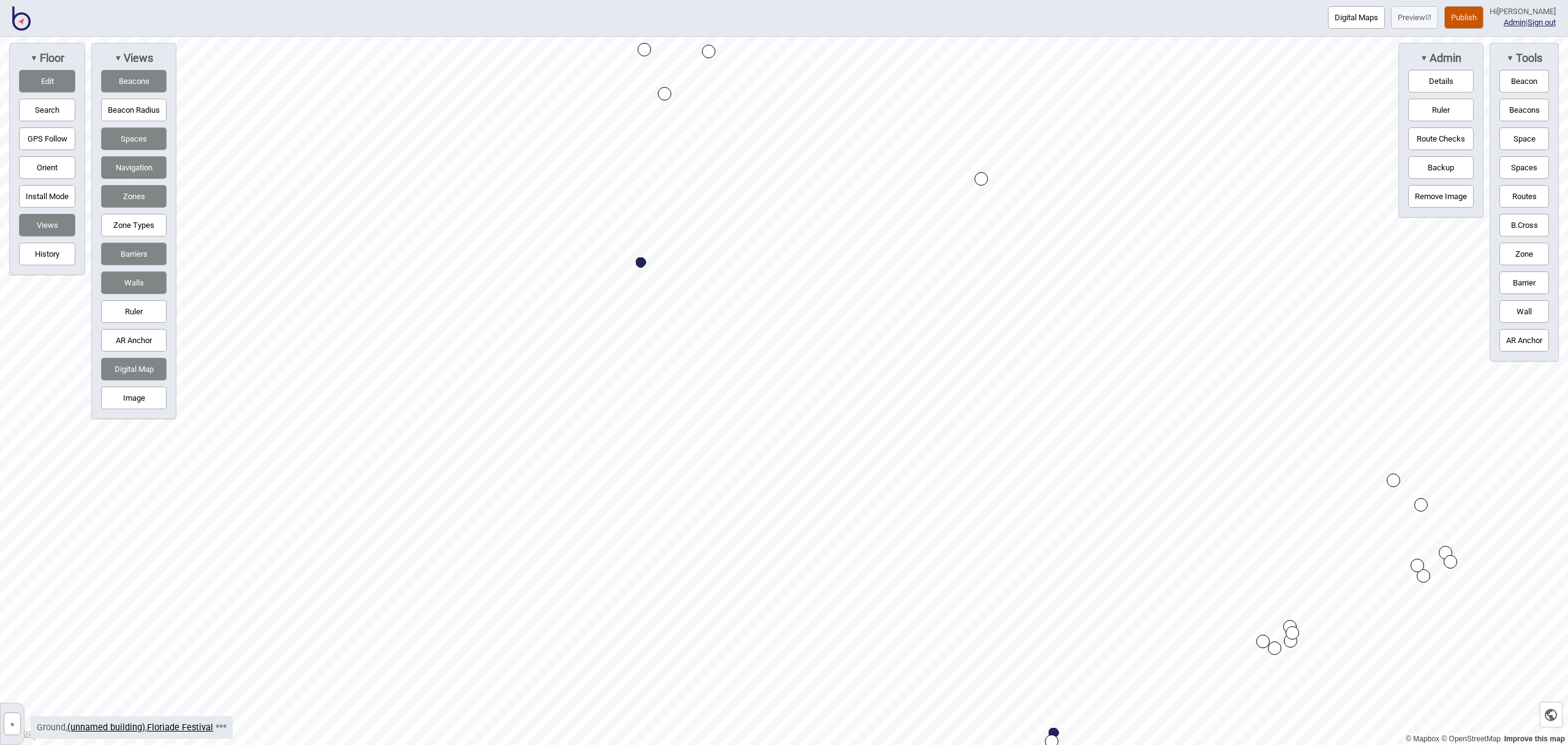
click at [642, 261] on div "Map marker" at bounding box center [641, 263] width 11 height 11
select select "Car Parks"
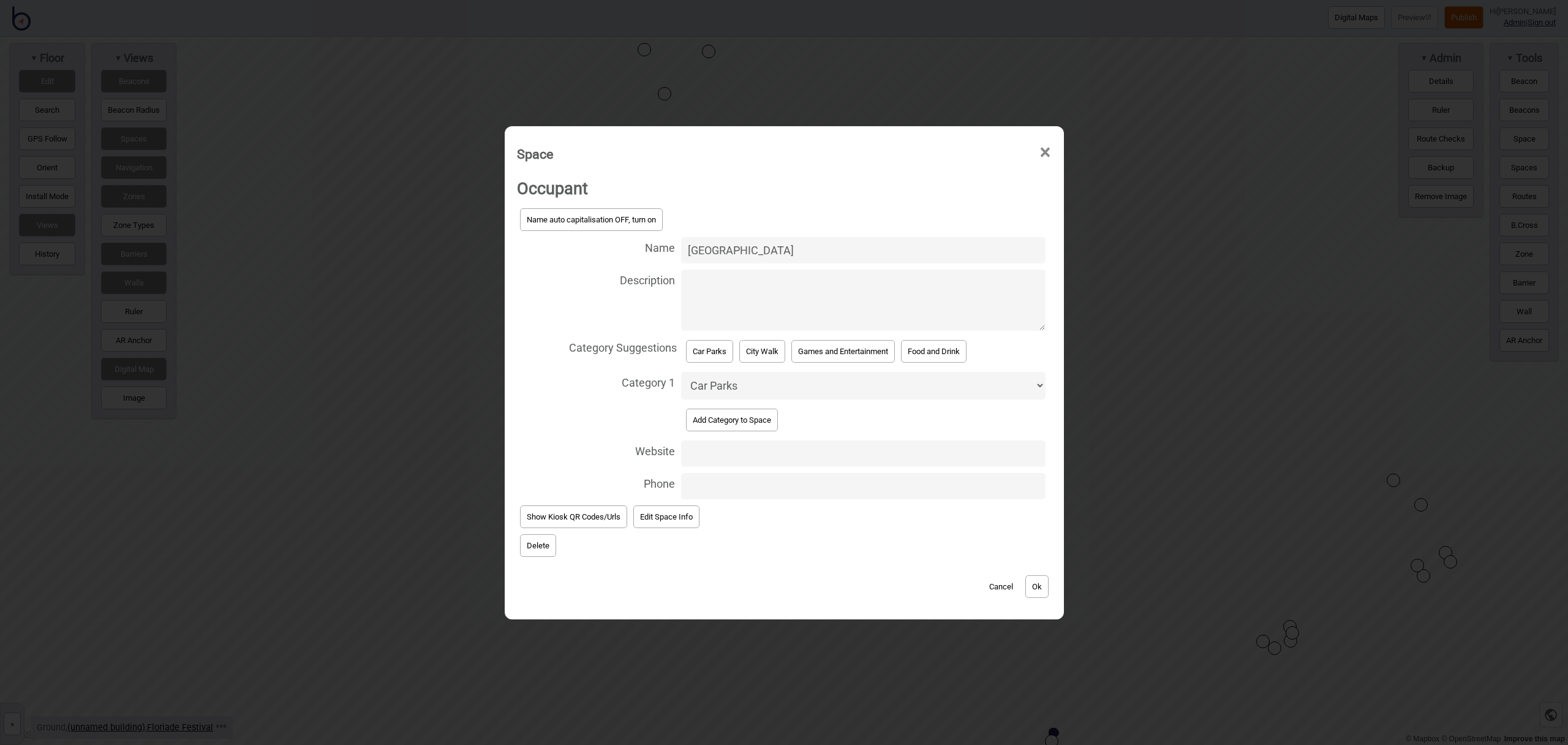
drag, startPoint x: 741, startPoint y: 247, endPoint x: 690, endPoint y: 251, distance: 51.2
click at [690, 251] on input "[GEOGRAPHIC_DATA]" at bounding box center [863, 251] width 364 height 27
type input "[STREET_ADDRESS]"
click at [1047, 591] on button "Ok" at bounding box center [1038, 586] width 23 height 22
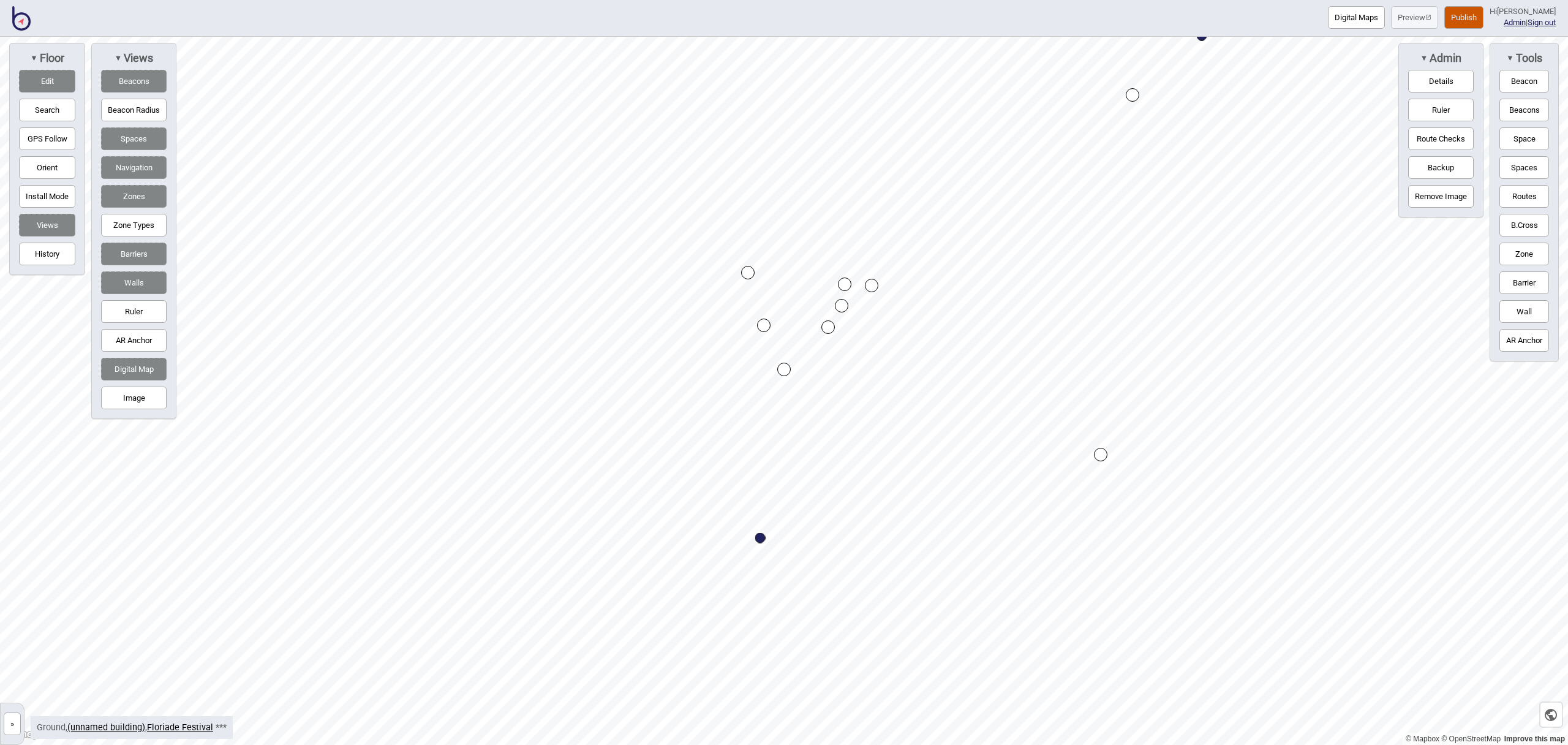
click at [1531, 191] on button "Routes" at bounding box center [1525, 196] width 50 height 22
click at [719, 158] on div "Map marker" at bounding box center [720, 160] width 13 height 13
click at [1522, 195] on button "Routes" at bounding box center [1525, 196] width 50 height 22
click at [1524, 145] on button "Space" at bounding box center [1525, 138] width 50 height 22
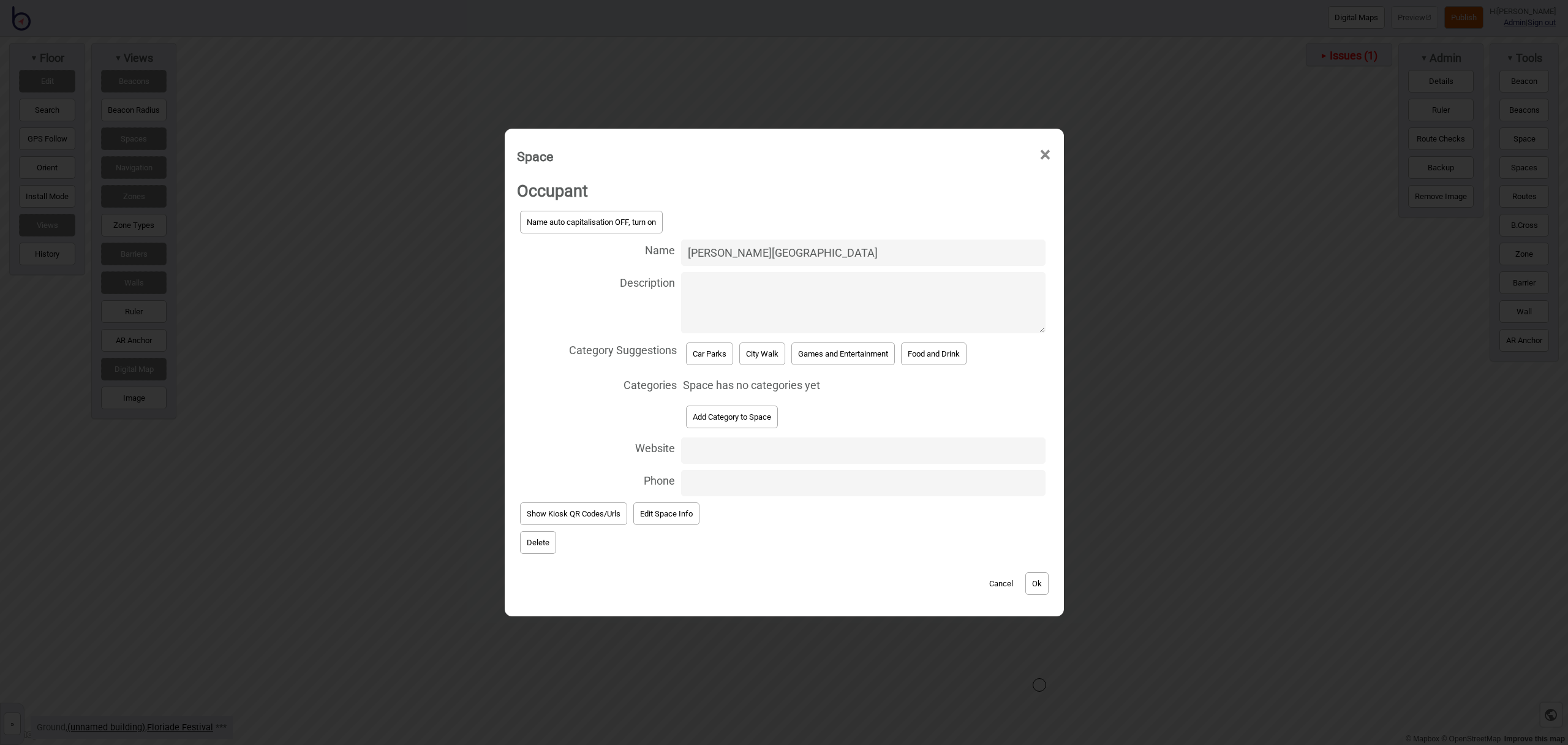
type input "John Gorton Building Car Park"
click at [725, 354] on button "Car Parks" at bounding box center [709, 354] width 47 height 22
select select "Car Parks"
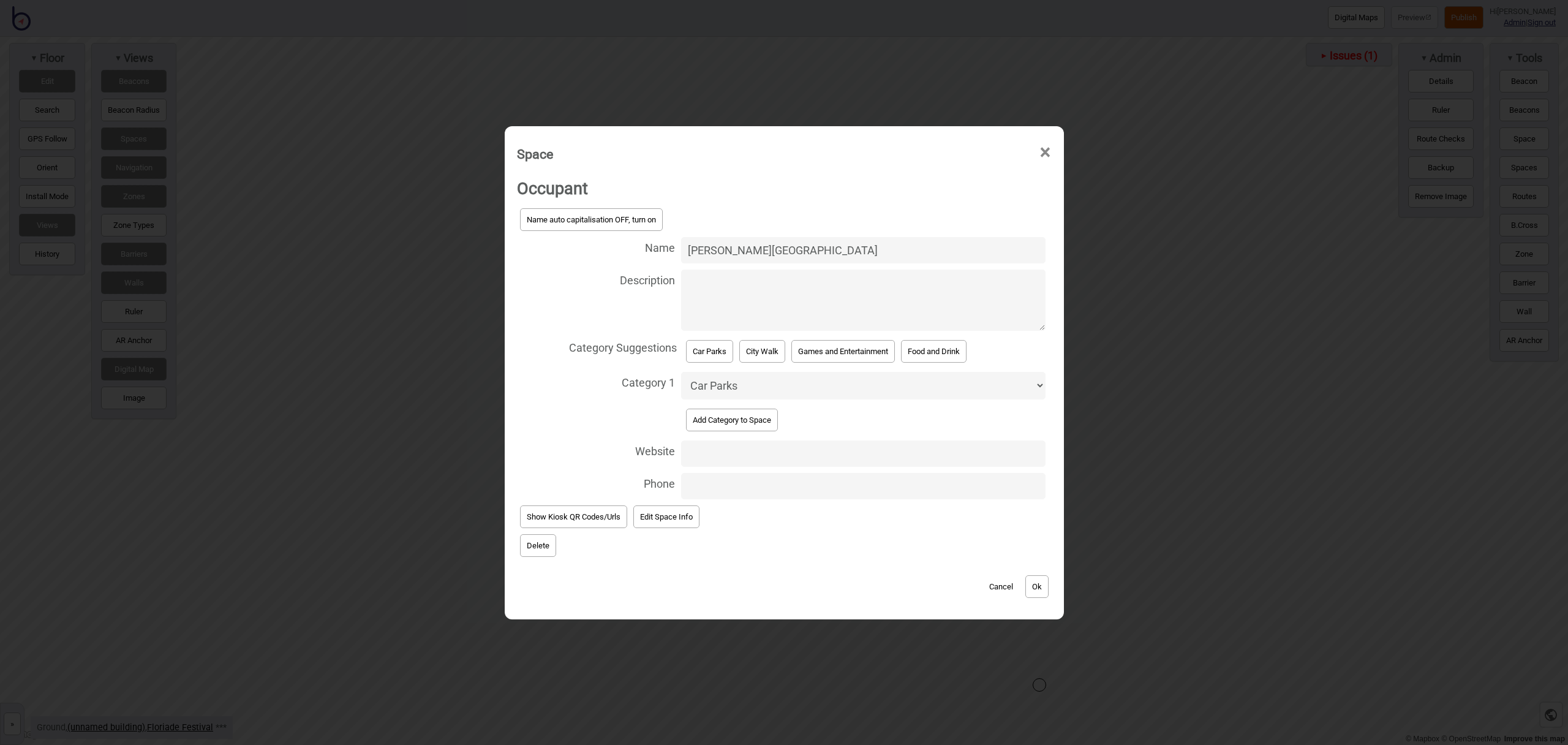
click at [1046, 585] on button "Ok" at bounding box center [1038, 586] width 23 height 22
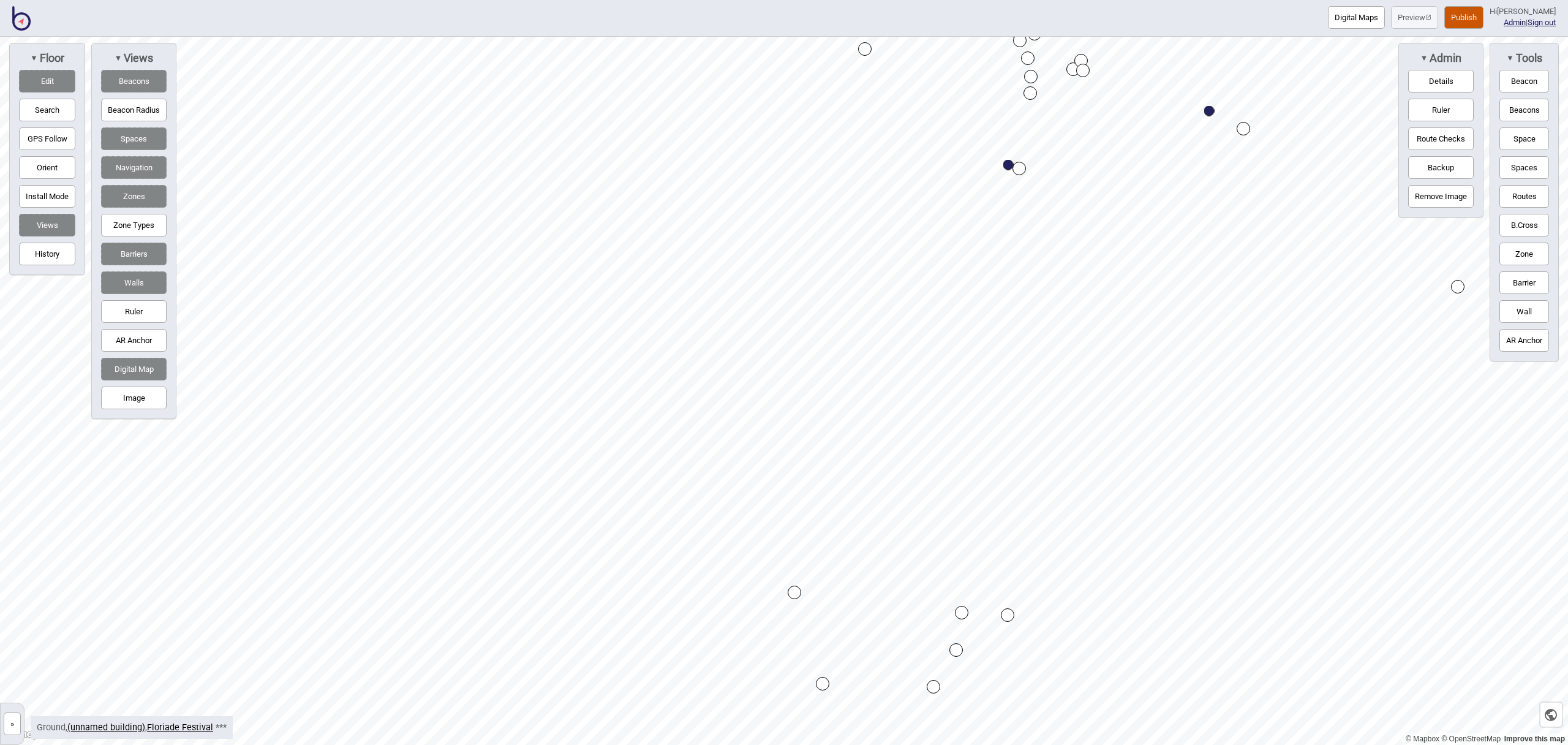
drag, startPoint x: 1524, startPoint y: 143, endPoint x: 1434, endPoint y: 144, distance: 90.0
click at [1524, 143] on button "Space" at bounding box center [1525, 138] width 50 height 22
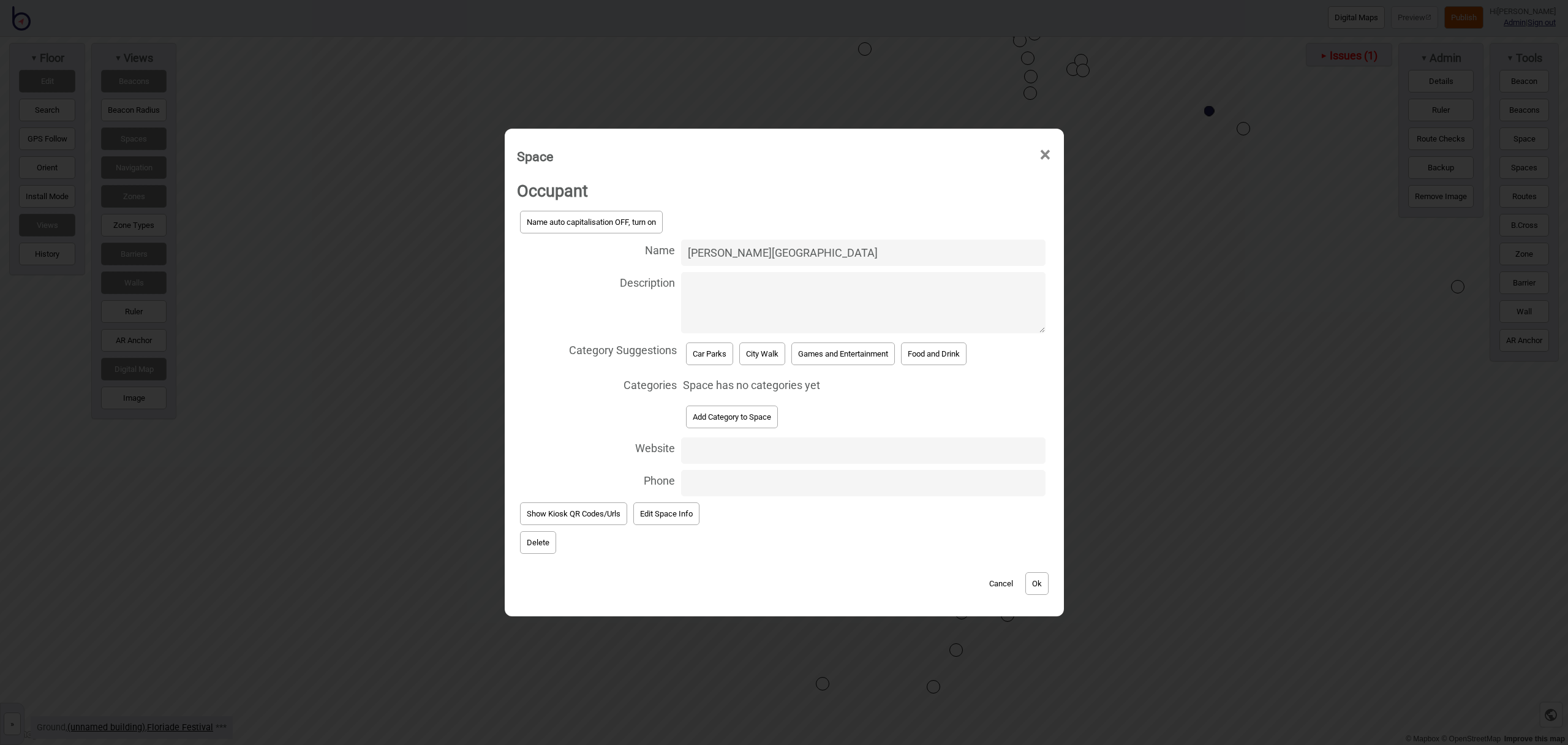
type input "Kaye Street Car Park"
click at [700, 350] on button "Car Parks" at bounding box center [709, 354] width 47 height 22
select select "Car Parks"
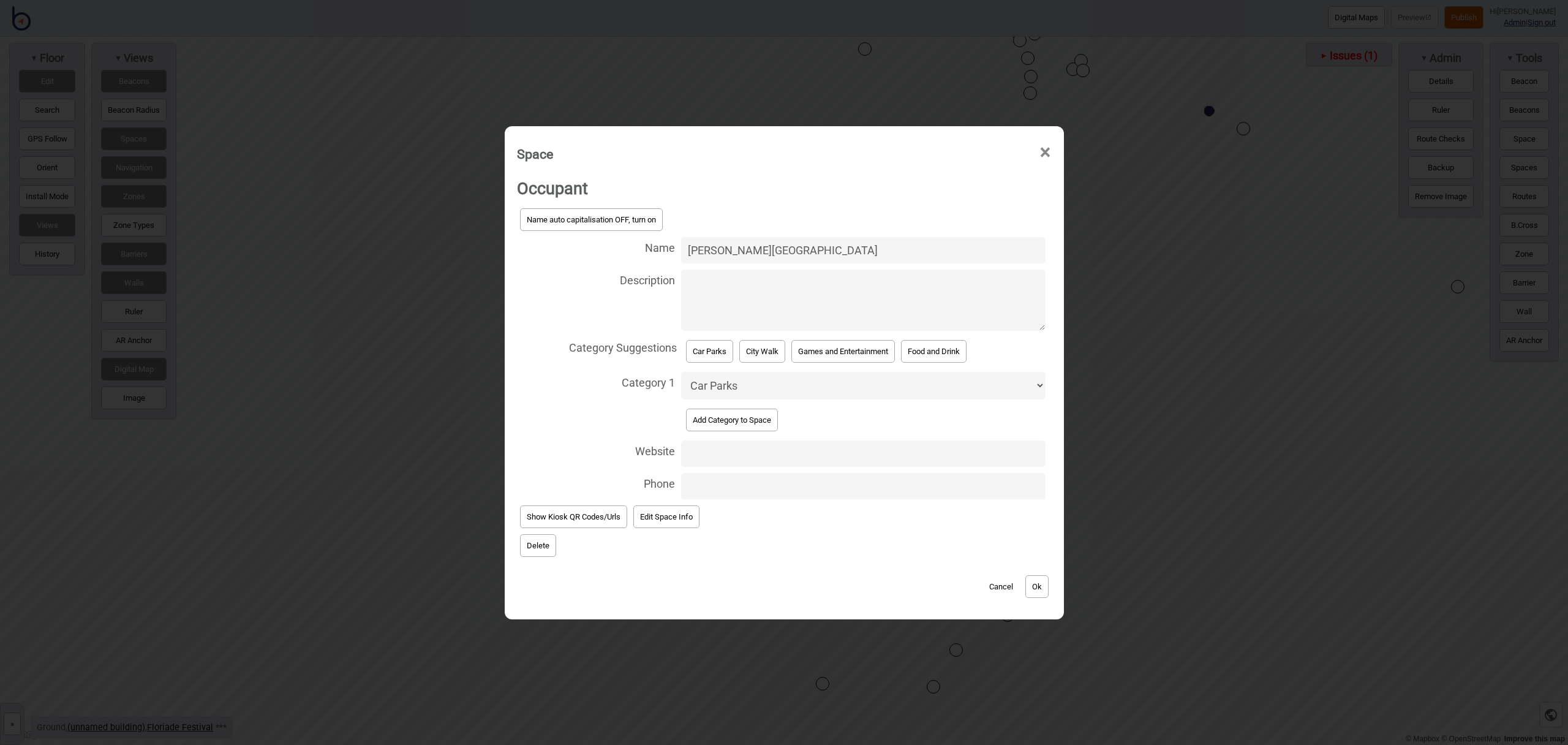
click at [1039, 578] on button "Ok" at bounding box center [1038, 586] width 23 height 22
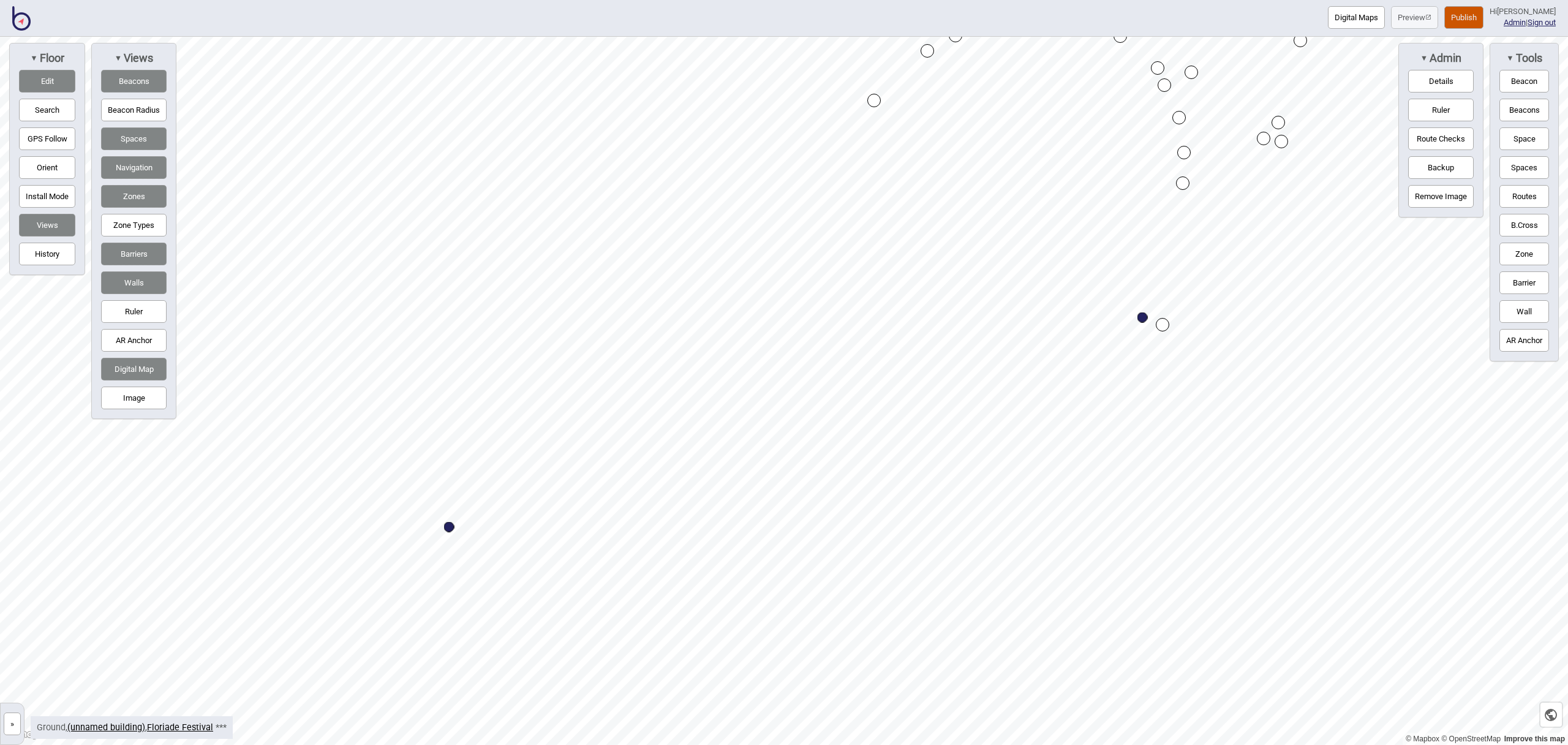
click at [1523, 197] on button "Routes" at bounding box center [1525, 196] width 50 height 22
click at [1515, 196] on button "Routes" at bounding box center [1525, 196] width 50 height 22
drag, startPoint x: 1522, startPoint y: 139, endPoint x: 1461, endPoint y: 167, distance: 67.1
click at [1522, 139] on button "Space" at bounding box center [1525, 138] width 50 height 22
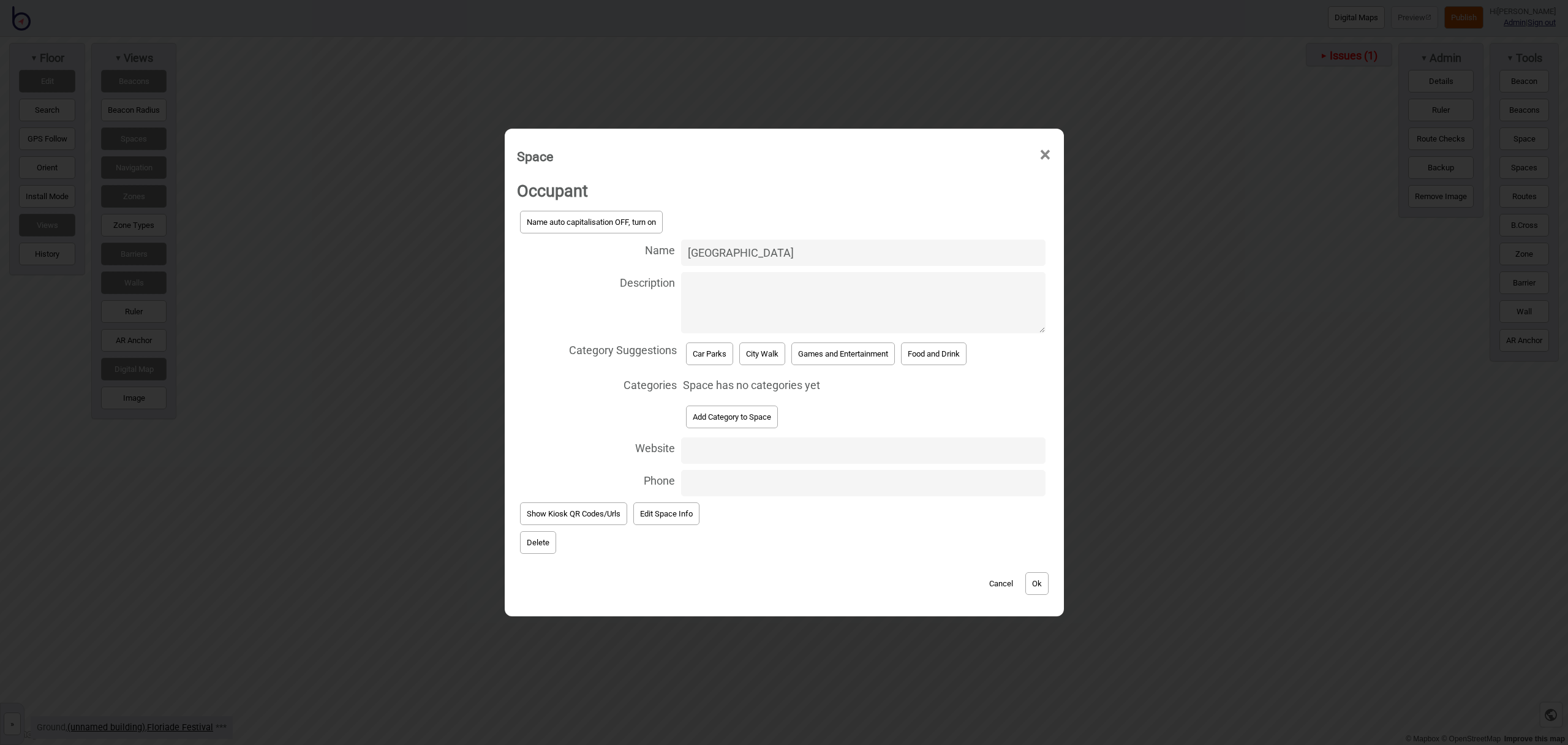
type input "[GEOGRAPHIC_DATA]"
click at [721, 356] on button "Car Parks" at bounding box center [709, 354] width 47 height 22
select select "Car Parks"
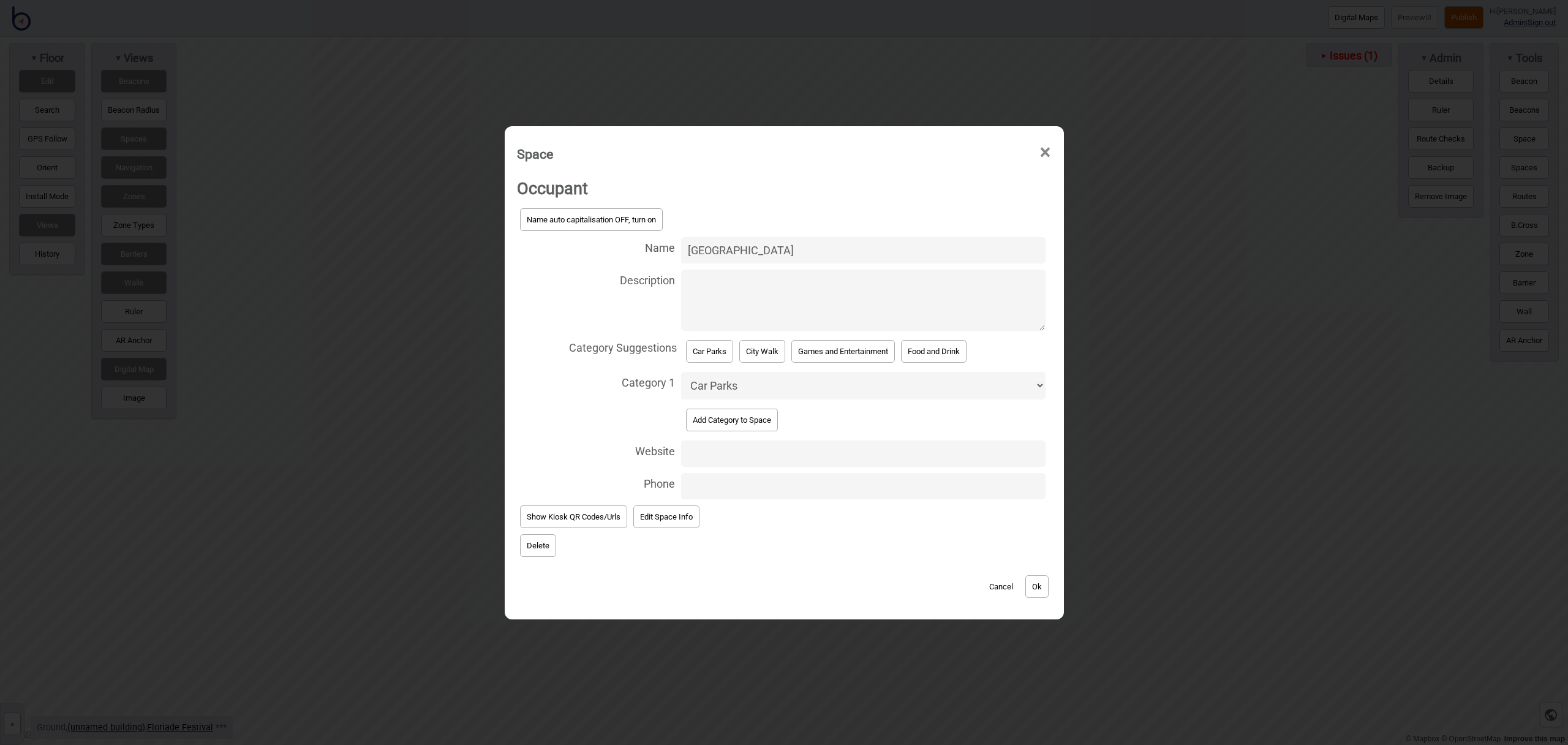
click at [1036, 585] on button "Ok" at bounding box center [1038, 586] width 23 height 22
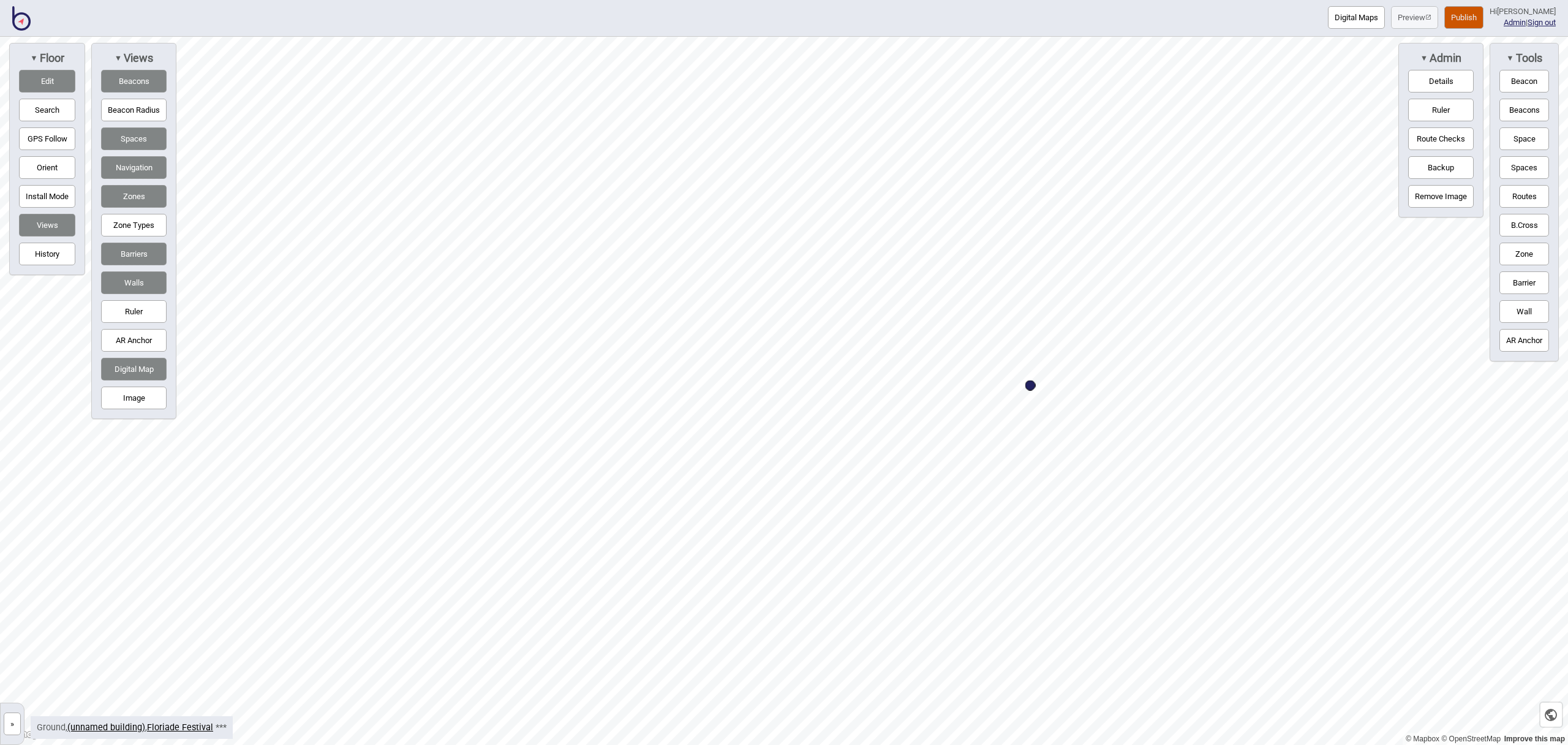
click at [1522, 188] on button "Routes" at bounding box center [1525, 196] width 50 height 22
click at [430, 105] on div "Map marker" at bounding box center [429, 104] width 13 height 13
click at [1503, 196] on button "Routes" at bounding box center [1525, 196] width 50 height 22
click at [1512, 196] on button "Routes" at bounding box center [1525, 196] width 50 height 22
click at [649, 188] on div "Map marker" at bounding box center [649, 189] width 13 height 13
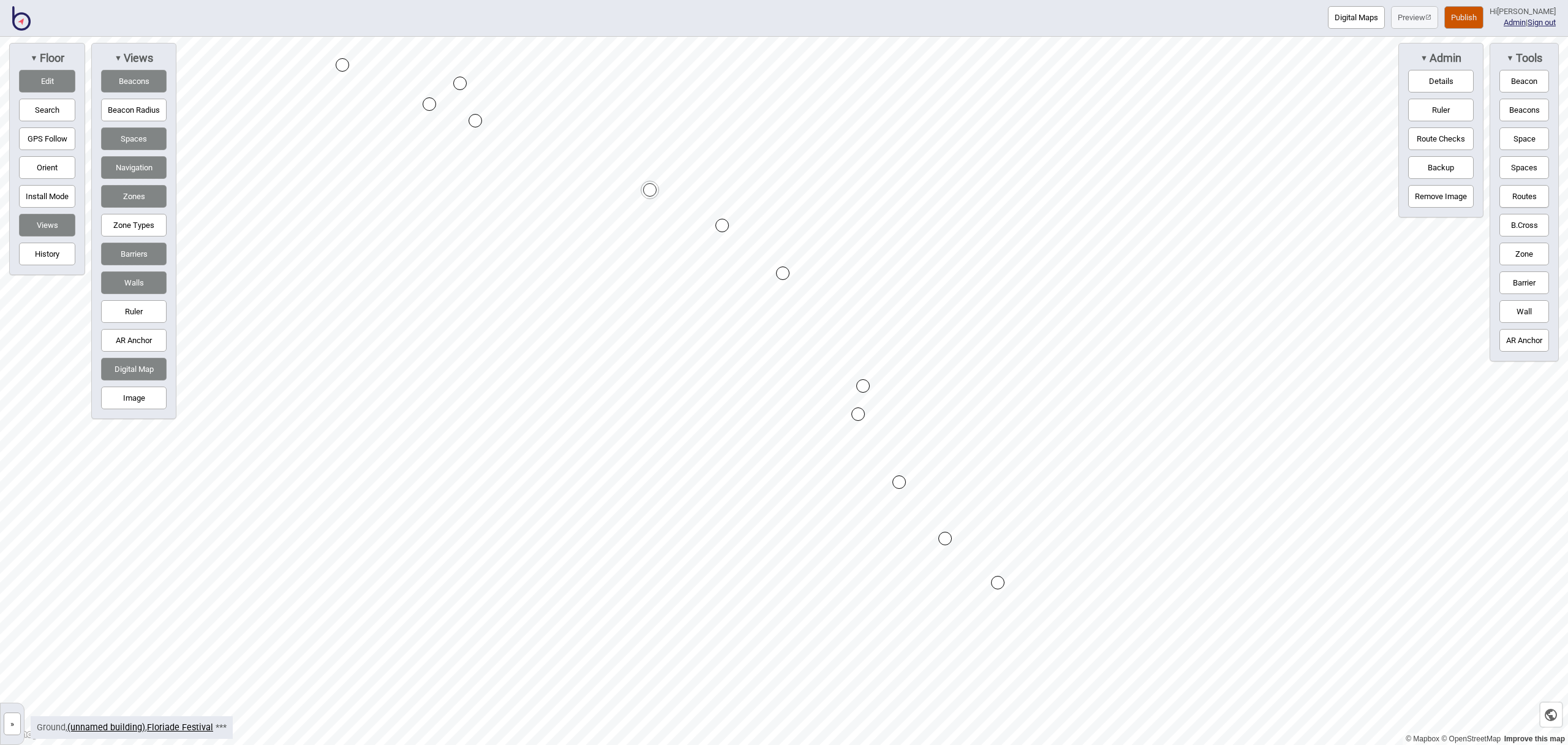
click at [721, 223] on div "Map marker" at bounding box center [721, 225] width 13 height 13
click at [1507, 190] on button "Routes" at bounding box center [1525, 196] width 50 height 22
click at [1514, 197] on button "Routes" at bounding box center [1525, 196] width 50 height 22
click at [947, 537] on div "Map marker" at bounding box center [945, 539] width 13 height 13
click at [998, 582] on div "Map marker" at bounding box center [997, 582] width 13 height 13
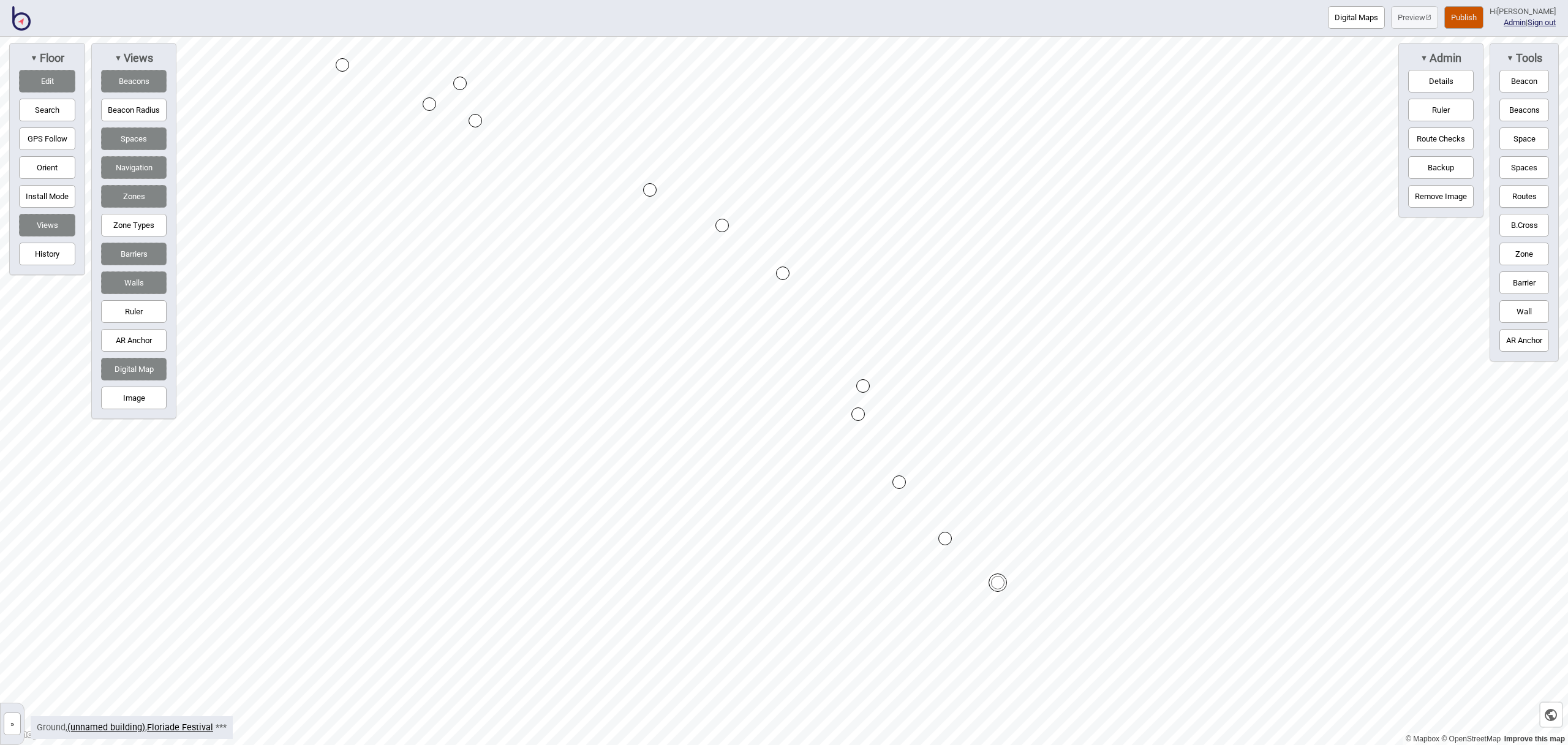
click at [1511, 193] on button "Routes" at bounding box center [1525, 196] width 50 height 22
click at [1523, 143] on button "Space" at bounding box center [1525, 138] width 50 height 22
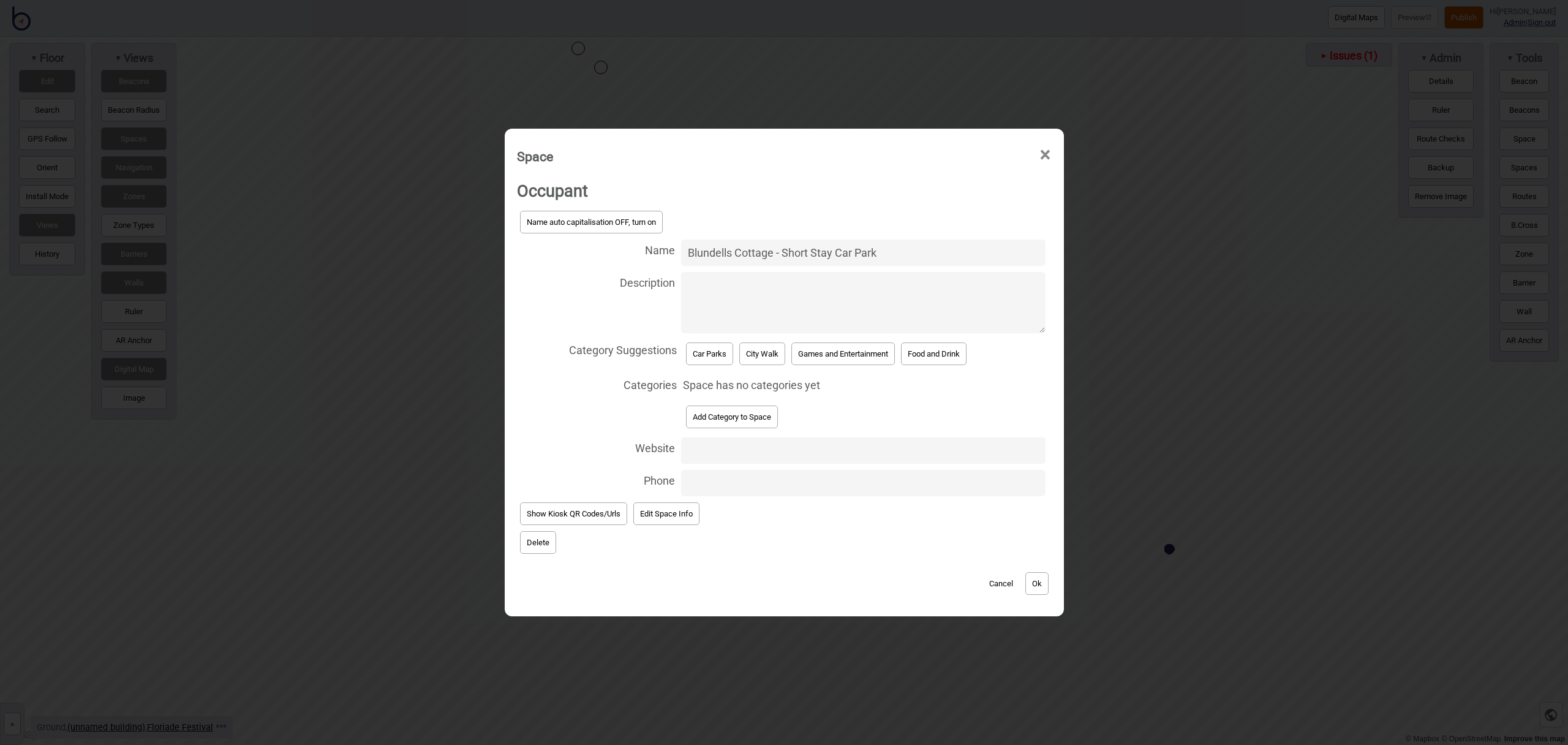
type input "Blundells Cottage - Short Stay Car Park"
click at [699, 358] on button "Car Parks" at bounding box center [709, 354] width 47 height 22
select select "Car Parks"
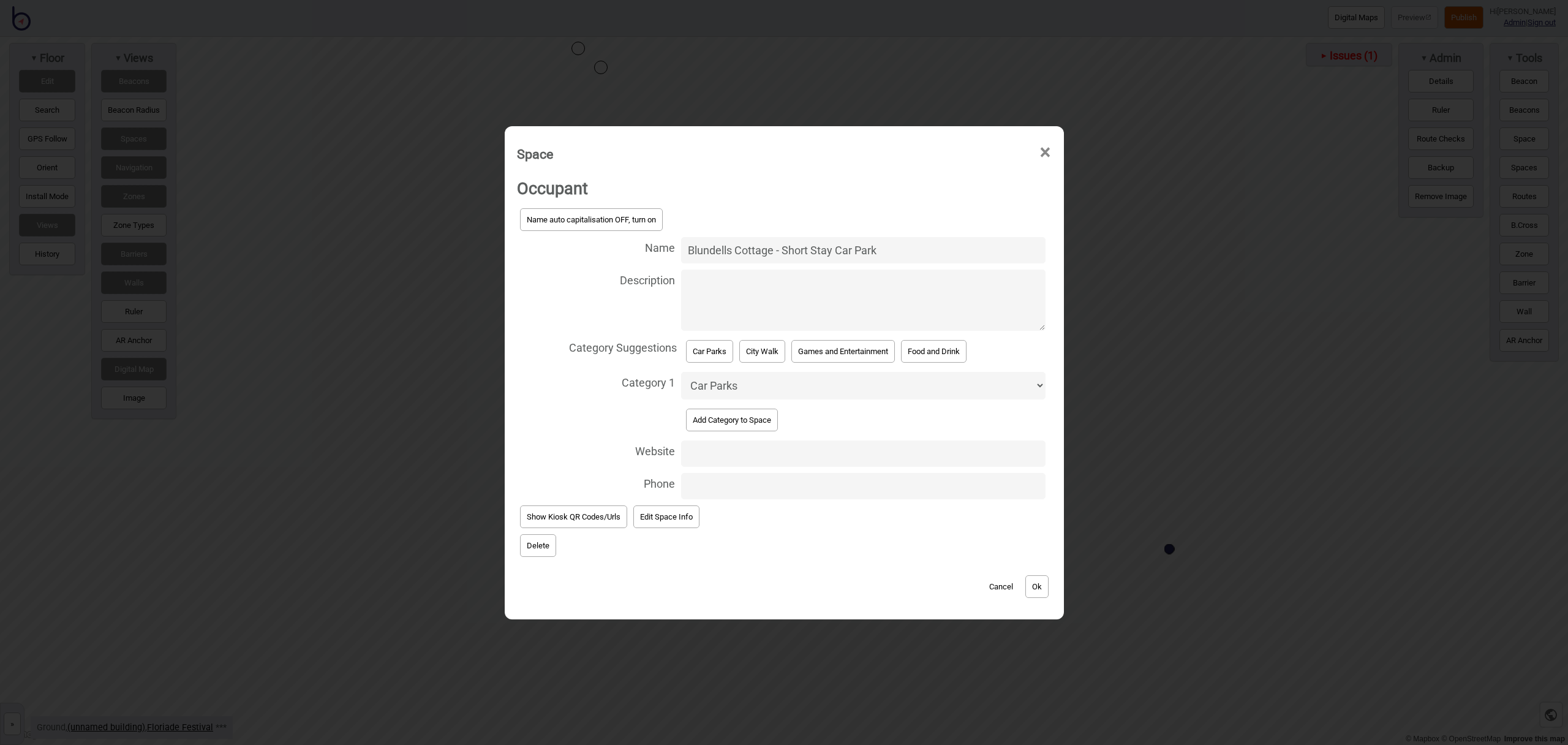
click at [1044, 588] on button "Ok" at bounding box center [1038, 586] width 23 height 22
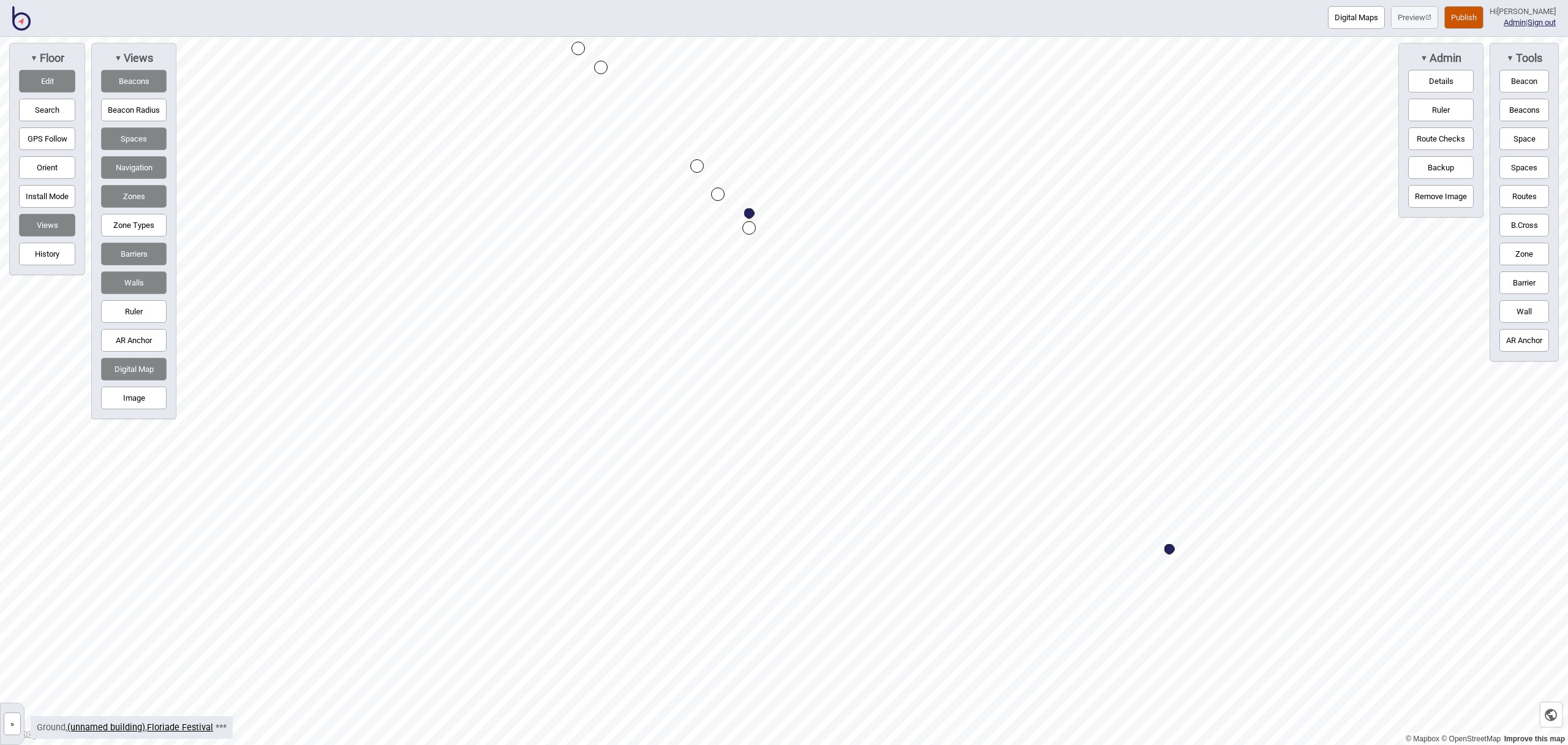
click at [1530, 197] on button "Routes" at bounding box center [1525, 196] width 50 height 22
click at [738, 188] on div "Map marker" at bounding box center [736, 188] width 13 height 13
click at [1514, 188] on button "Routes" at bounding box center [1525, 196] width 50 height 22
click at [1515, 139] on button "Space" at bounding box center [1525, 138] width 50 height 22
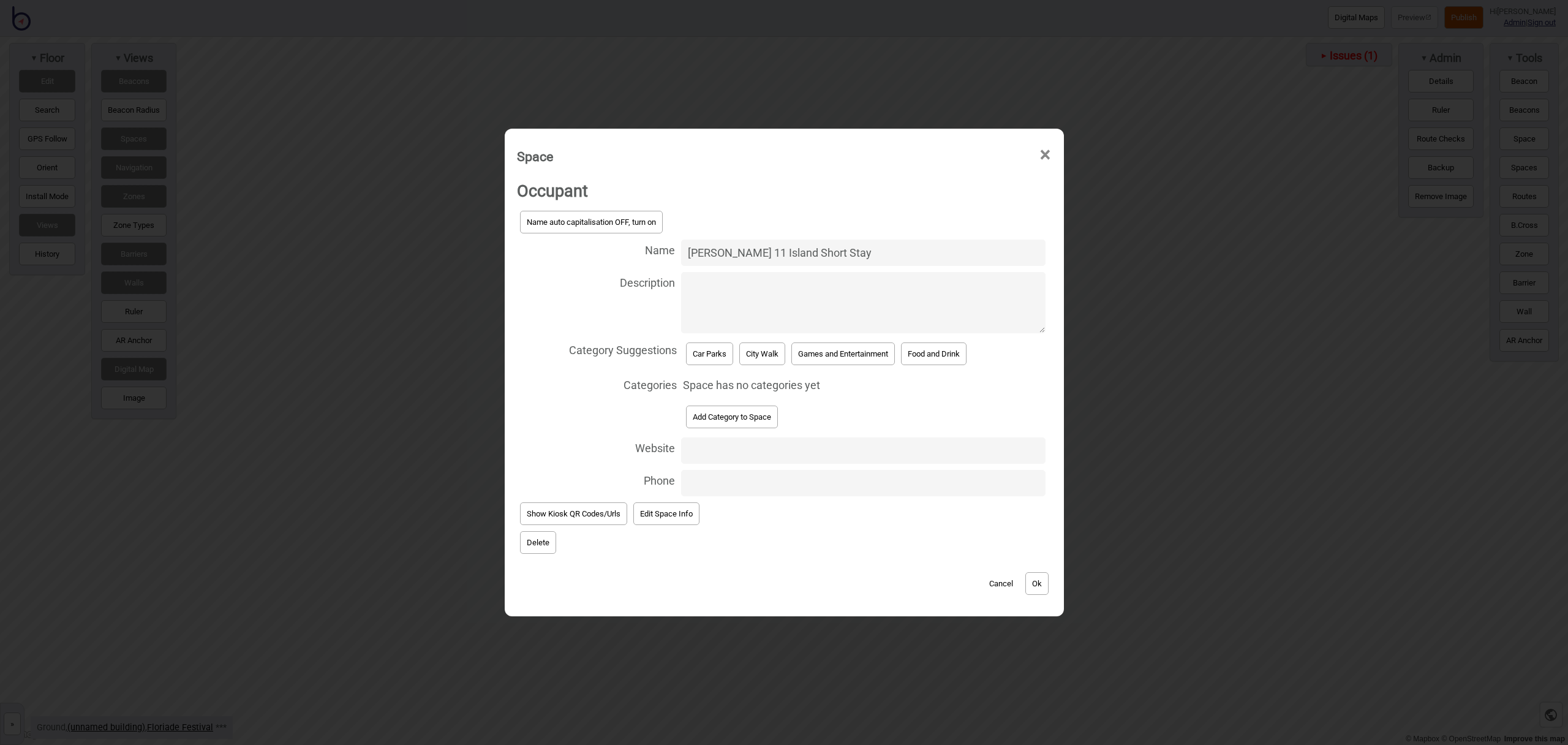
type input "Queen Elizabeth 11 Island Short Stay"
click at [727, 343] on button "Car Parks" at bounding box center [709, 354] width 47 height 22
select select "Car Parks"
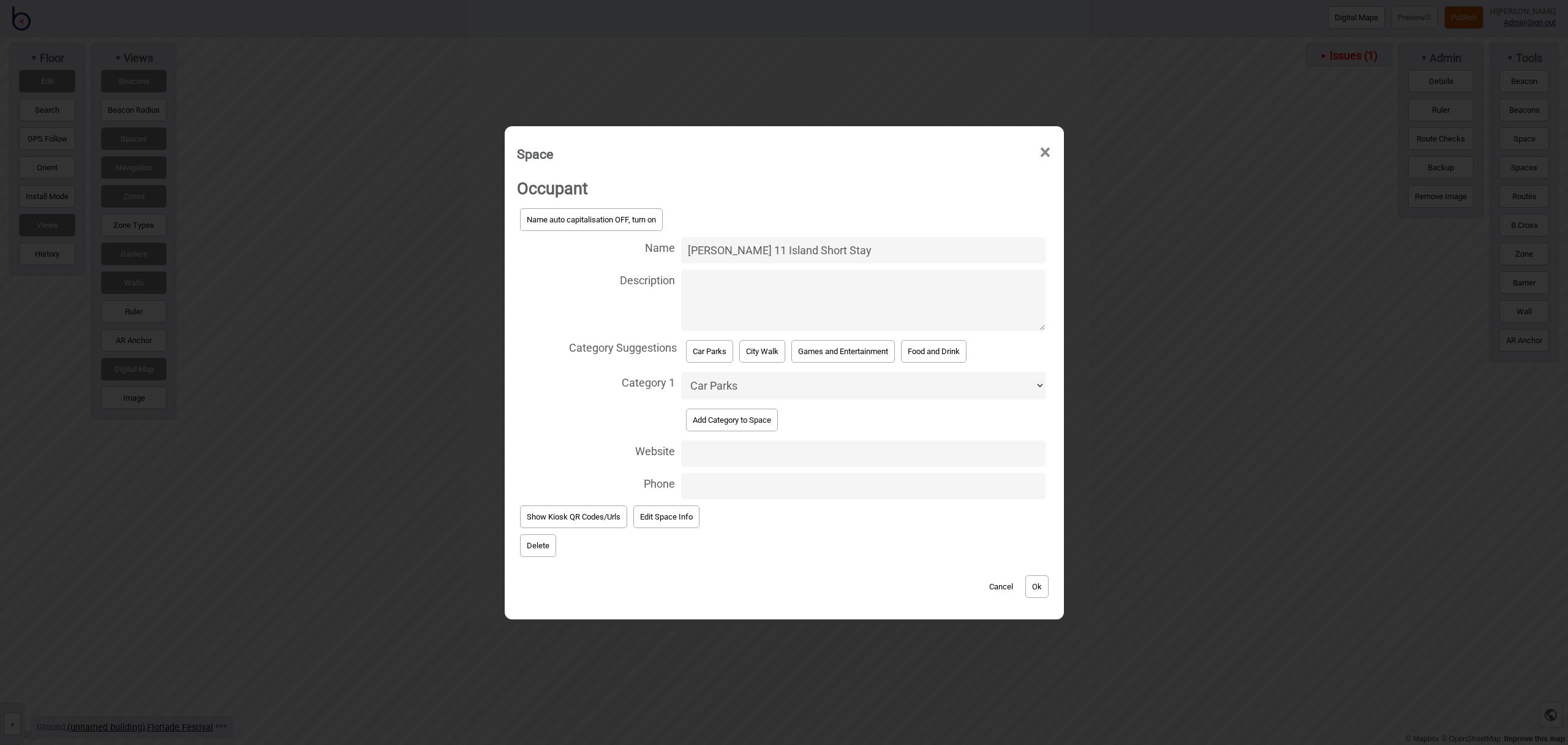
click at [1034, 582] on button "Ok" at bounding box center [1038, 586] width 23 height 22
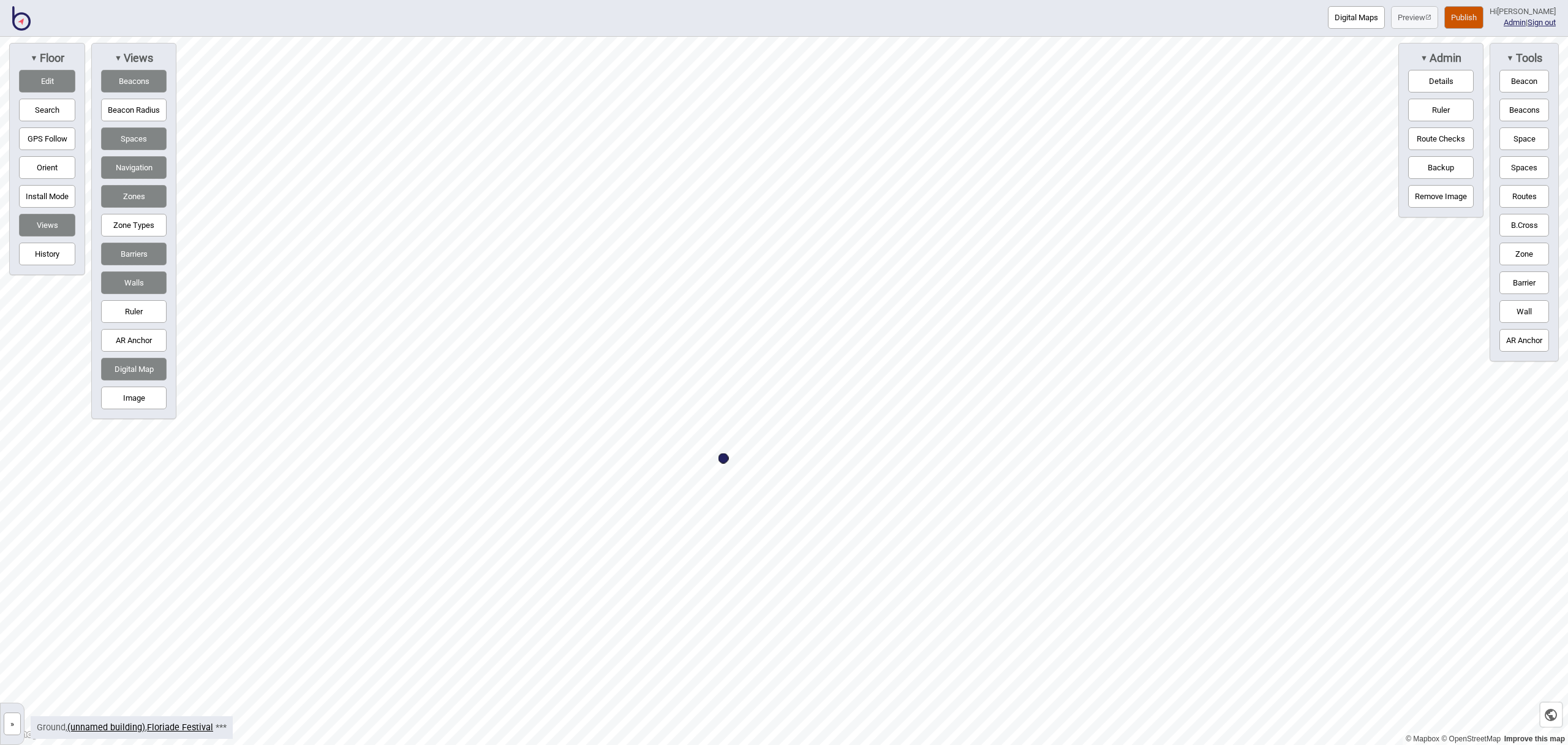
click at [1525, 190] on button "Routes" at bounding box center [1525, 196] width 50 height 22
click at [424, 37] on div at bounding box center [784, 37] width 1568 height 0
click at [599, 201] on div "Map marker" at bounding box center [598, 201] width 13 height 13
click at [753, 360] on div "Map marker" at bounding box center [751, 362] width 13 height 13
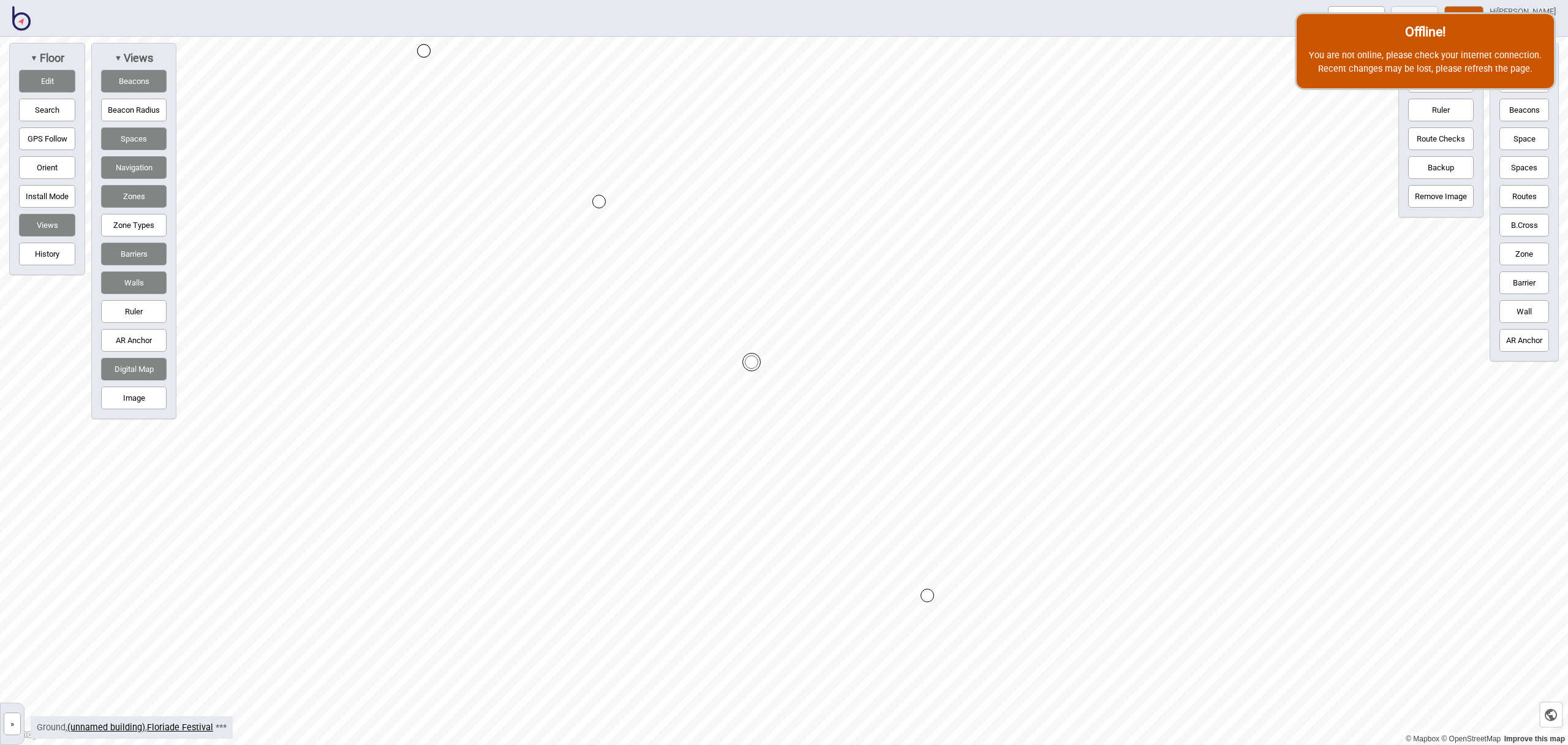
click at [1513, 195] on button "Routes" at bounding box center [1525, 196] width 50 height 22
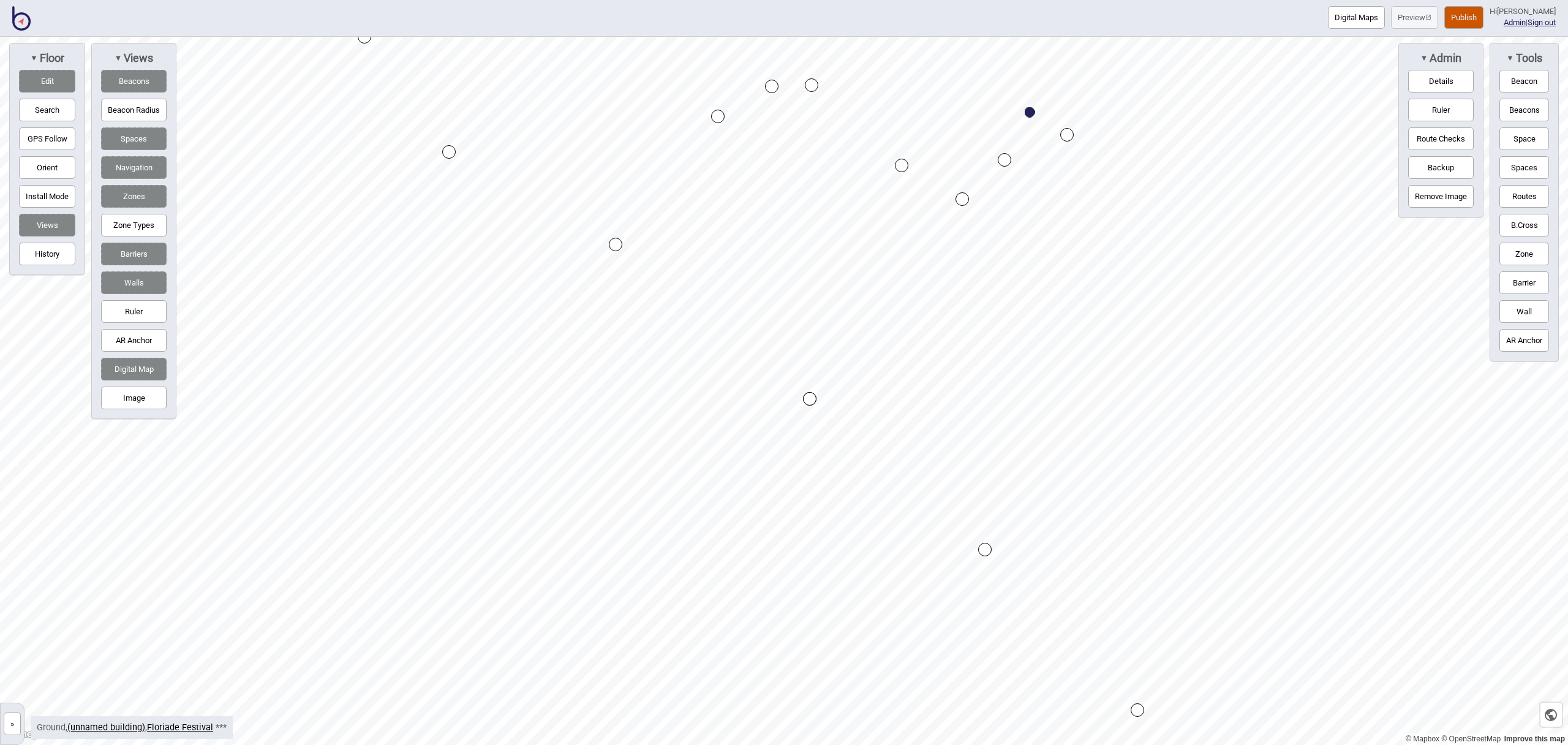
drag, startPoint x: 1503, startPoint y: 189, endPoint x: 1492, endPoint y: 192, distance: 11.4
click at [1502, 189] on button "Routes" at bounding box center [1525, 196] width 50 height 22
click at [610, 210] on div "Map marker" at bounding box center [608, 210] width 13 height 13
click at [937, 473] on div "Map marker" at bounding box center [937, 472] width 13 height 13
click at [1515, 200] on button "Routes" at bounding box center [1525, 196] width 50 height 22
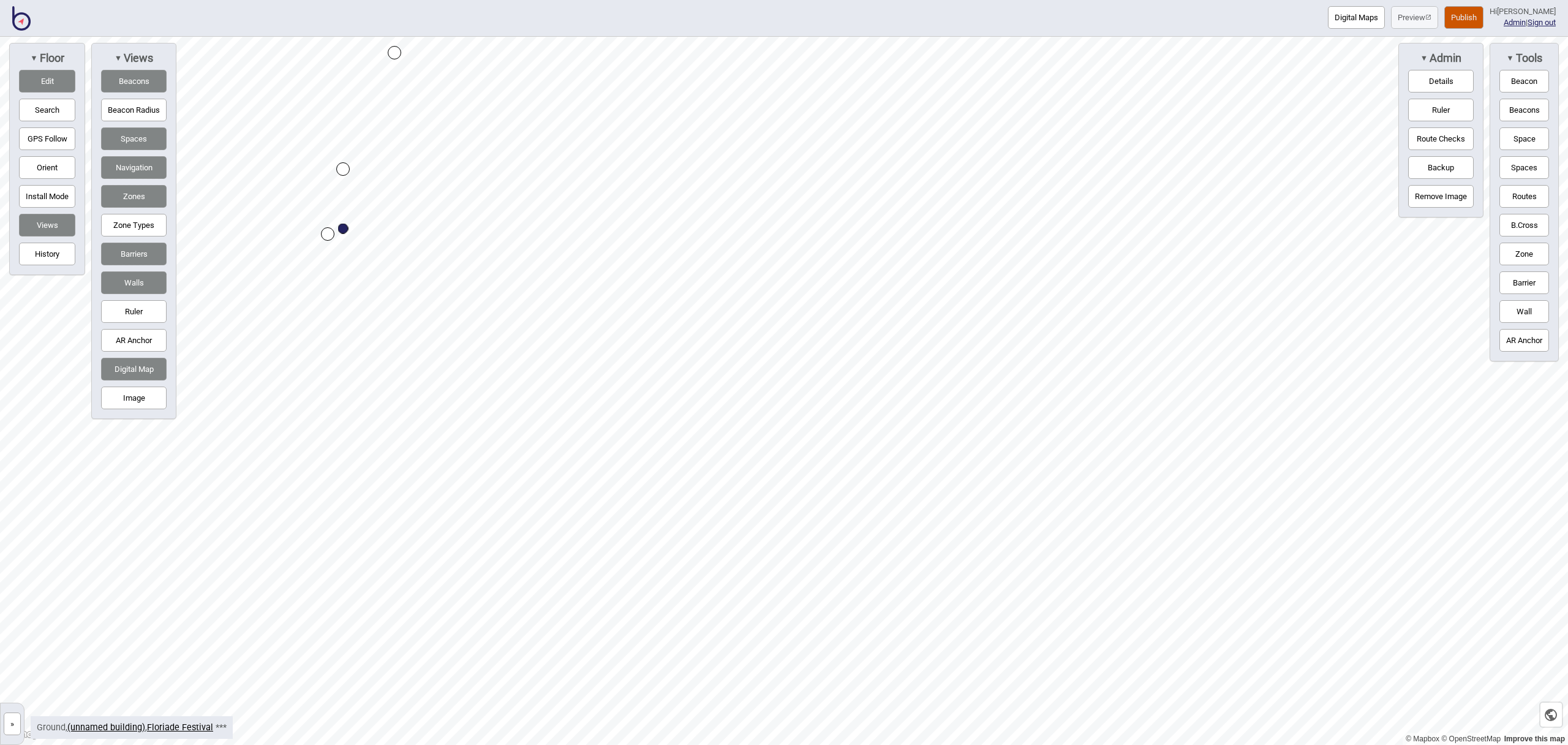
click at [1514, 139] on button "Space" at bounding box center [1525, 138] width 50 height 22
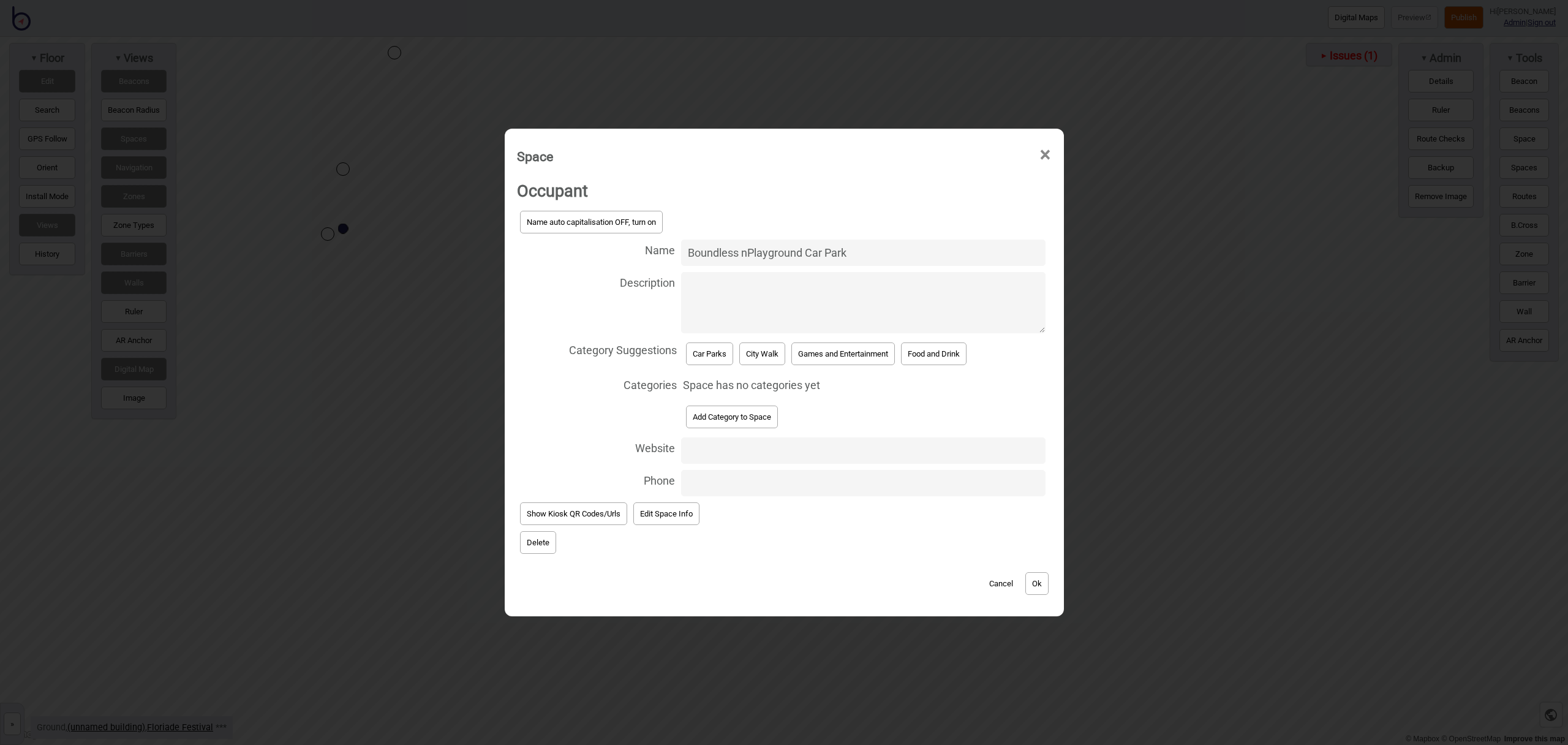
click at [746, 251] on input "Boundless nPlayground Car Park" at bounding box center [863, 253] width 364 height 27
type input "Boundless Playground Car Park"
click at [725, 350] on button "Car Parks" at bounding box center [709, 354] width 47 height 22
select select "Car Parks"
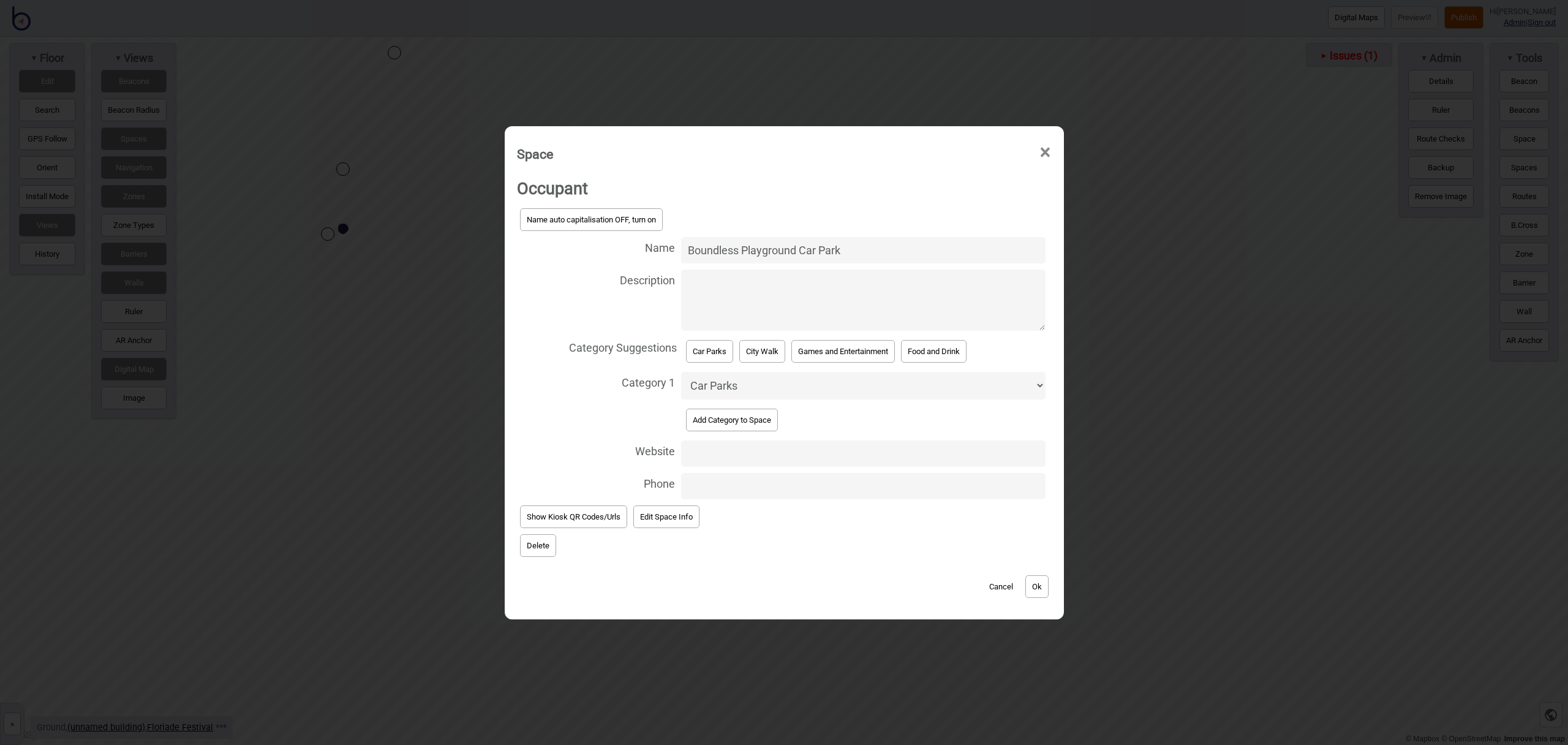
click at [1036, 579] on button "Ok" at bounding box center [1038, 586] width 23 height 22
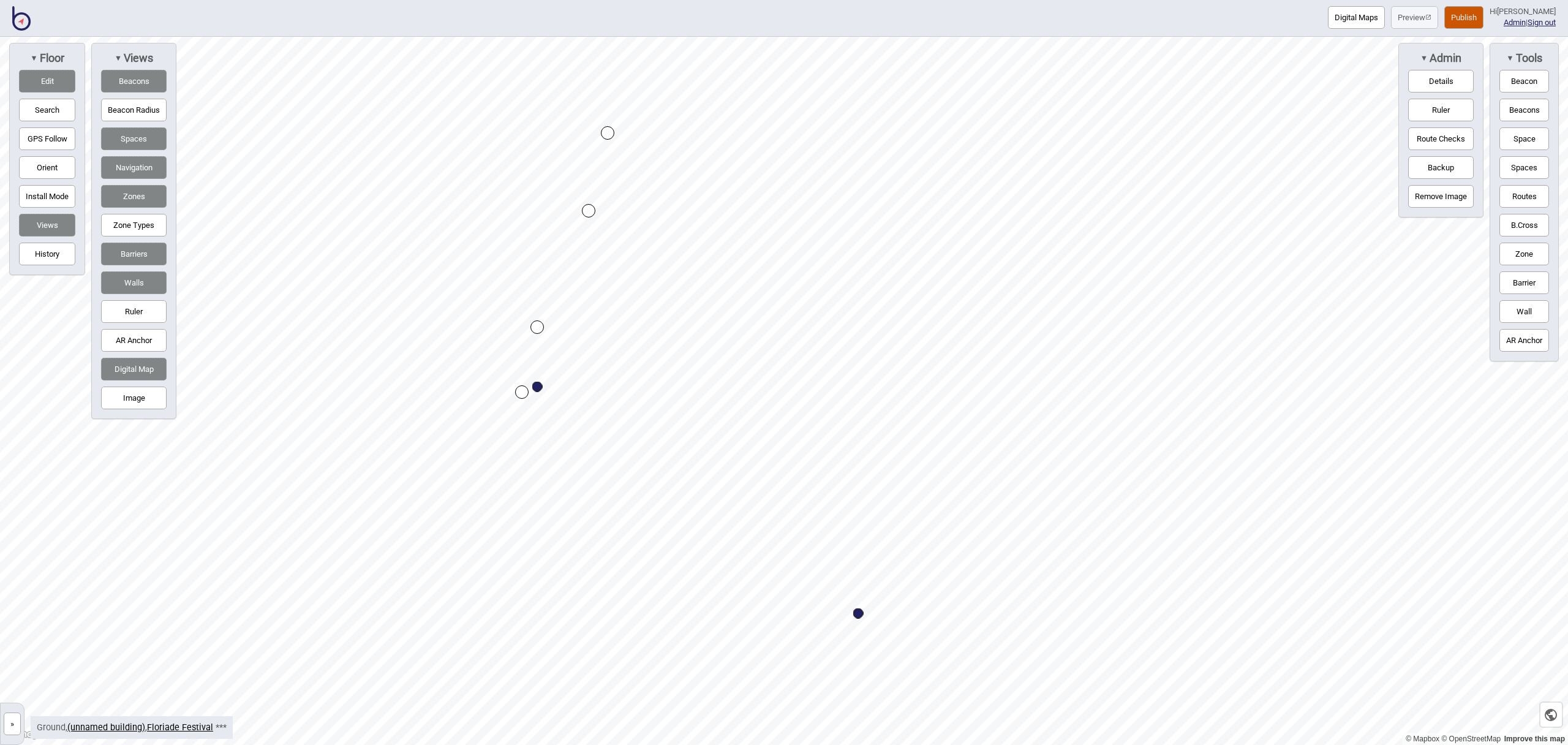
click at [1533, 200] on button "Routes" at bounding box center [1525, 196] width 50 height 22
click at [1500, 131] on button "Space" at bounding box center [1525, 138] width 50 height 22
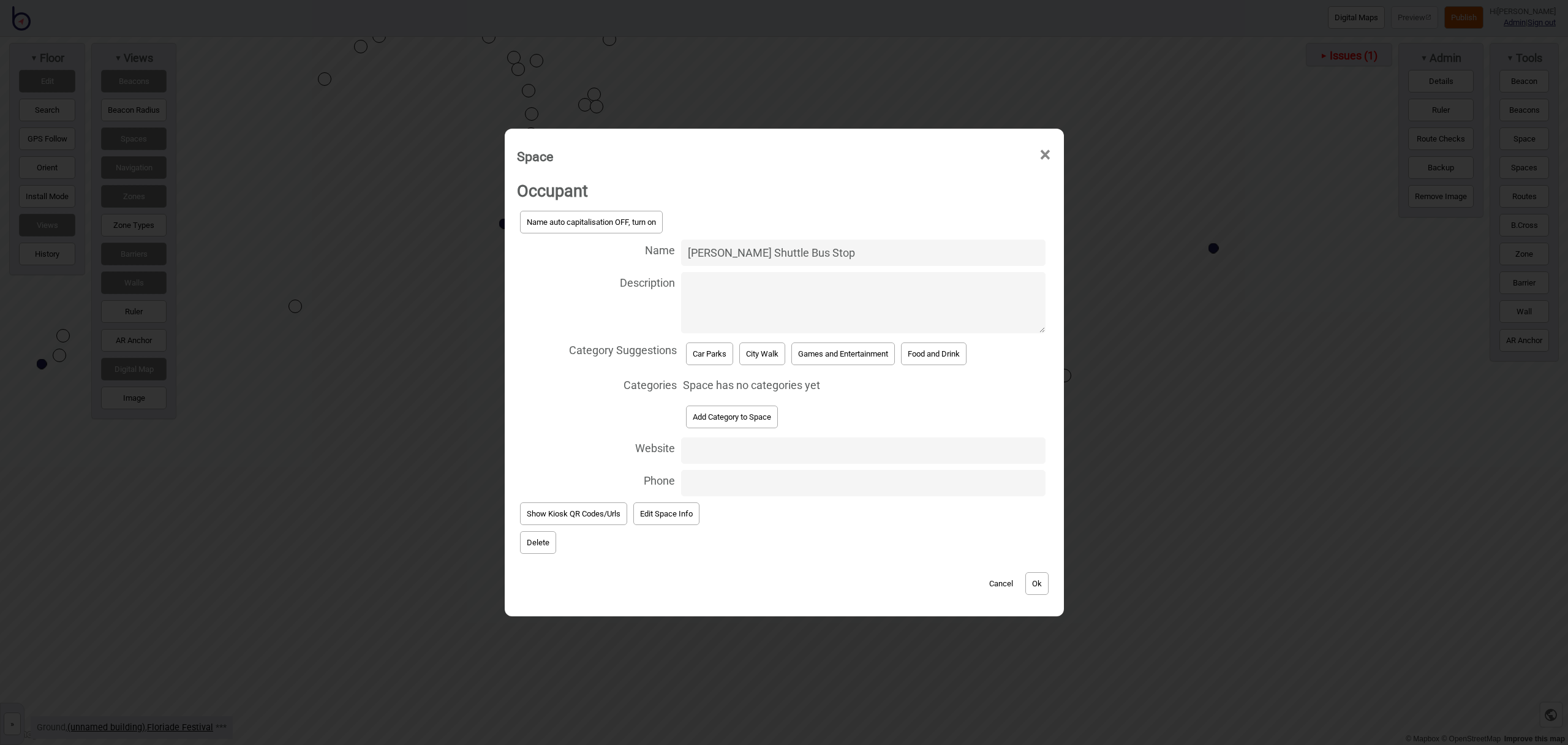
type input "King Edward Terrace Shuttle Bus Stop"
click at [761, 412] on button "Add Category to Space" at bounding box center [731, 416] width 92 height 22
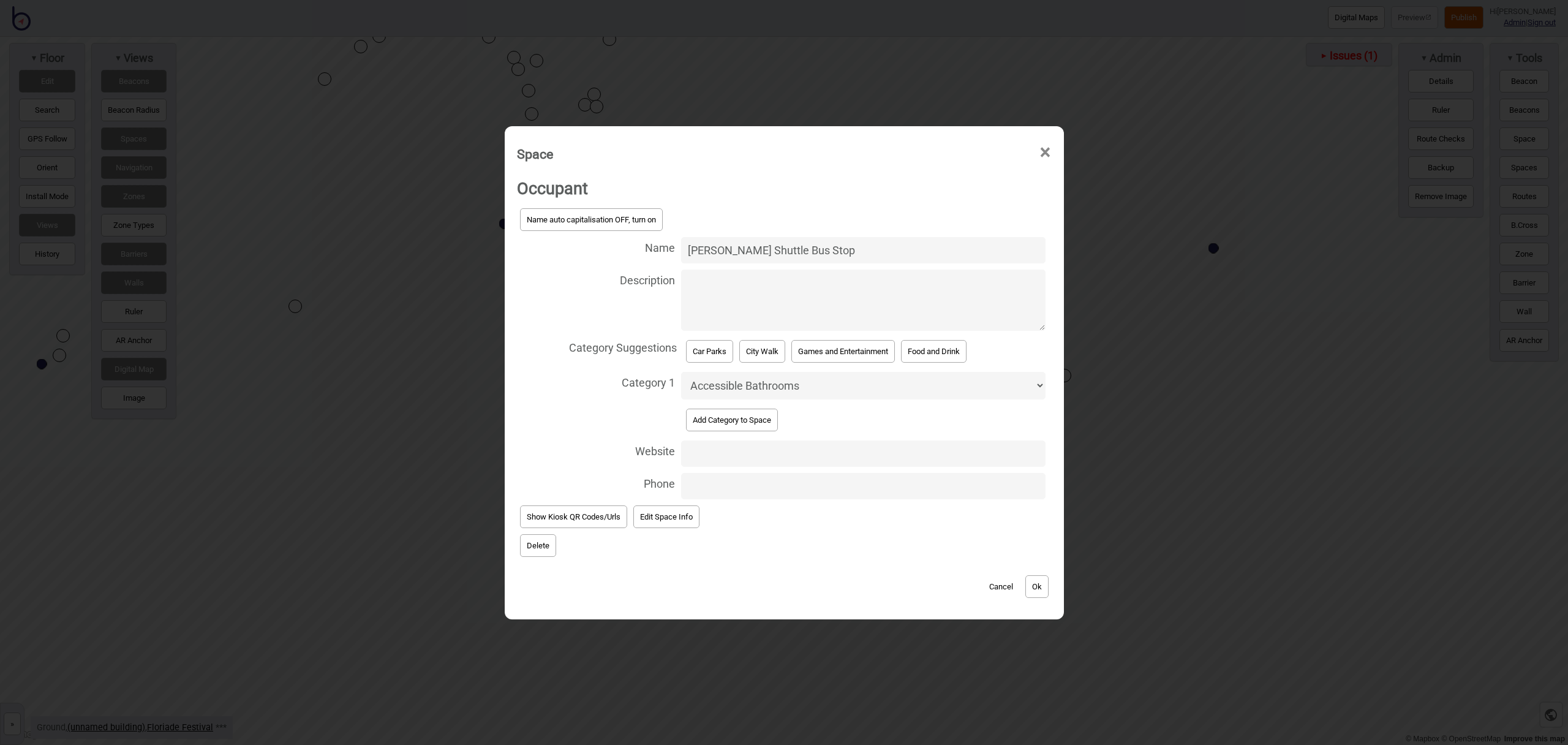
click at [770, 381] on select "Accessible Bathrooms Bathrooms Bike Areas Bus Stops Car Parks Change Rooms City…" at bounding box center [863, 385] width 364 height 28
select select "Bus Stops"
click at [681, 372] on select "Accessible Bathrooms Bathrooms Bike Areas Bus Stops Car Parks Change Rooms City…" at bounding box center [863, 385] width 364 height 28
click at [1043, 585] on button "Ok" at bounding box center [1038, 586] width 23 height 22
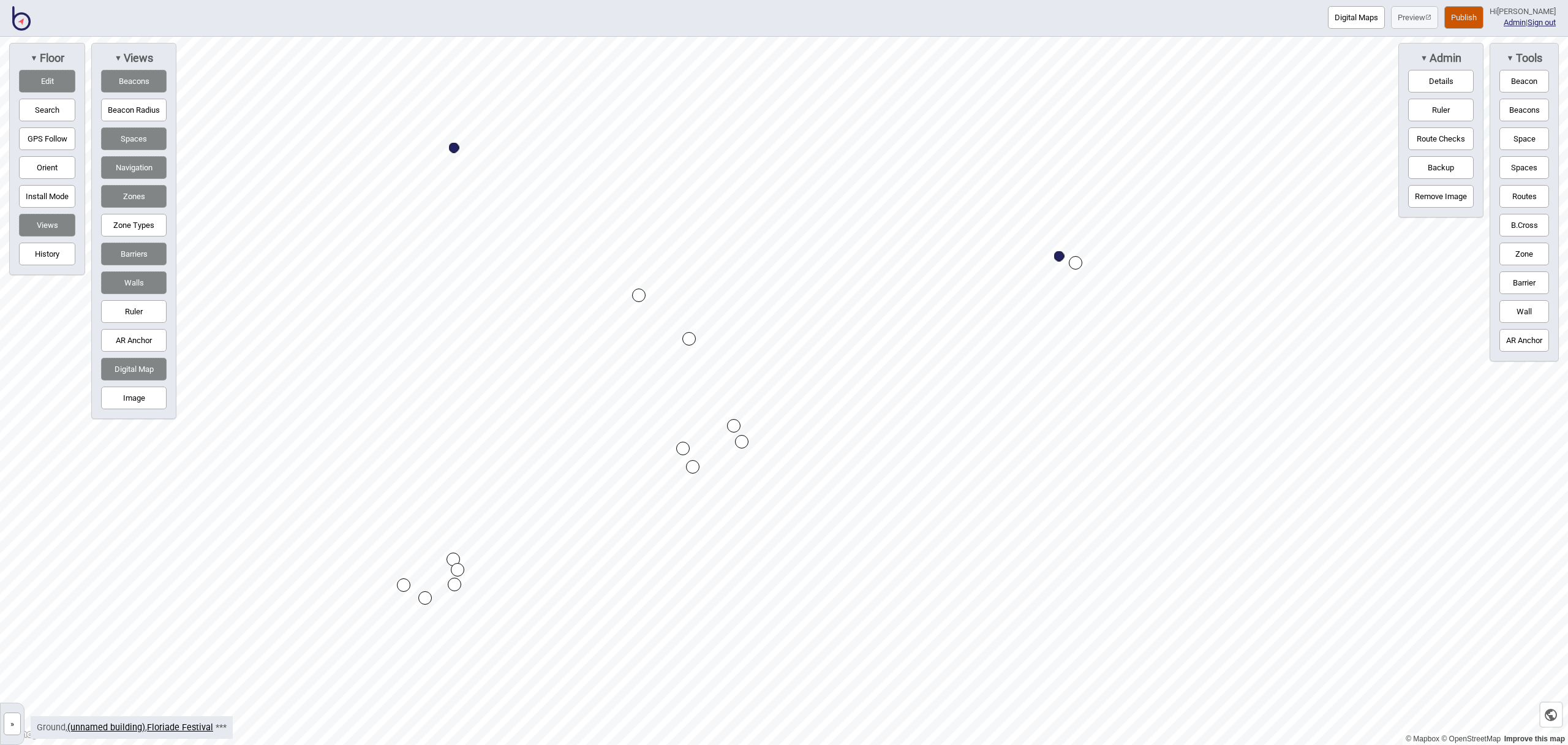
click at [1514, 134] on button "Space" at bounding box center [1525, 138] width 50 height 22
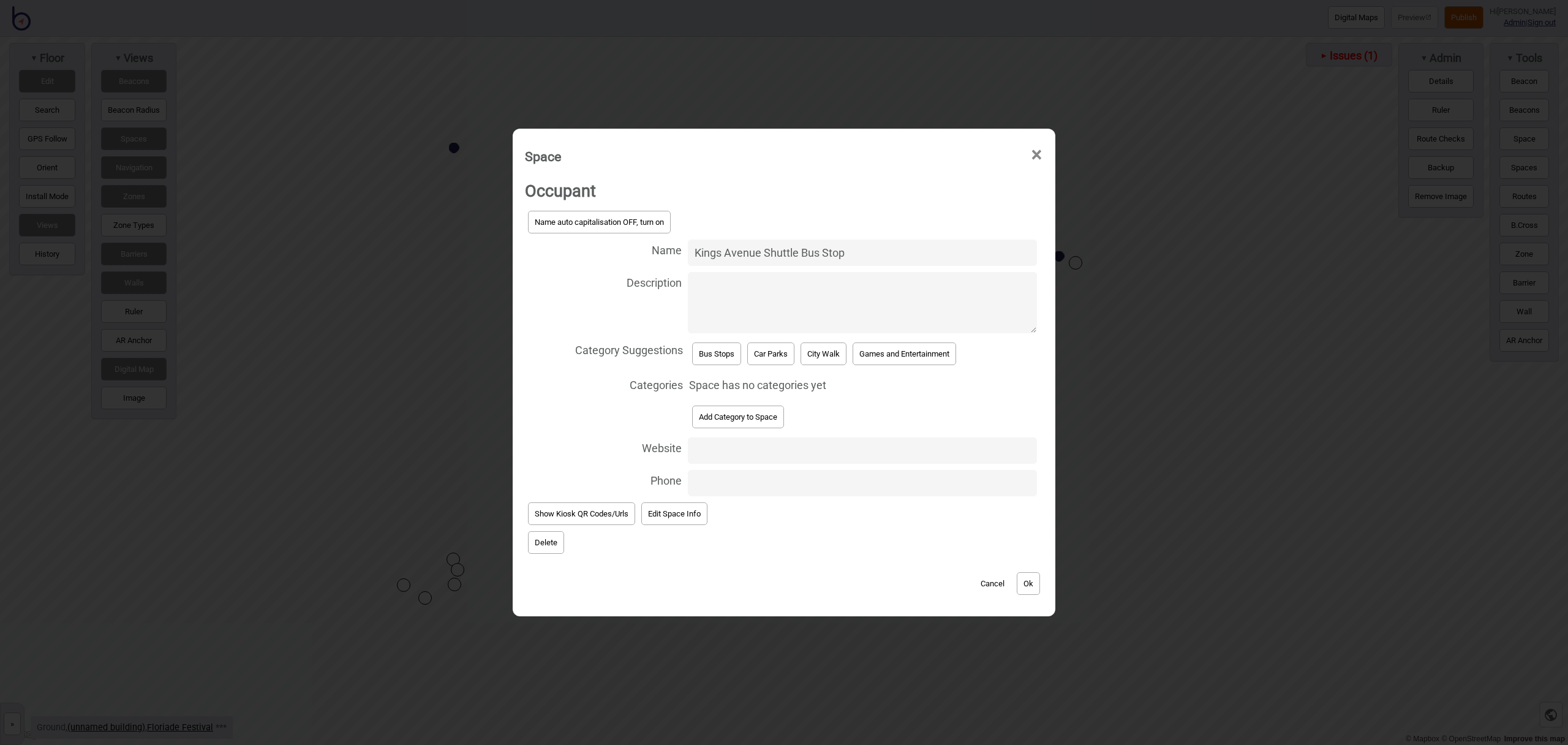
type input "Kings Avenue Shuttle Bus Stop"
click at [729, 353] on button "Bus Stops" at bounding box center [716, 354] width 49 height 22
select select "Bus Stops"
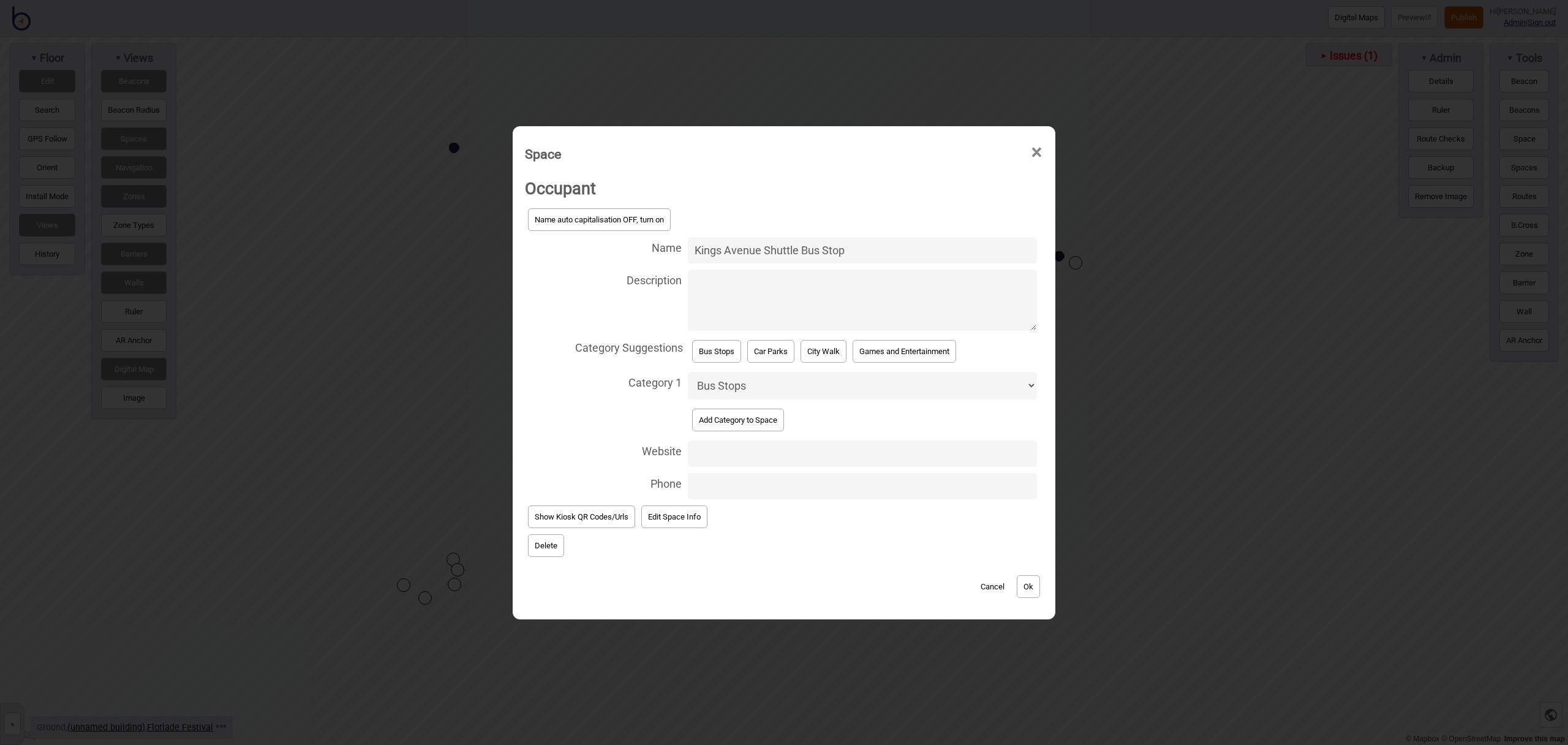
click at [1033, 582] on button "Ok" at bounding box center [1029, 586] width 23 height 22
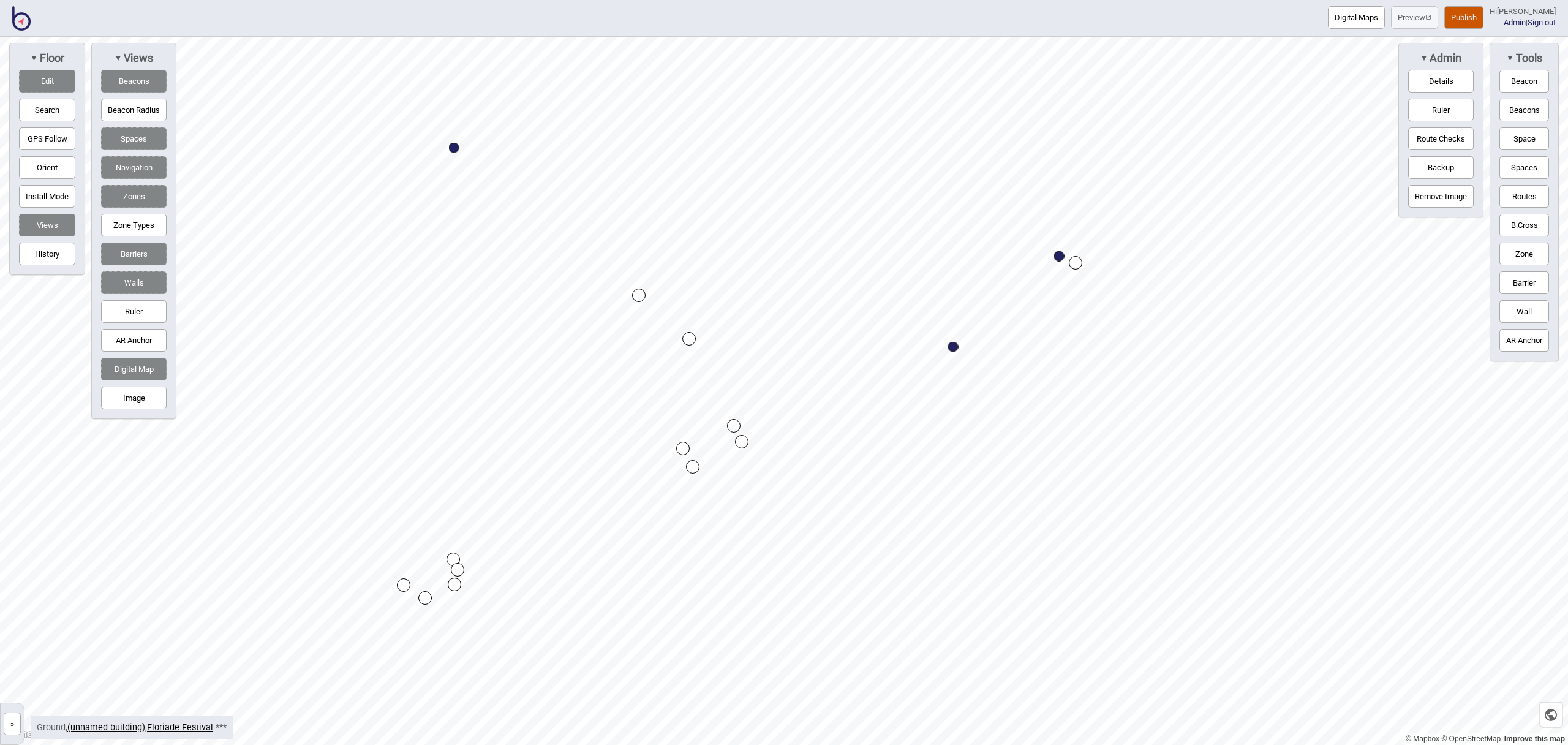
click at [1469, 19] on button "Publish" at bounding box center [1464, 17] width 39 height 22
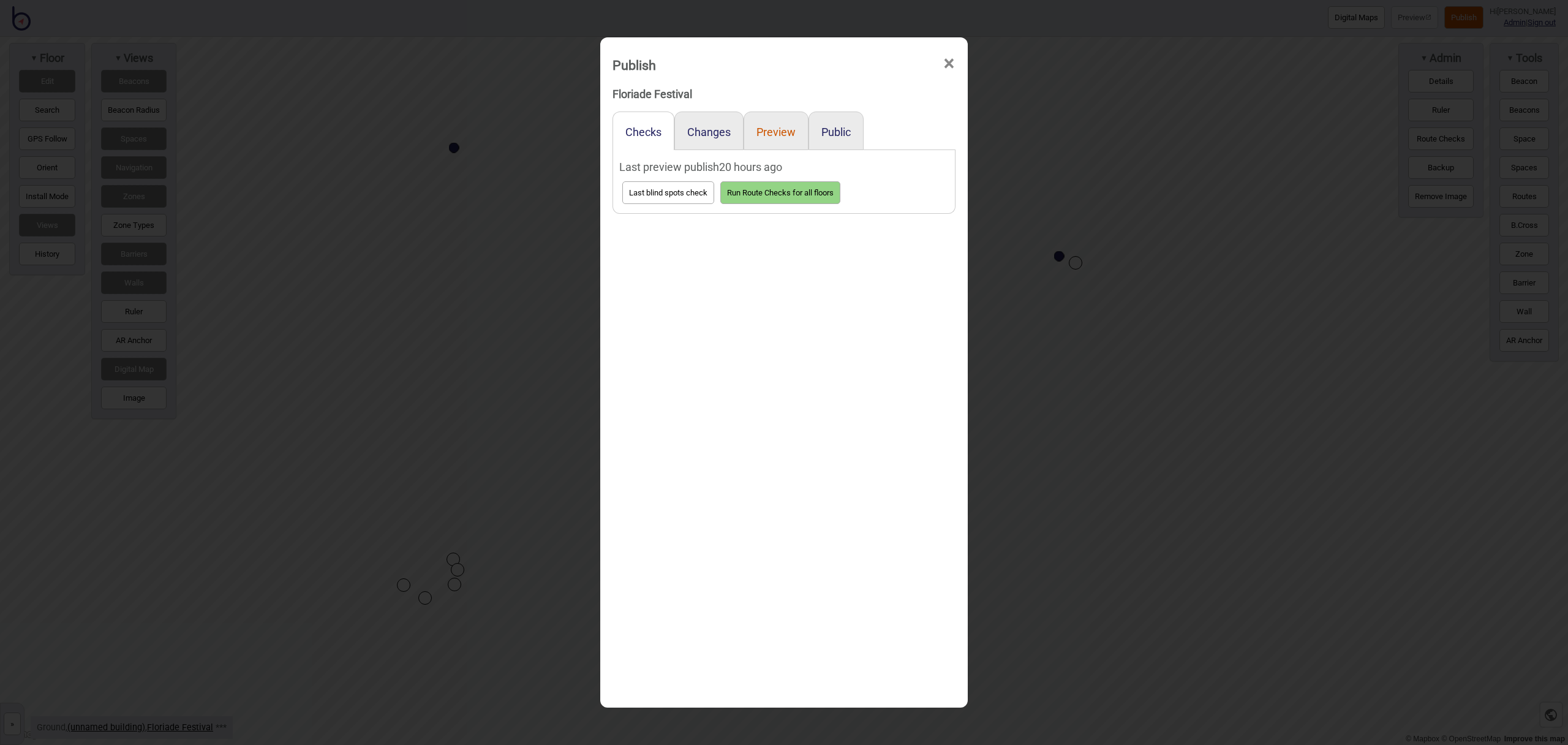
click at [781, 133] on button "Preview" at bounding box center [776, 132] width 39 height 13
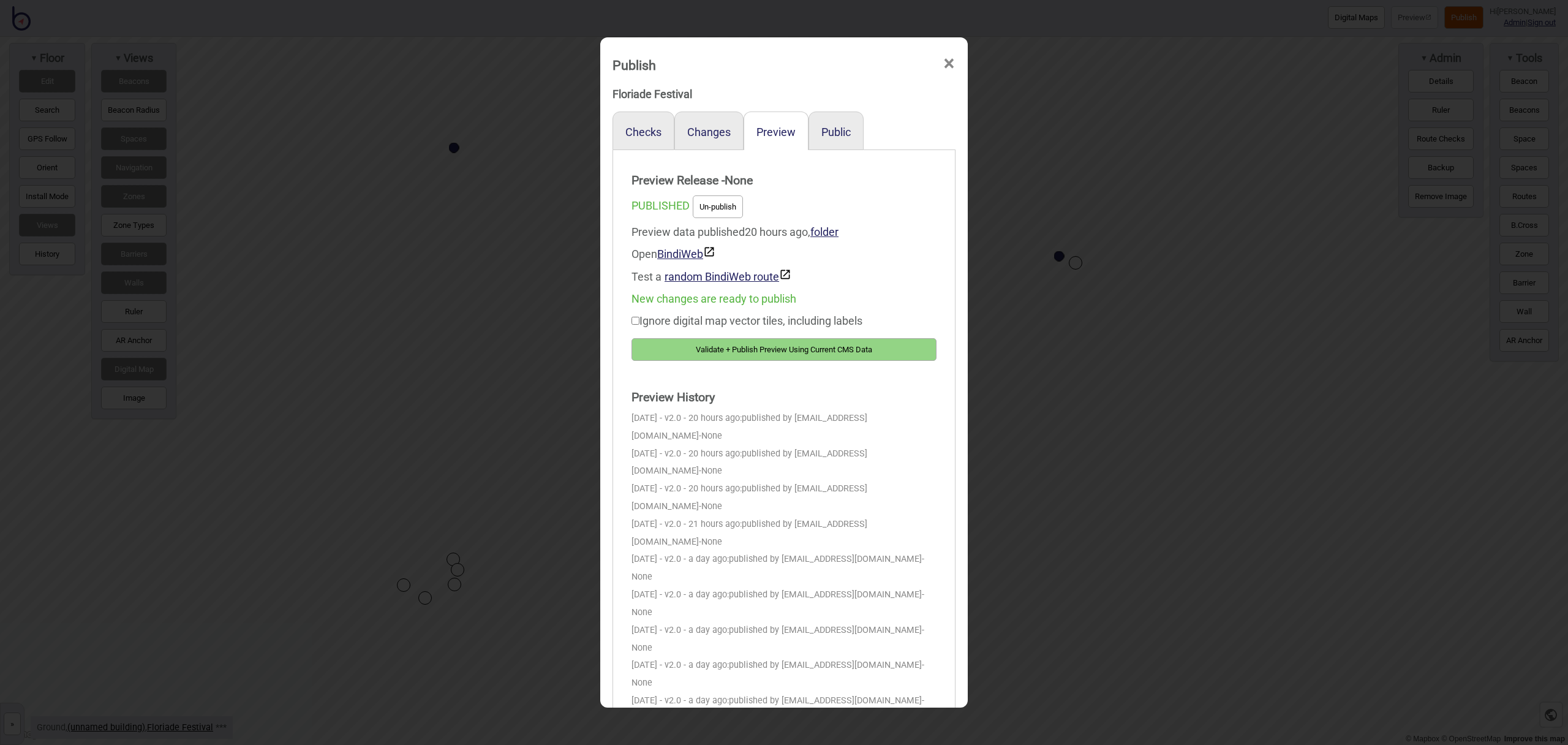
click at [827, 346] on button "Validate + Publish Preview Using Current CMS Data" at bounding box center [784, 349] width 305 height 22
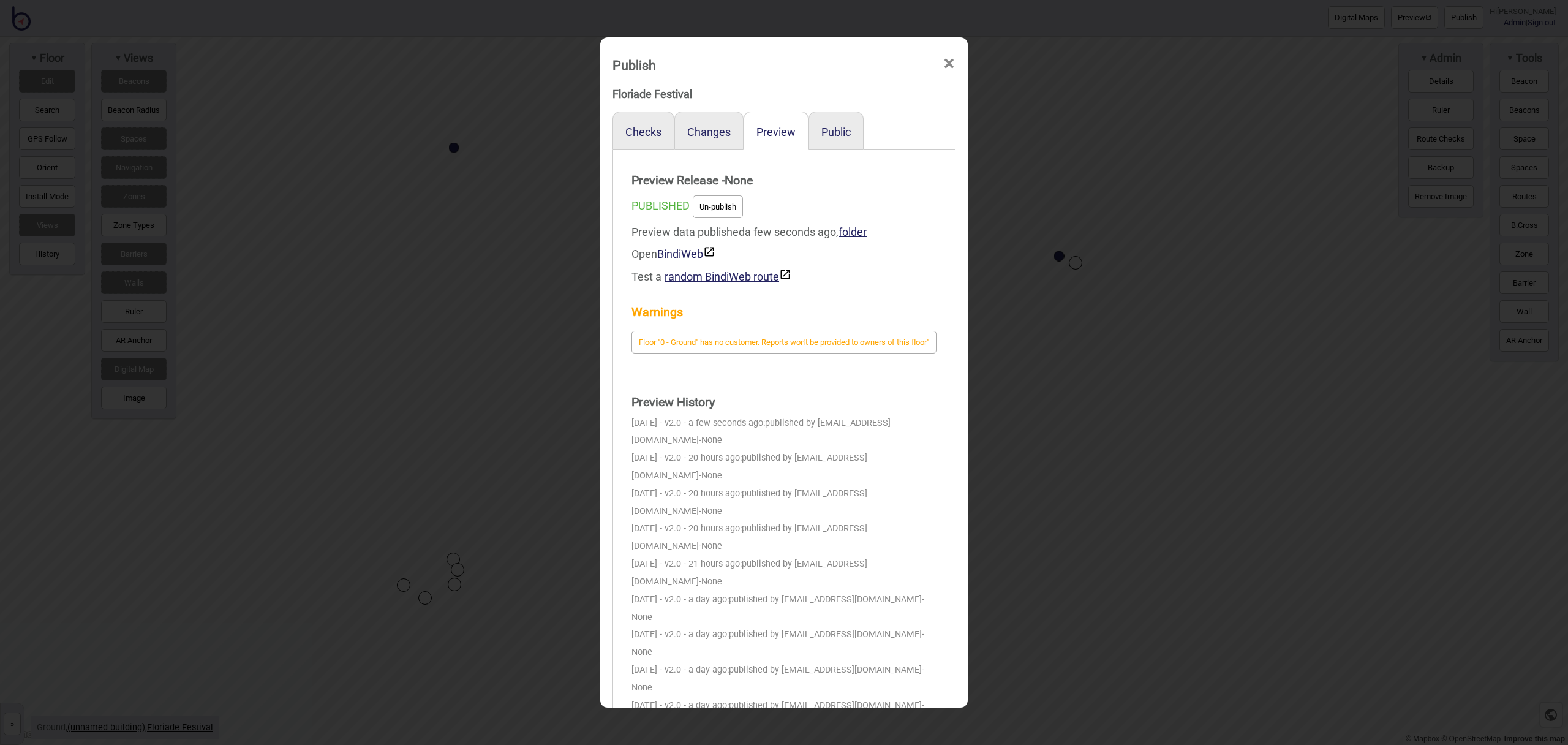
click at [952, 65] on span "×" at bounding box center [949, 63] width 13 height 40
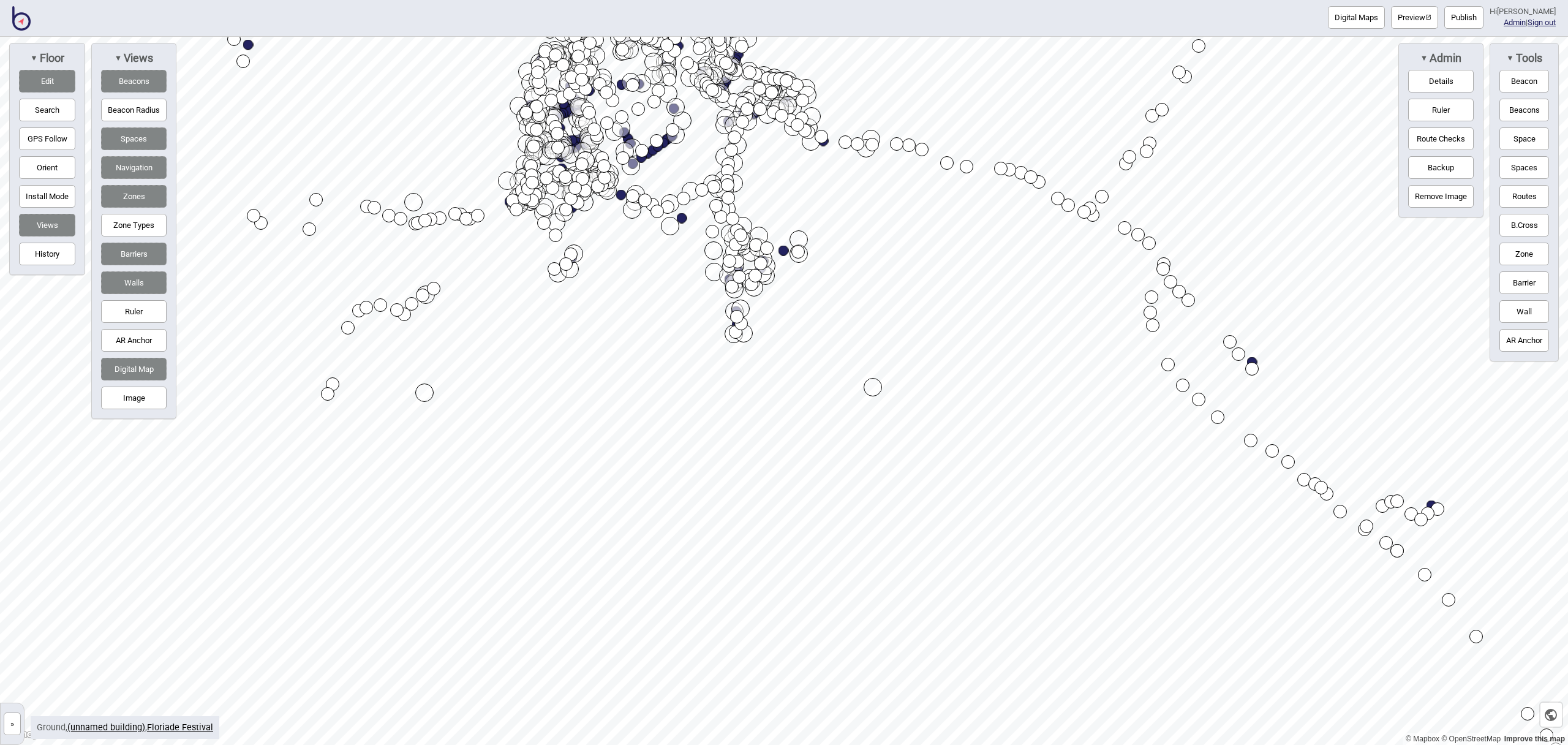
click at [61, 80] on button "Edit" at bounding box center [46, 80] width 56 height 22
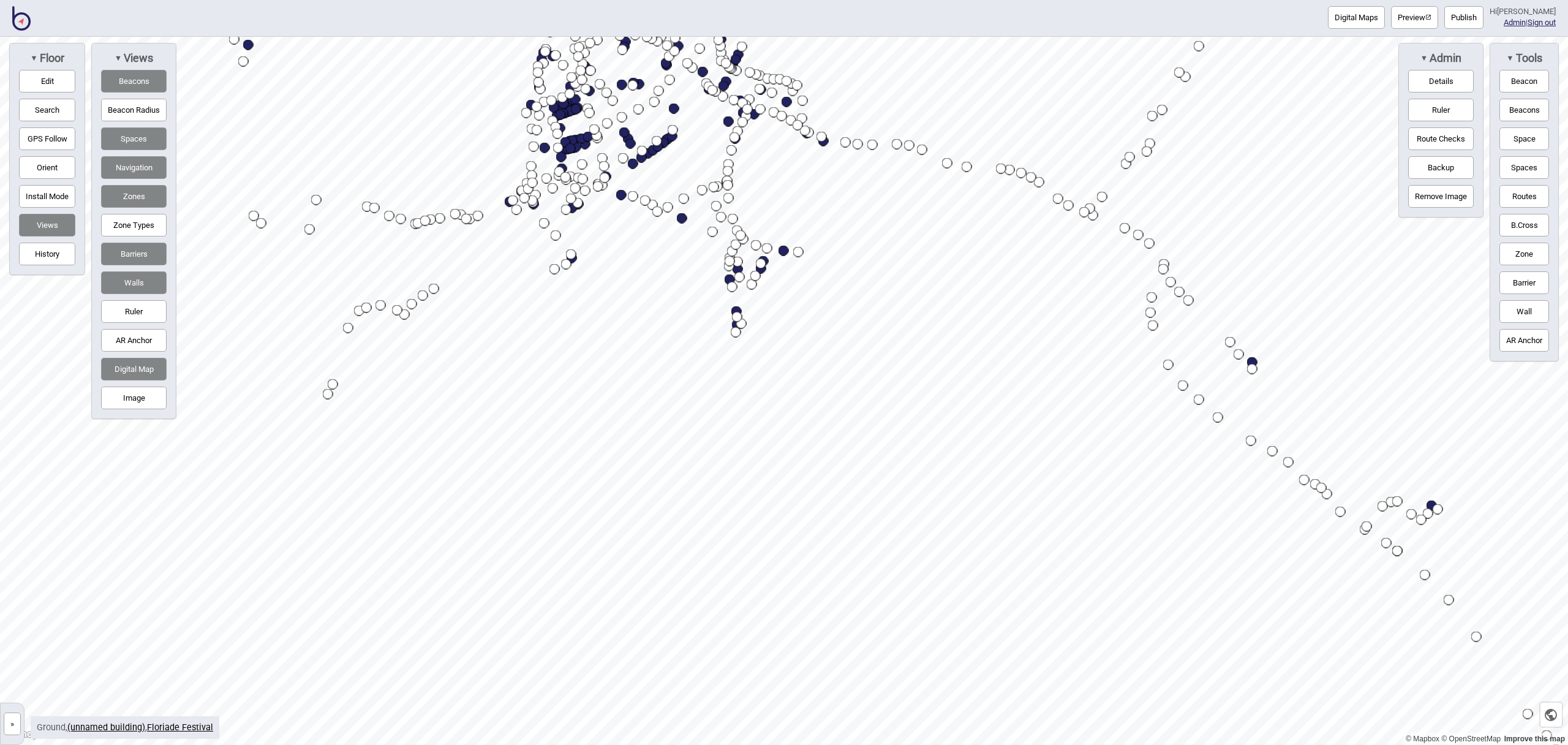
click at [1472, 22] on button "Publish" at bounding box center [1464, 17] width 39 height 22
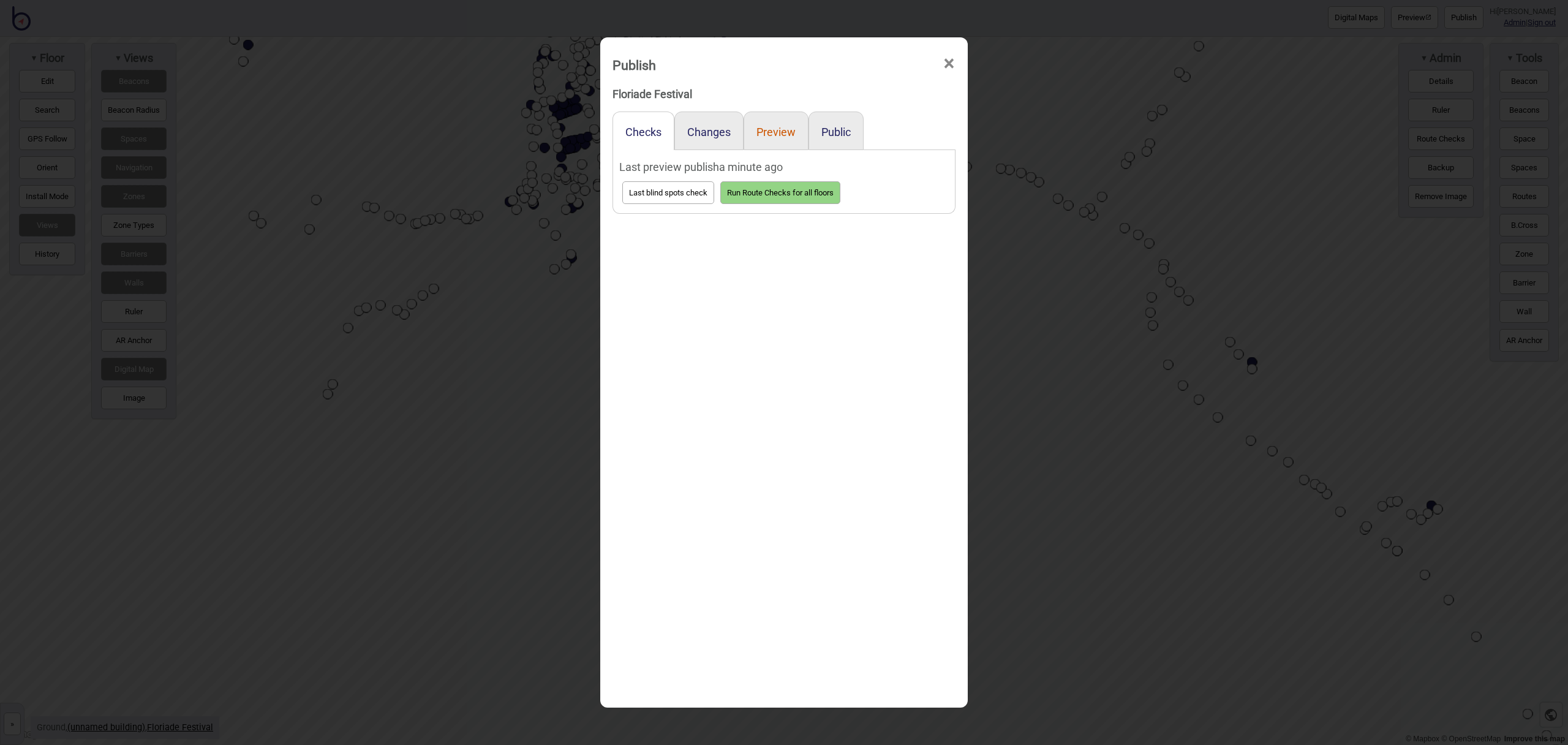
click at [776, 134] on button "Preview" at bounding box center [776, 132] width 39 height 13
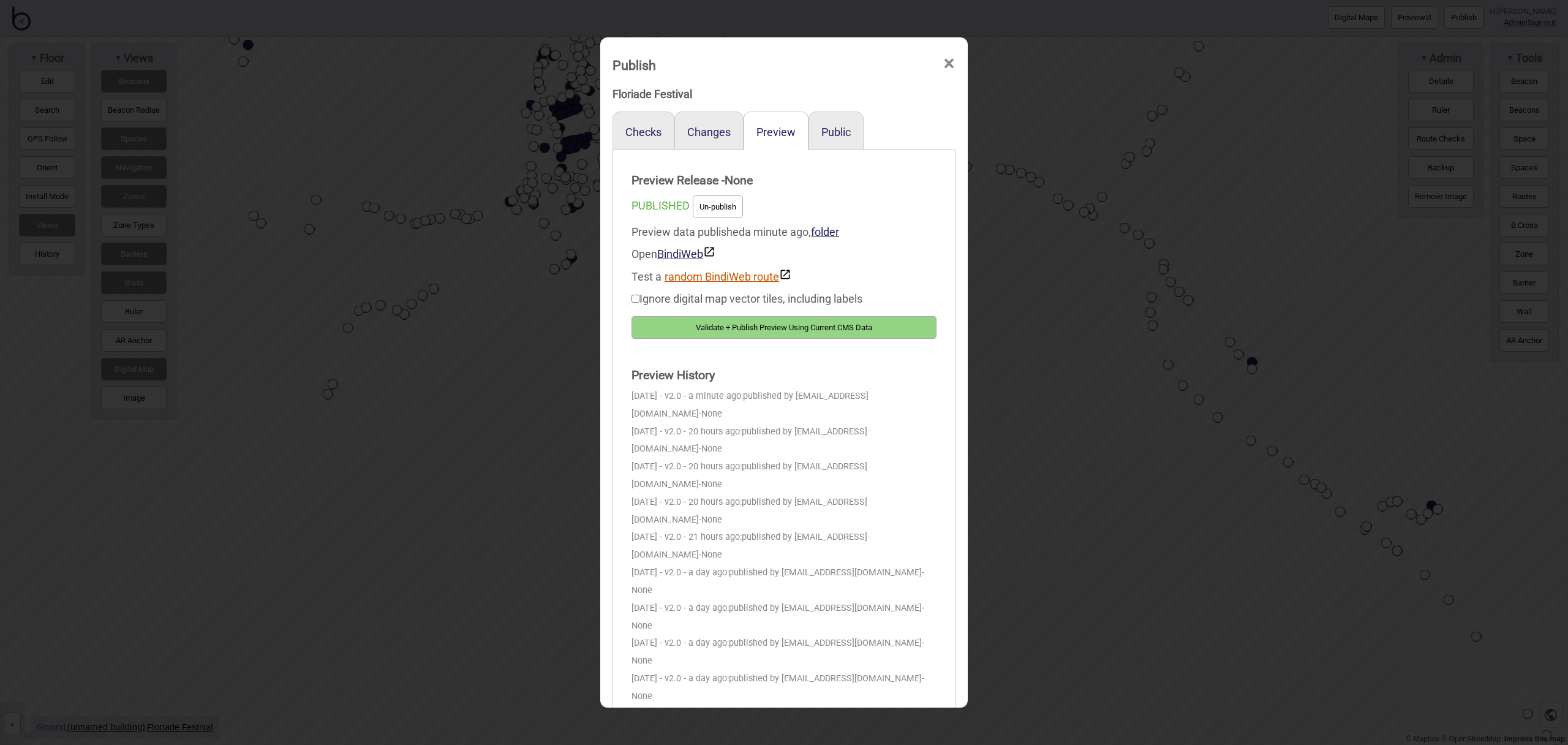
click at [696, 275] on button "random BindiWeb route" at bounding box center [728, 276] width 127 height 14
click at [720, 277] on button "random BindiWeb route" at bounding box center [728, 276] width 127 height 14
click at [679, 274] on button "random BindiWeb route" at bounding box center [728, 276] width 127 height 14
click at [699, 276] on button "random BindiWeb route" at bounding box center [728, 276] width 127 height 14
click at [747, 279] on button "random BindiWeb route" at bounding box center [728, 276] width 127 height 14
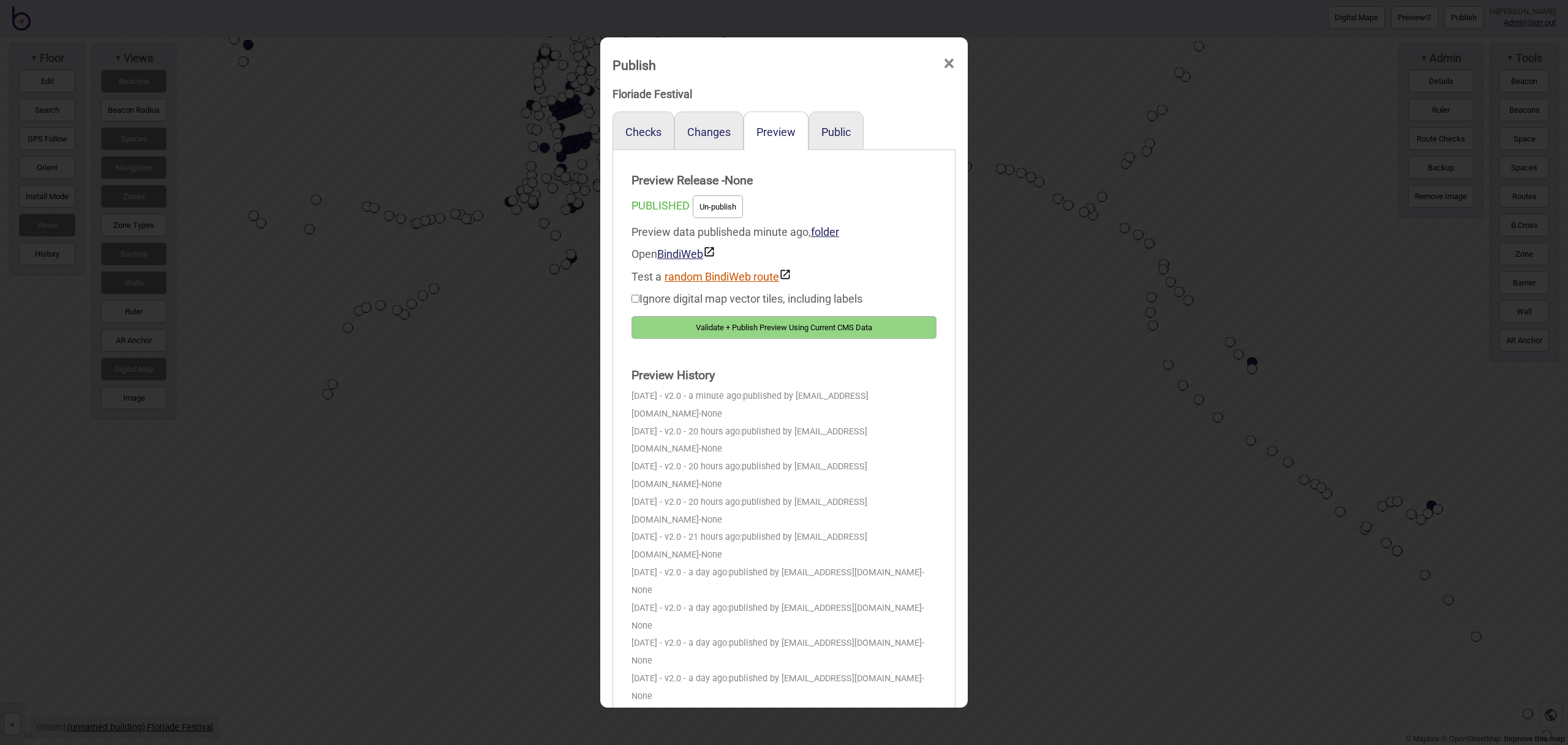
click at [694, 276] on button "random BindiWeb route" at bounding box center [728, 276] width 127 height 14
click at [732, 270] on button "random BindiWeb route" at bounding box center [728, 276] width 127 height 14
click at [739, 273] on button "random BindiWeb route" at bounding box center [728, 276] width 127 height 14
click at [694, 278] on button "random BindiWeb route" at bounding box center [728, 276] width 127 height 14
click at [713, 275] on button "random BindiWeb route" at bounding box center [728, 276] width 127 height 14
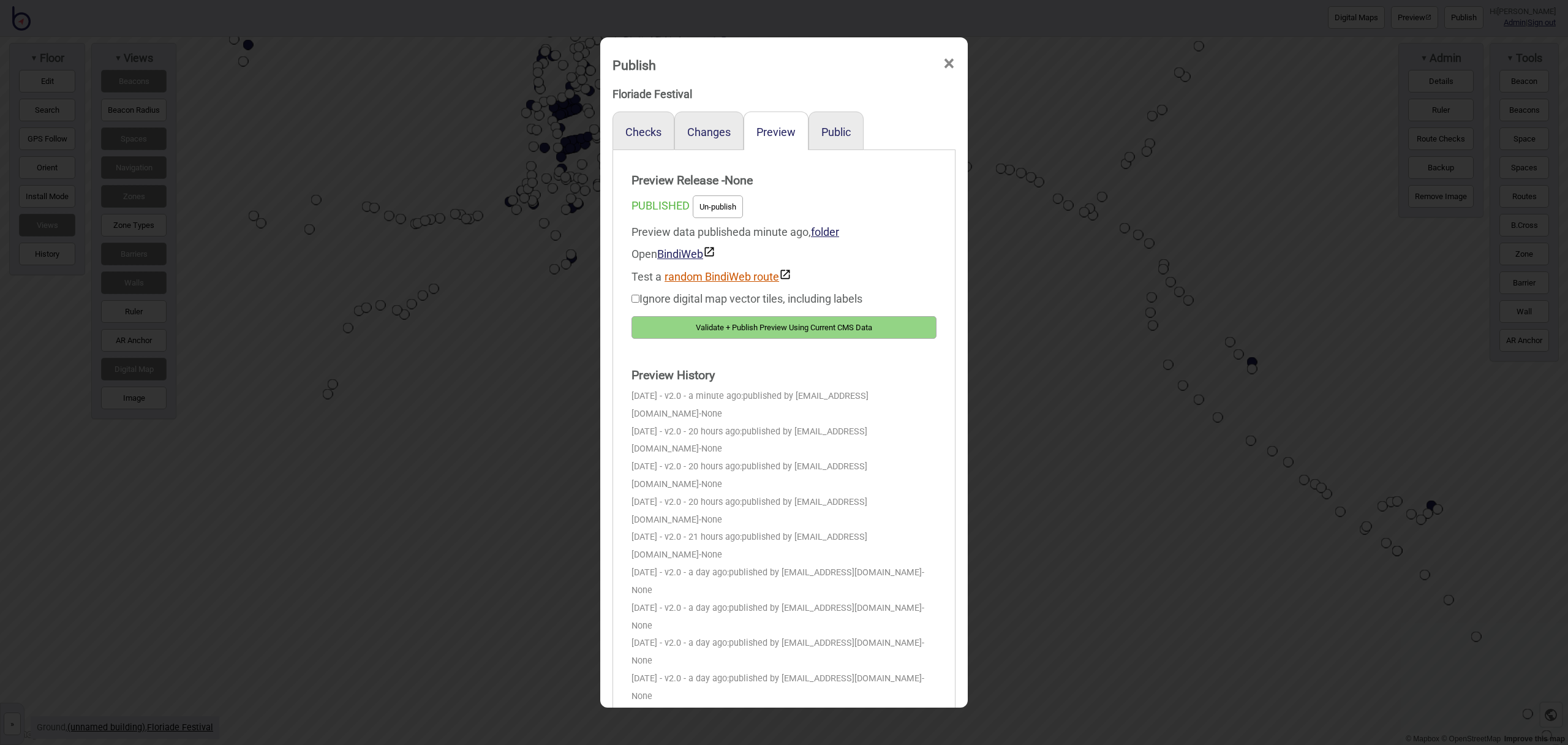
click at [688, 280] on button "random BindiWeb route" at bounding box center [728, 276] width 127 height 14
click at [723, 278] on button "random BindiWeb route" at bounding box center [728, 276] width 127 height 14
click at [707, 271] on button "random BindiWeb route" at bounding box center [728, 276] width 127 height 14
click at [716, 274] on button "random BindiWeb route" at bounding box center [728, 276] width 127 height 14
click at [952, 61] on span "×" at bounding box center [949, 63] width 13 height 40
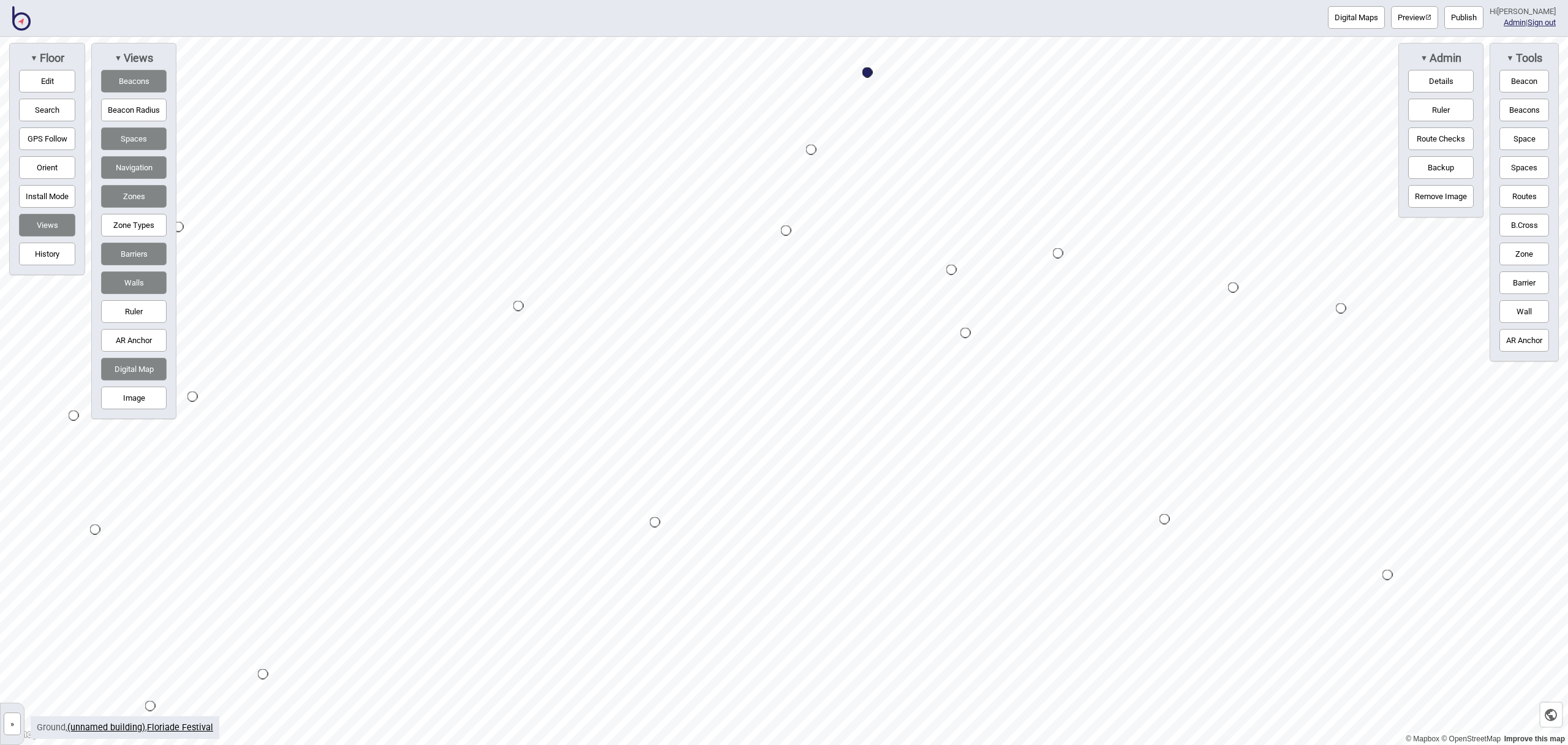
drag, startPoint x: 62, startPoint y: 87, endPoint x: 99, endPoint y: 91, distance: 37.2
click at [61, 87] on button "Edit" at bounding box center [46, 80] width 56 height 22
click at [1467, 20] on button "Publish" at bounding box center [1464, 17] width 39 height 22
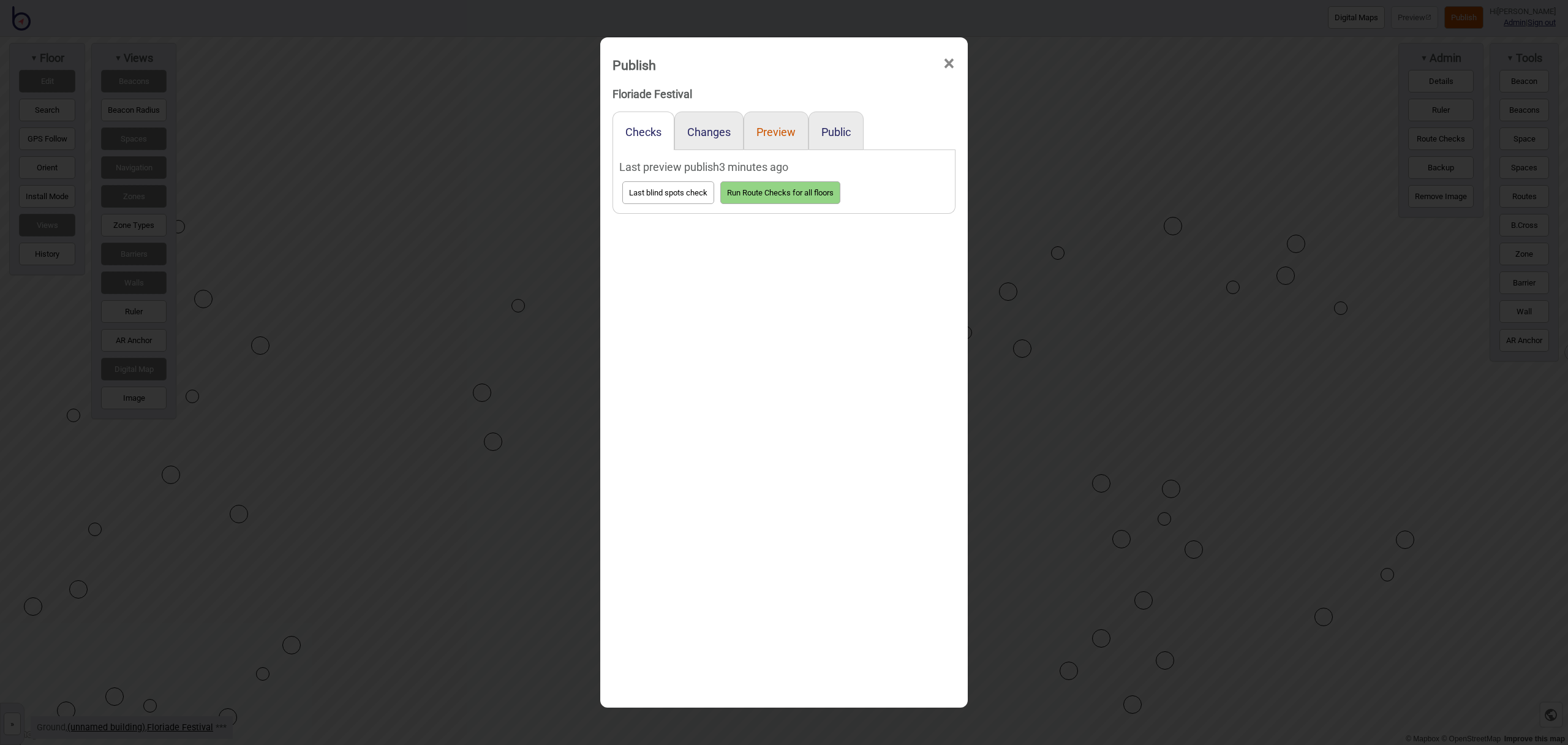
click at [774, 132] on button "Preview" at bounding box center [776, 132] width 39 height 13
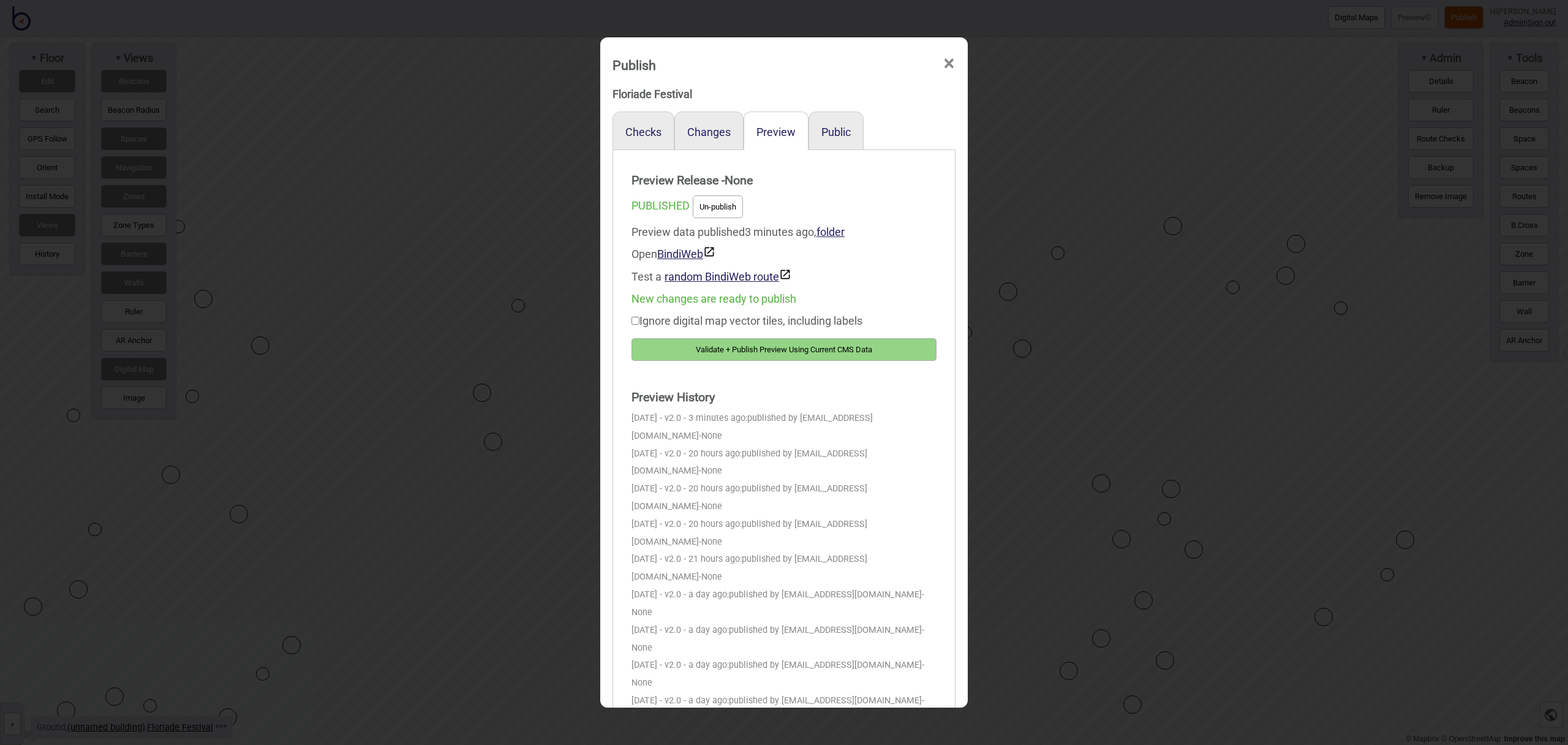
click at [897, 352] on button "Validate + Publish Preview Using Current CMS Data" at bounding box center [784, 349] width 305 height 22
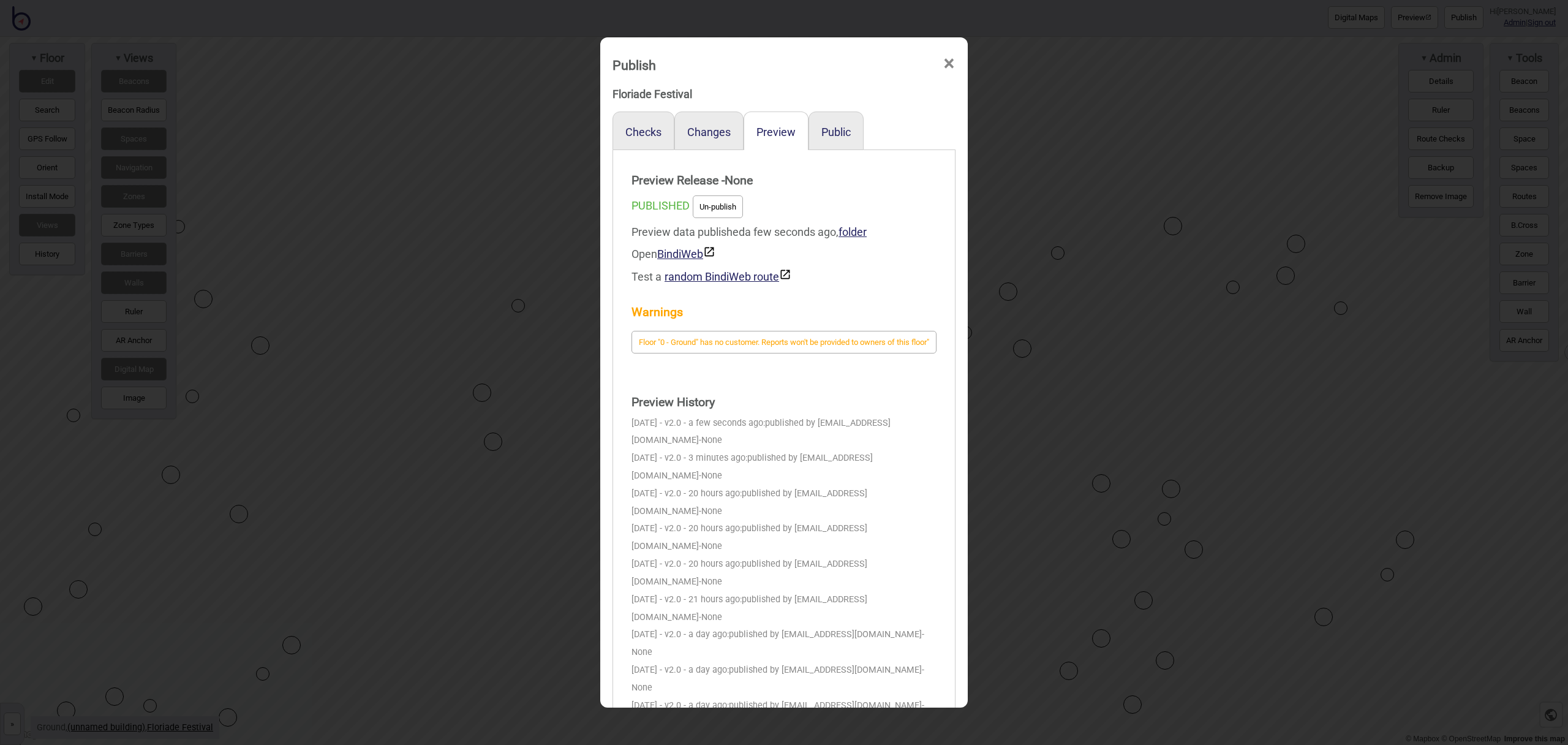
click at [947, 66] on span "×" at bounding box center [949, 63] width 13 height 40
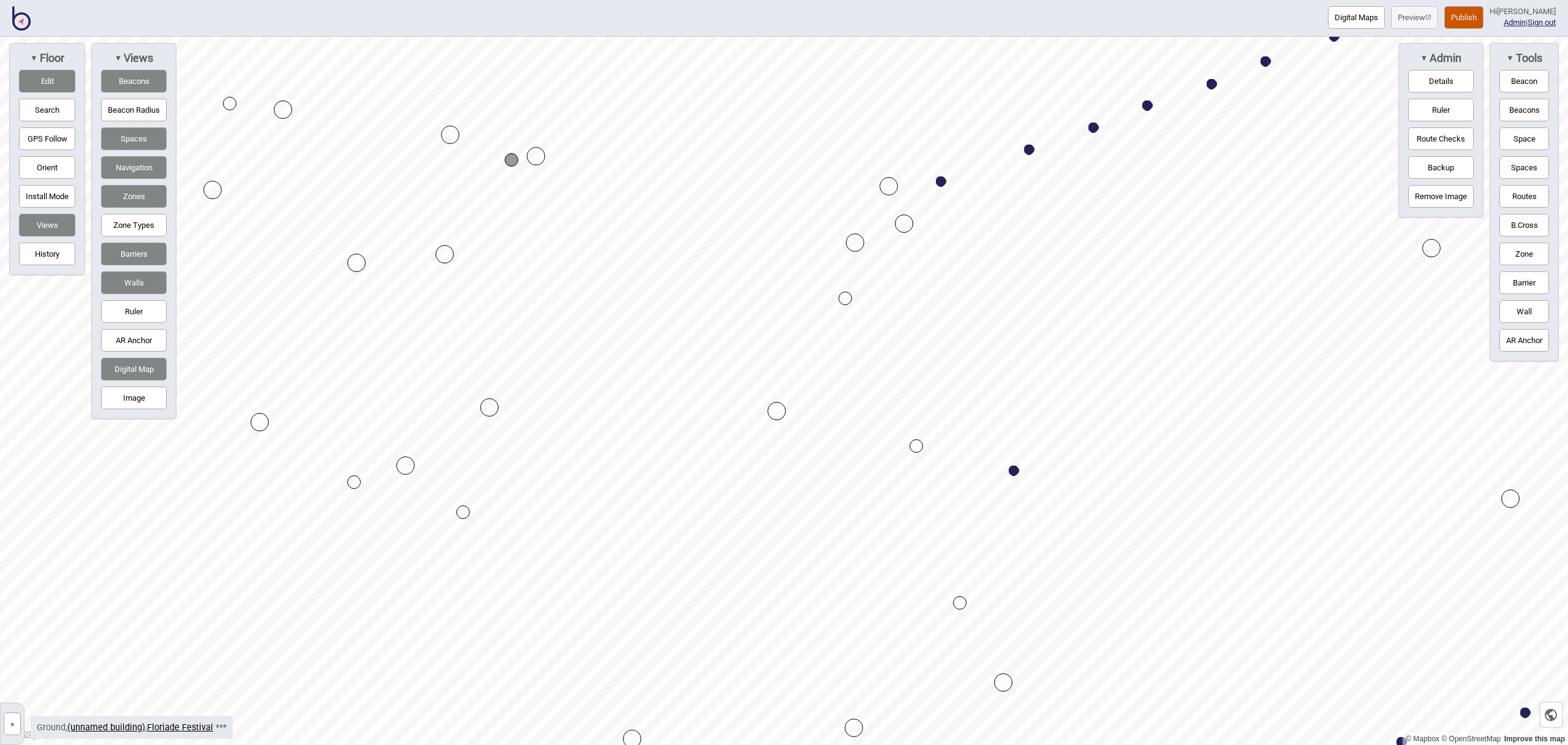
click at [511, 162] on div "Map marker" at bounding box center [511, 160] width 13 height 13
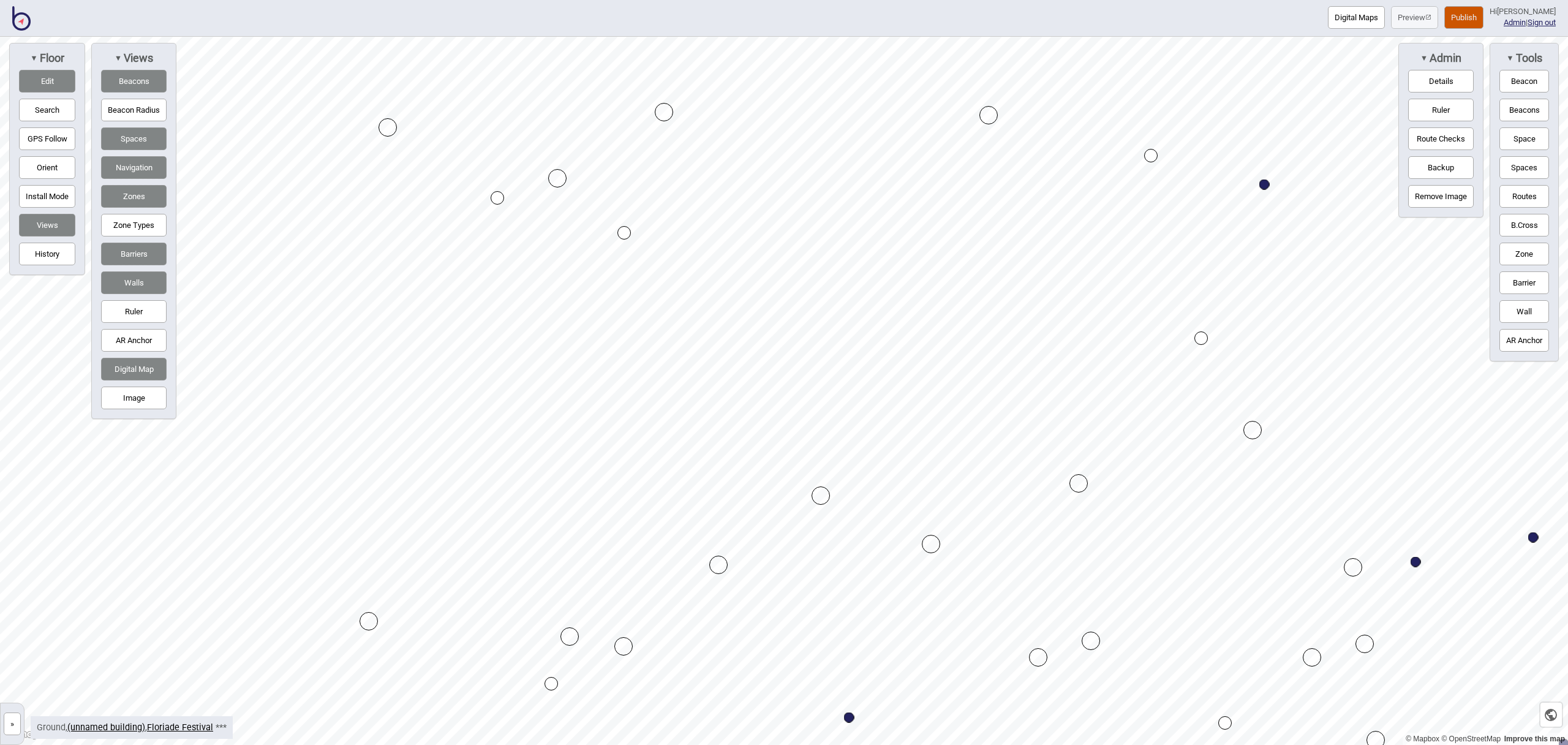
drag, startPoint x: 654, startPoint y: 114, endPoint x: 663, endPoint y: 116, distance: 9.2
drag, startPoint x: 766, startPoint y: 561, endPoint x: 755, endPoint y: 552, distance: 14.2
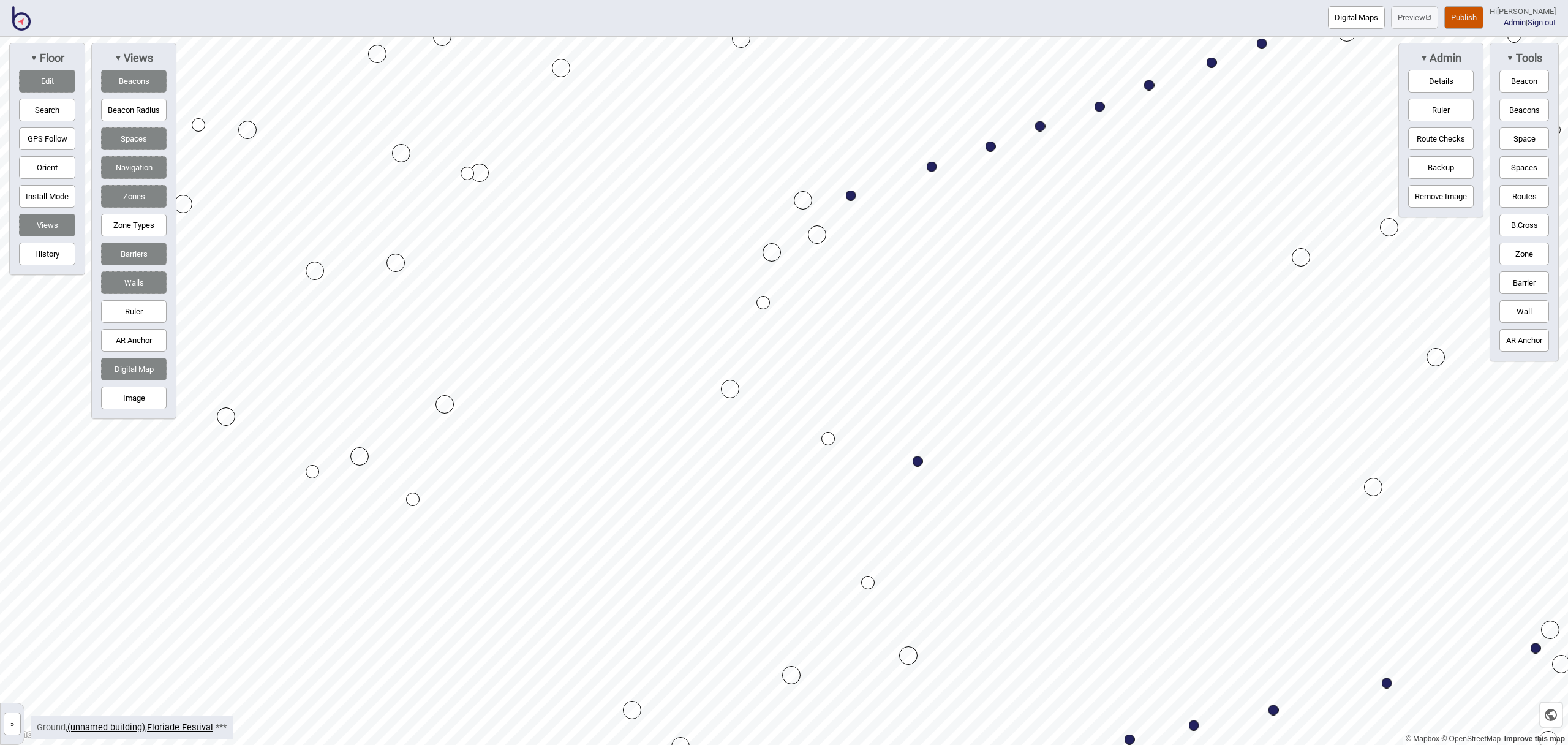
click at [1512, 280] on button "Barrier" at bounding box center [1525, 282] width 50 height 22
click at [1012, 554] on div "Map marker" at bounding box center [1011, 555] width 19 height 19
